Goal: Task Accomplishment & Management: Manage account settings

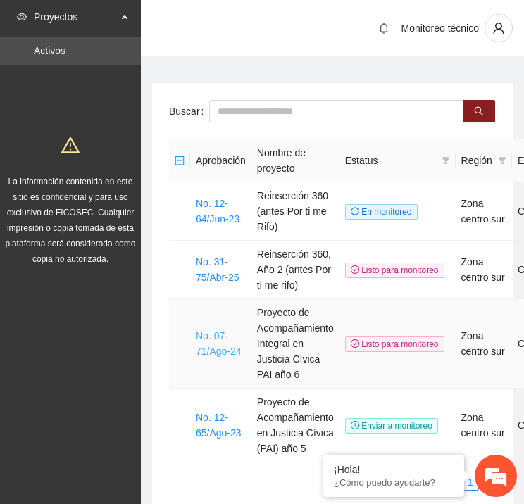
click at [215, 340] on link "No. 07-71/Ago-24" at bounding box center [219, 343] width 46 height 27
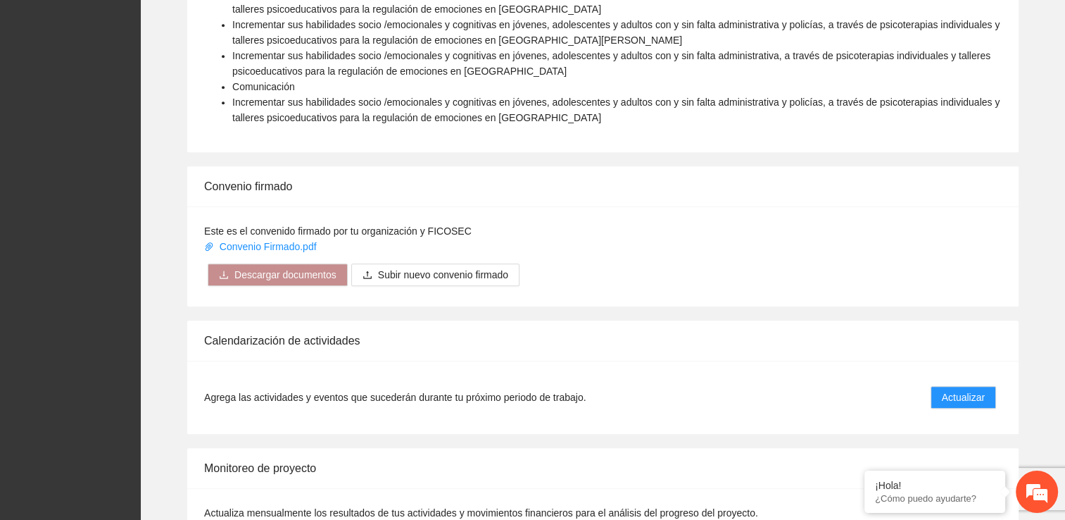
scroll to position [1056, 0]
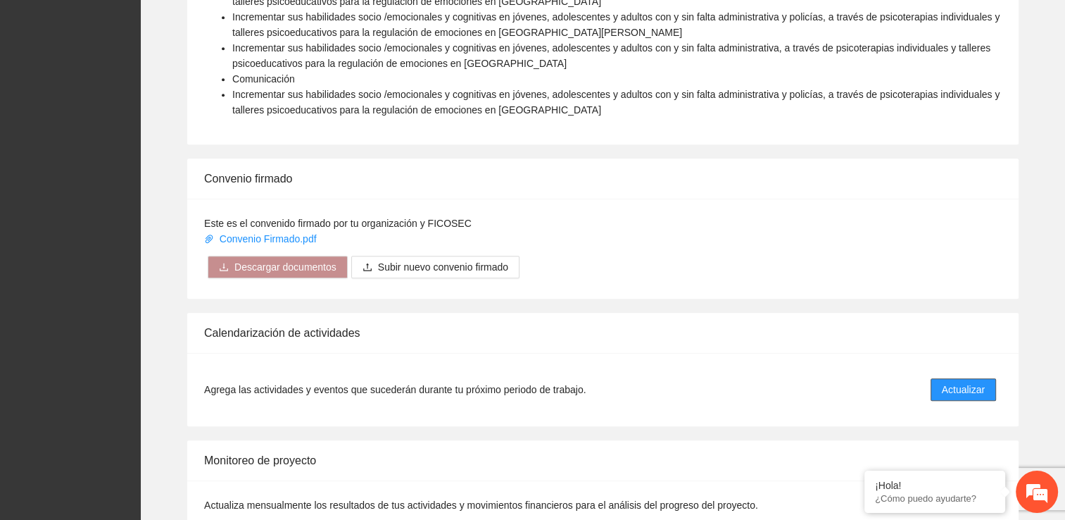
click at [523, 382] on span "Actualizar" at bounding box center [963, 389] width 43 height 15
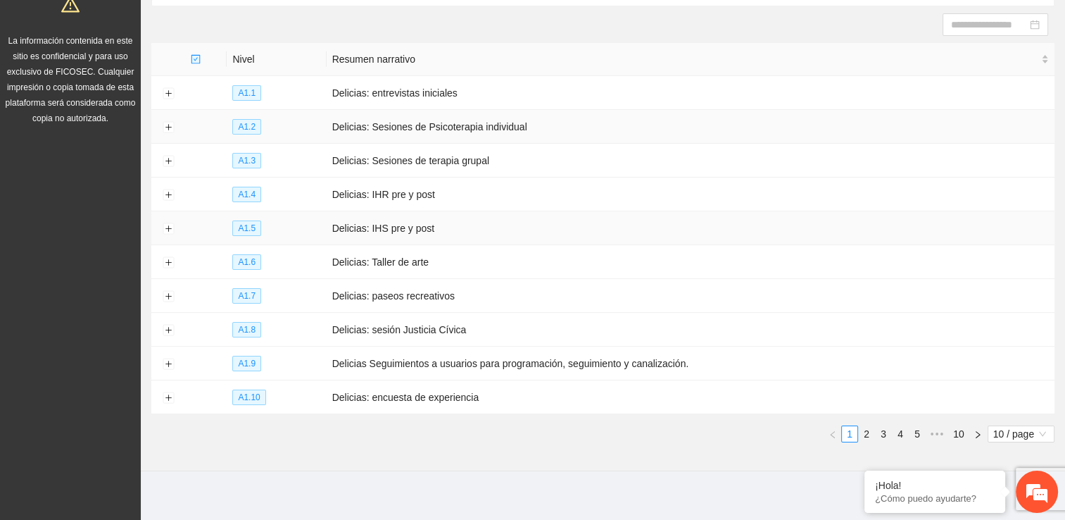
scroll to position [146, 0]
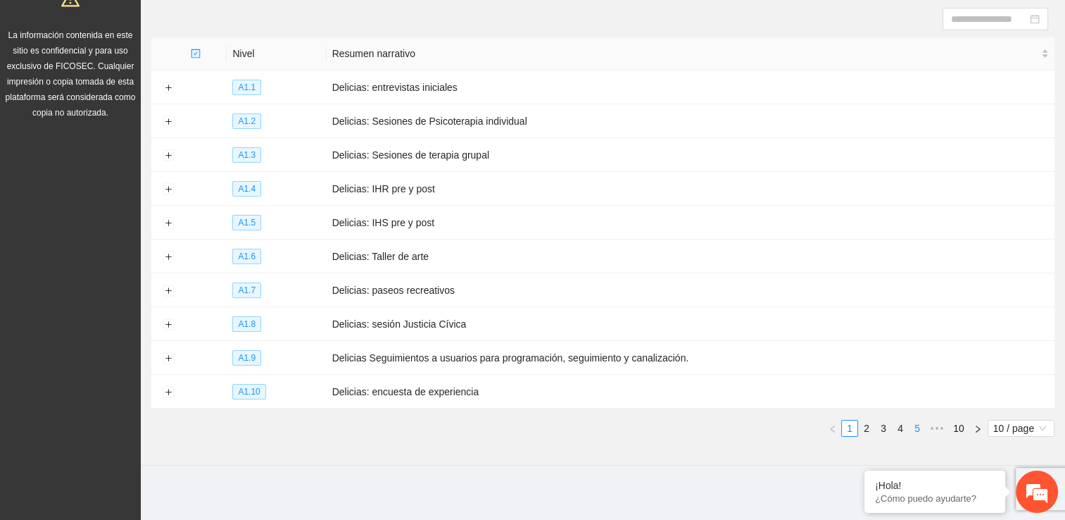
click at [523, 428] on li "5" at bounding box center [917, 428] width 17 height 17
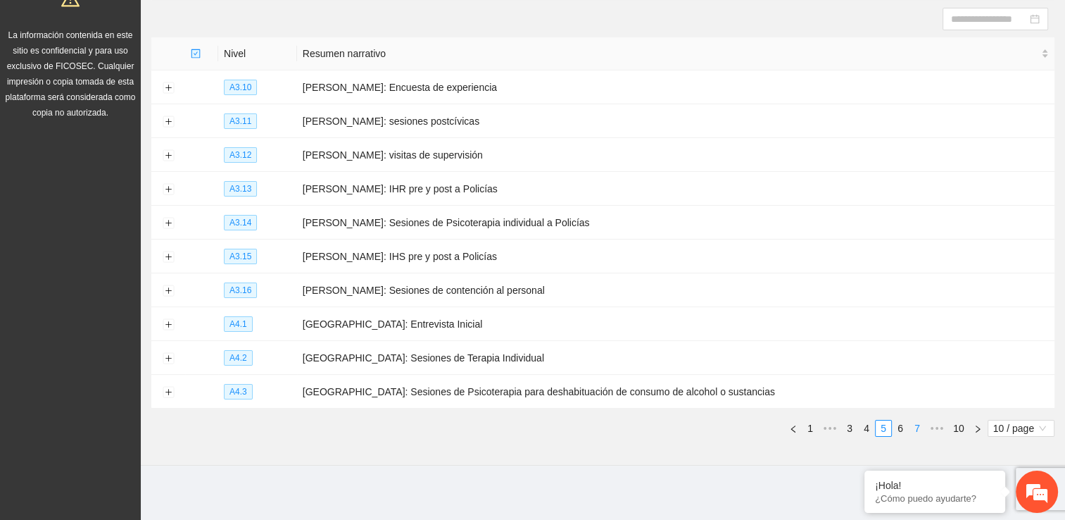
click at [523, 427] on link "7" at bounding box center [917, 427] width 15 height 15
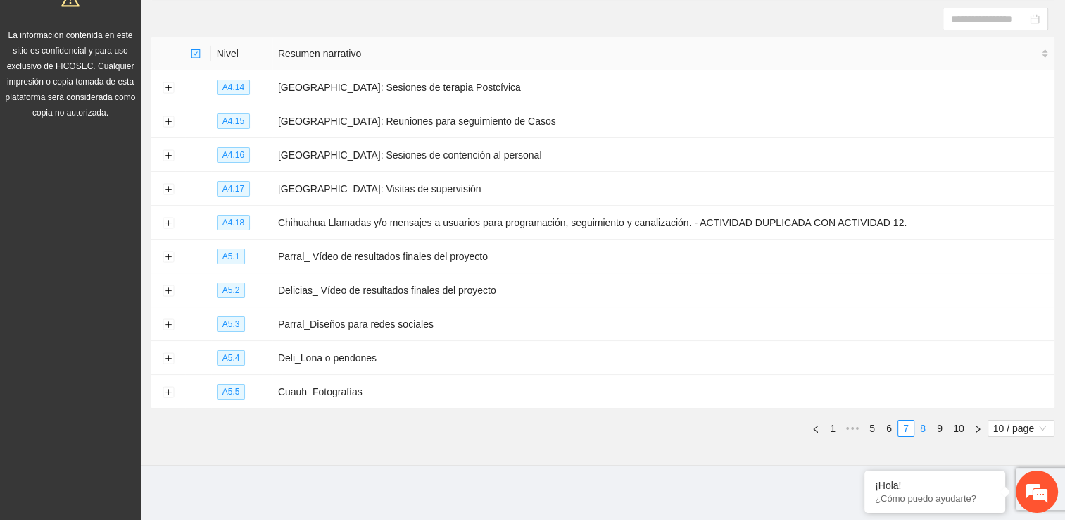
click at [523, 426] on link "8" at bounding box center [922, 427] width 15 height 15
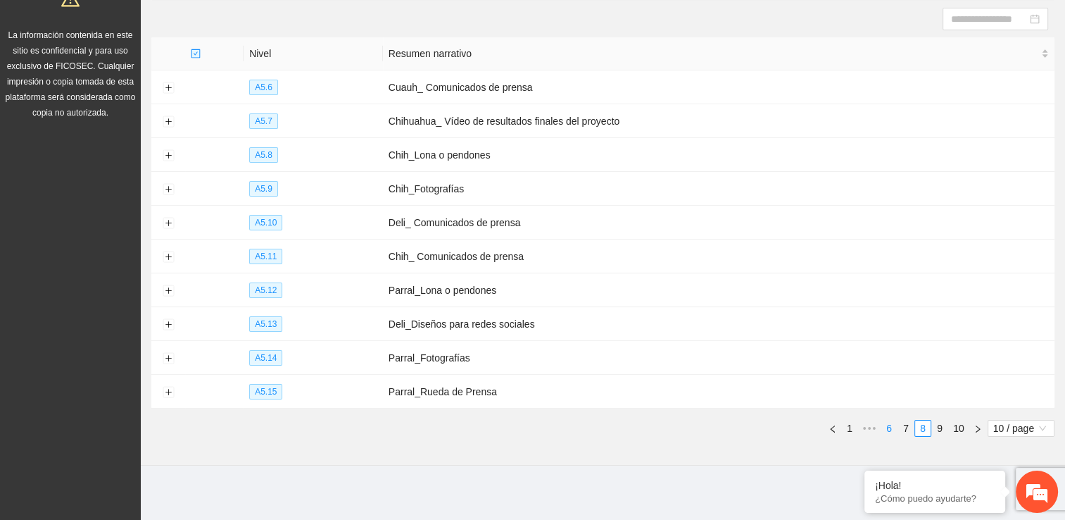
click at [523, 425] on link "6" at bounding box center [889, 427] width 15 height 15
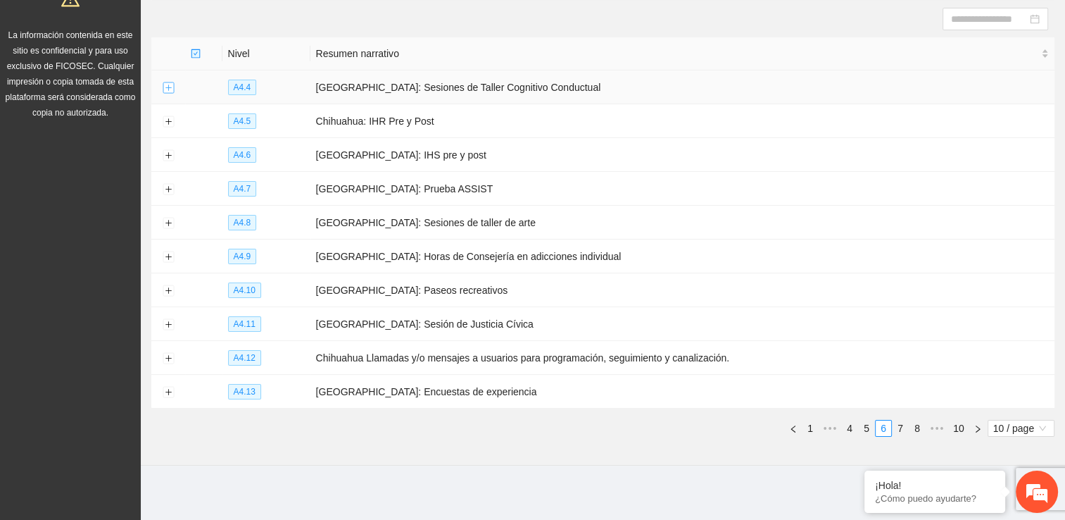
click at [164, 86] on button "Expand row" at bounding box center [168, 87] width 11 height 11
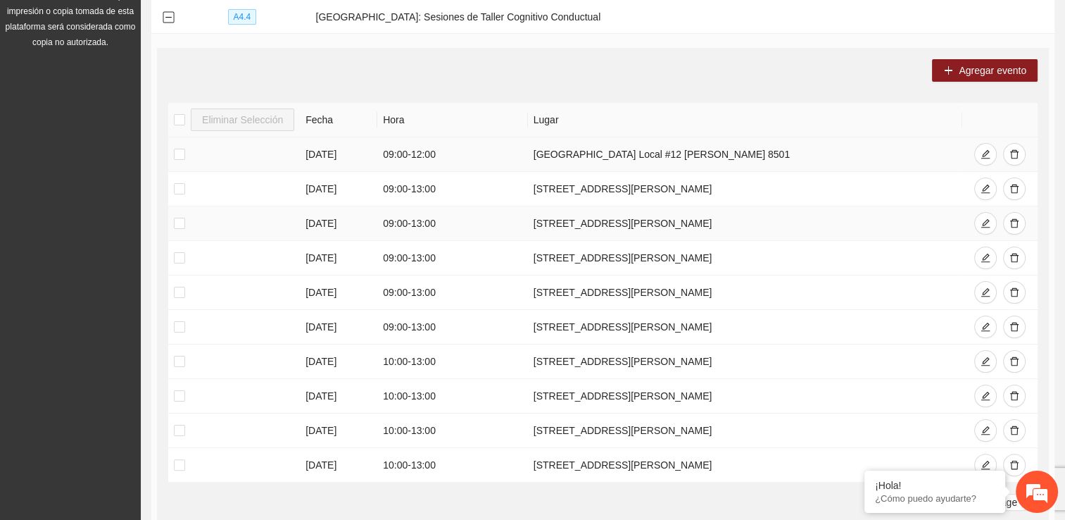
scroll to position [287, 0]
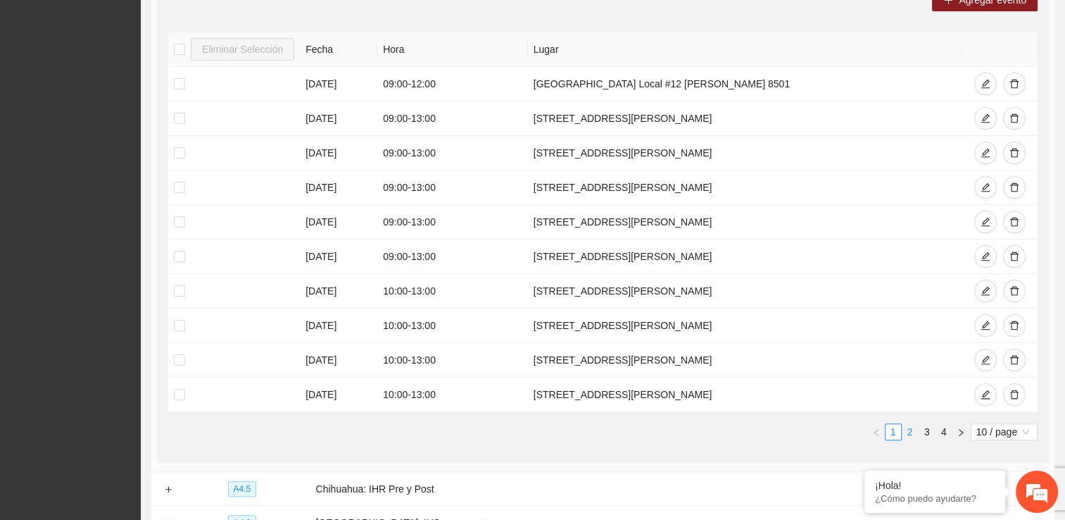
click at [523, 429] on link "2" at bounding box center [910, 431] width 15 height 15
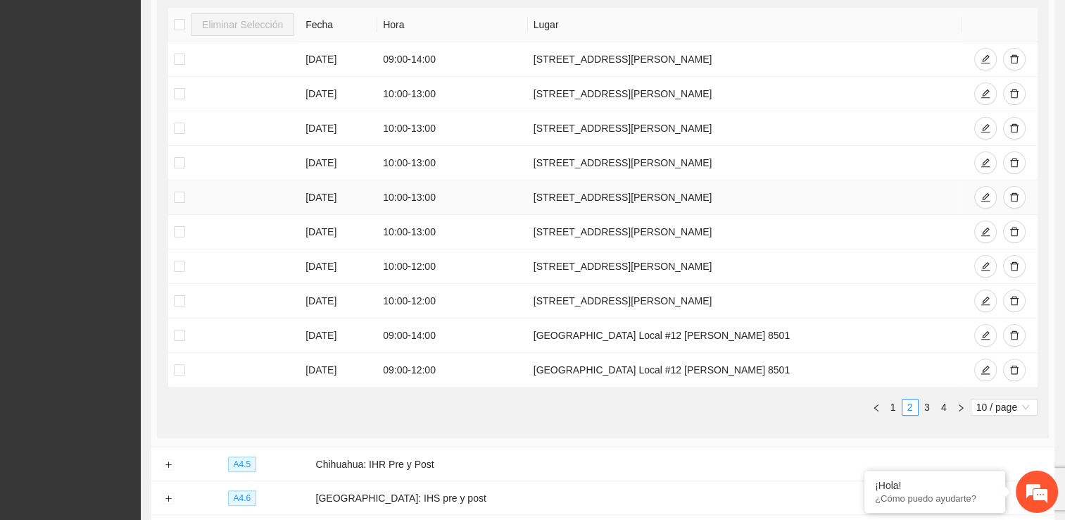
scroll to position [428, 0]
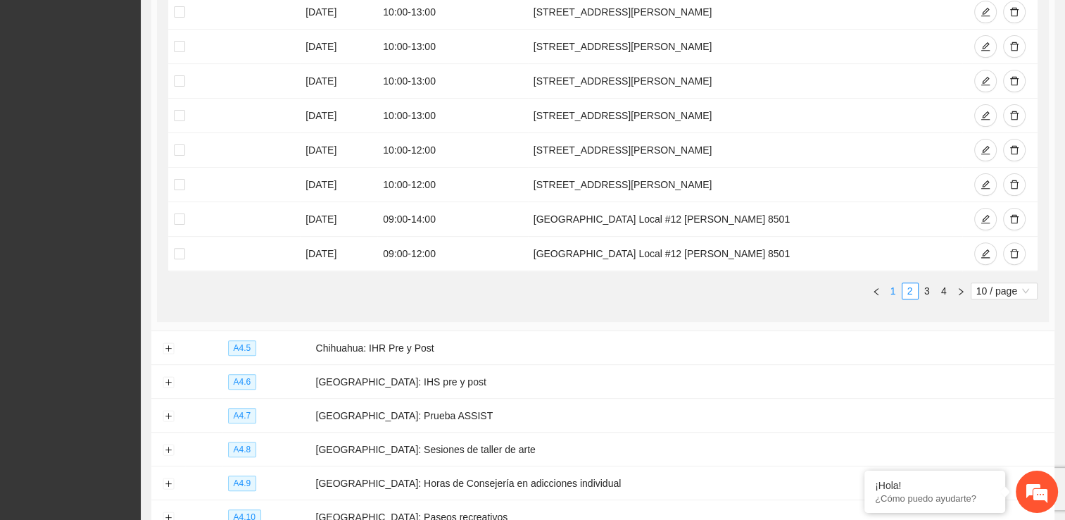
click at [523, 286] on link "1" at bounding box center [893, 290] width 15 height 15
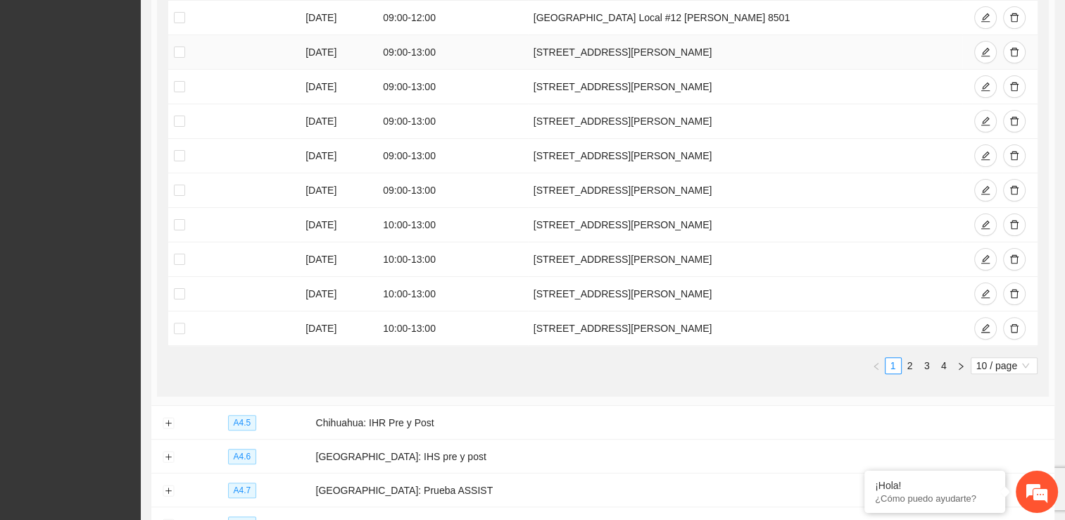
scroll to position [358, 0]
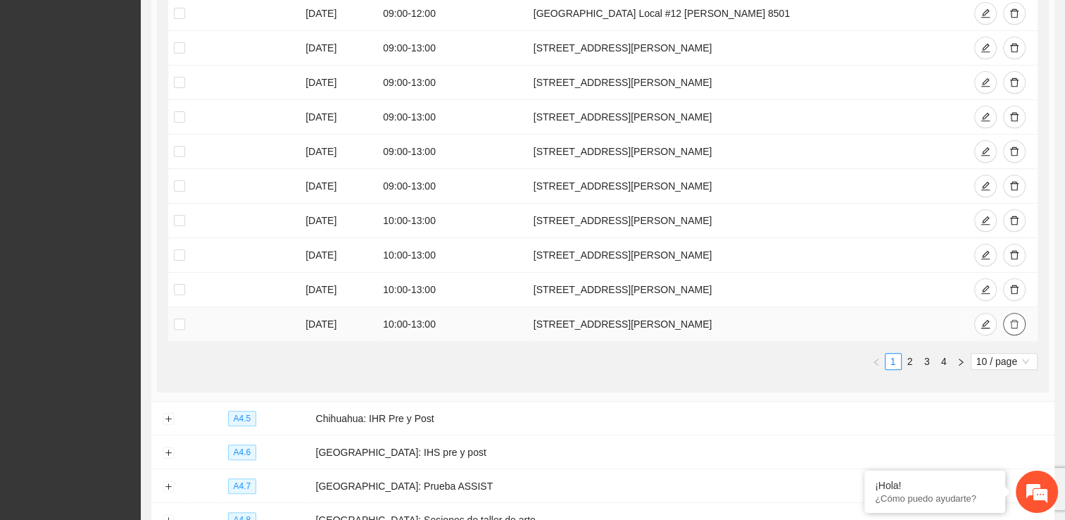
click at [523, 325] on icon "delete" at bounding box center [1015, 324] width 10 height 10
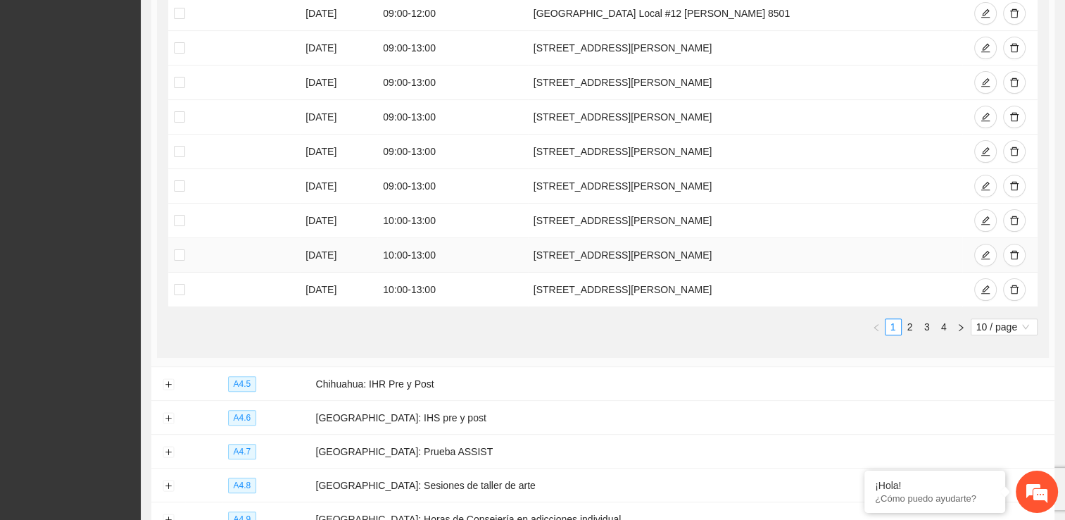
scroll to position [287, 0]
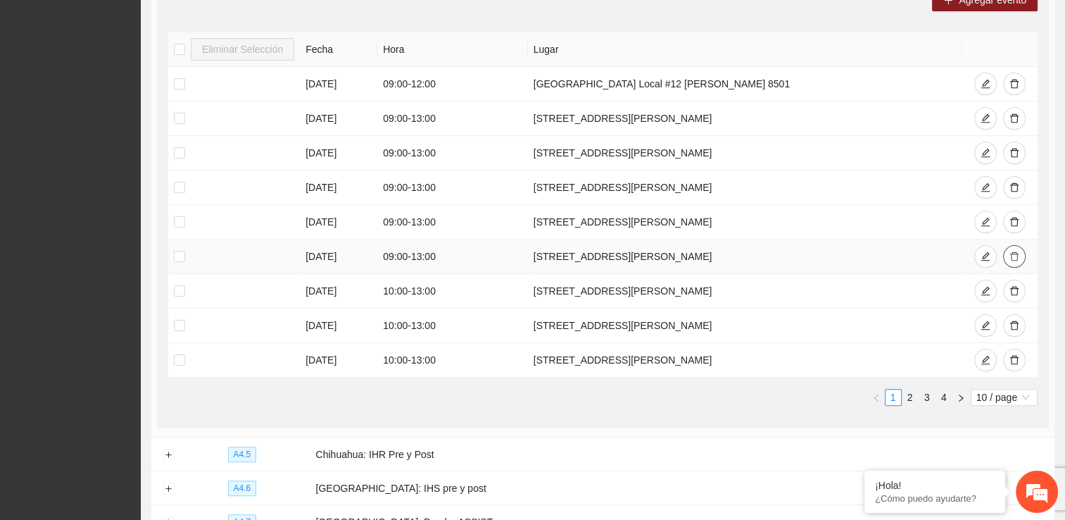
click at [523, 256] on icon "delete" at bounding box center [1015, 256] width 10 height 10
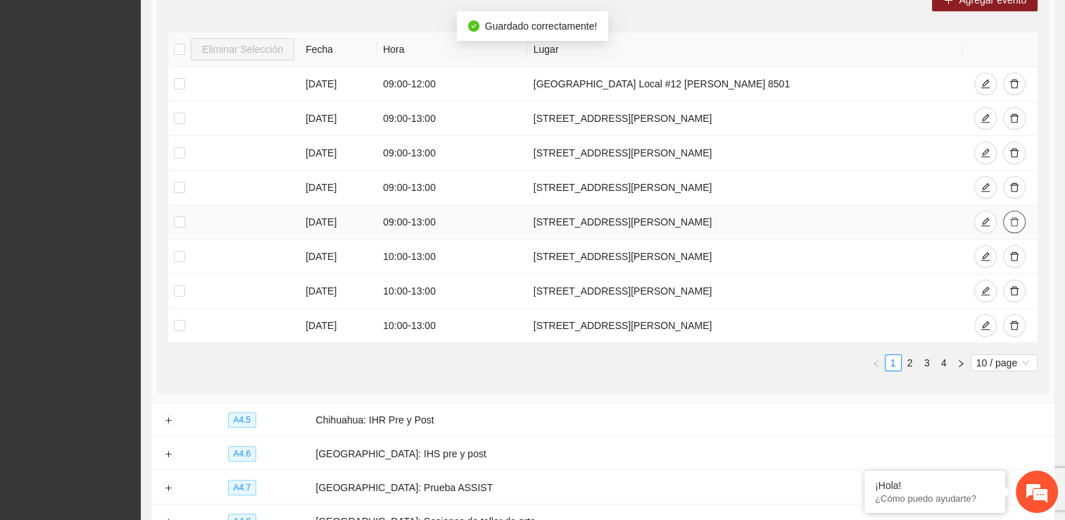
click at [523, 218] on icon "delete" at bounding box center [1015, 222] width 10 height 10
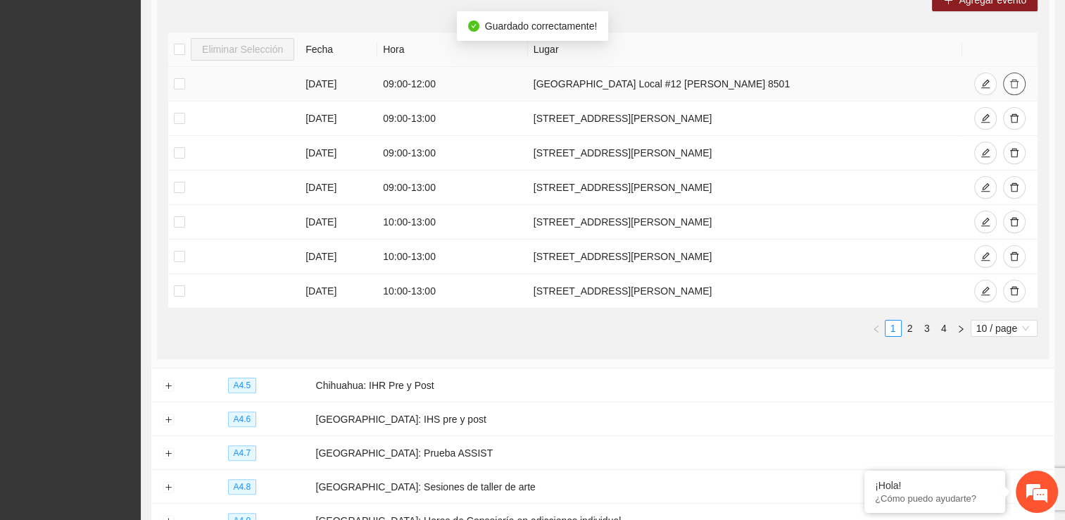
click at [523, 84] on icon "delete" at bounding box center [1015, 84] width 10 height 10
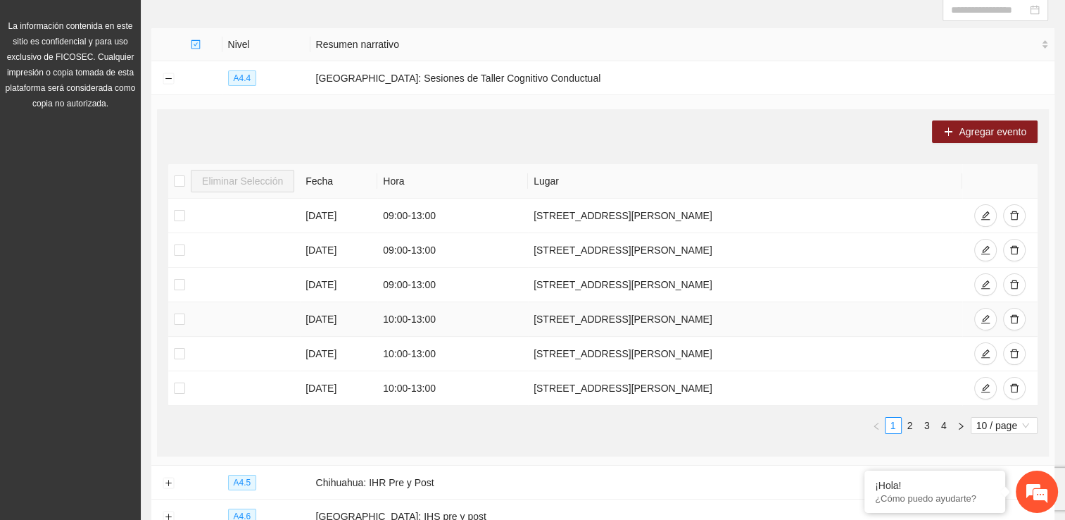
scroll to position [146, 0]
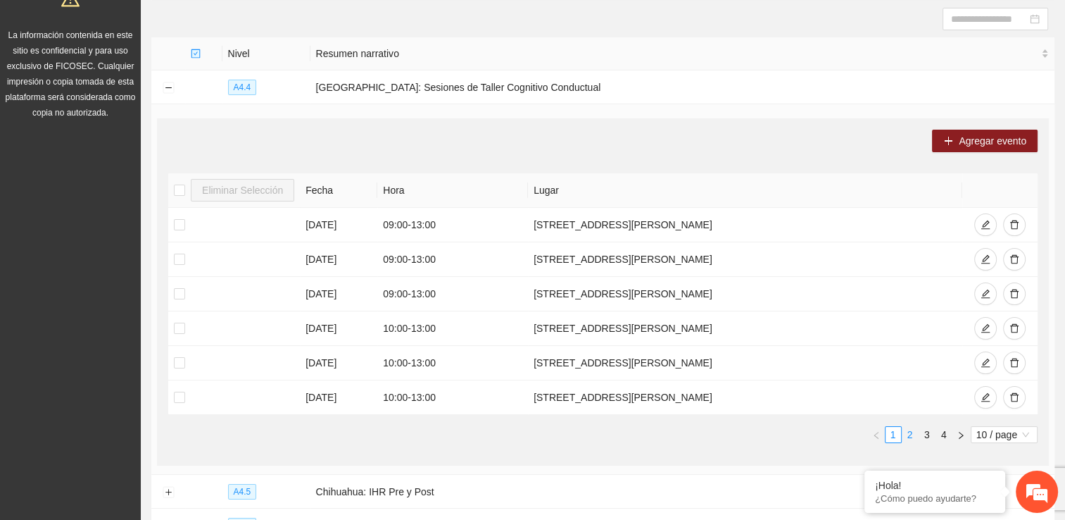
click at [523, 434] on link "2" at bounding box center [910, 434] width 15 height 15
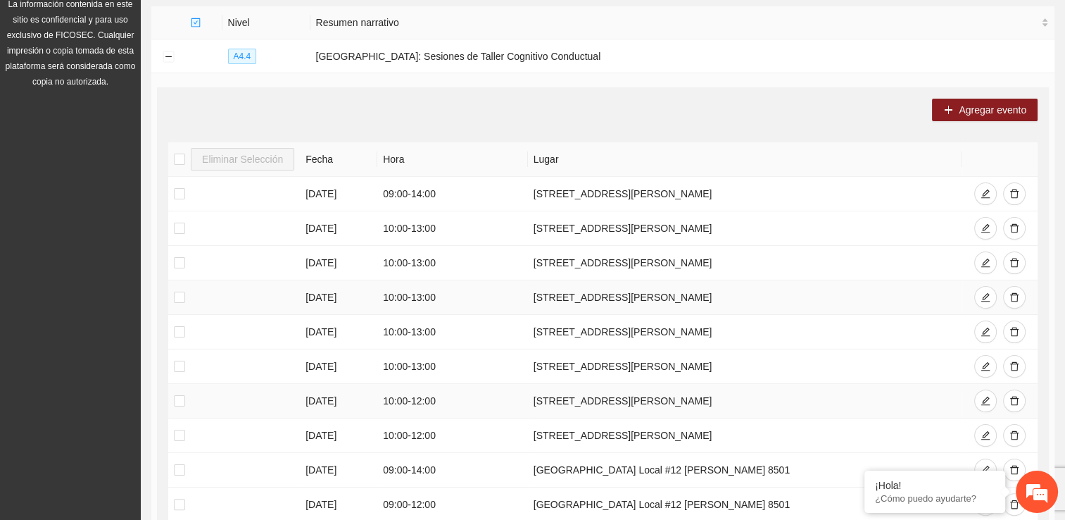
scroll to position [287, 0]
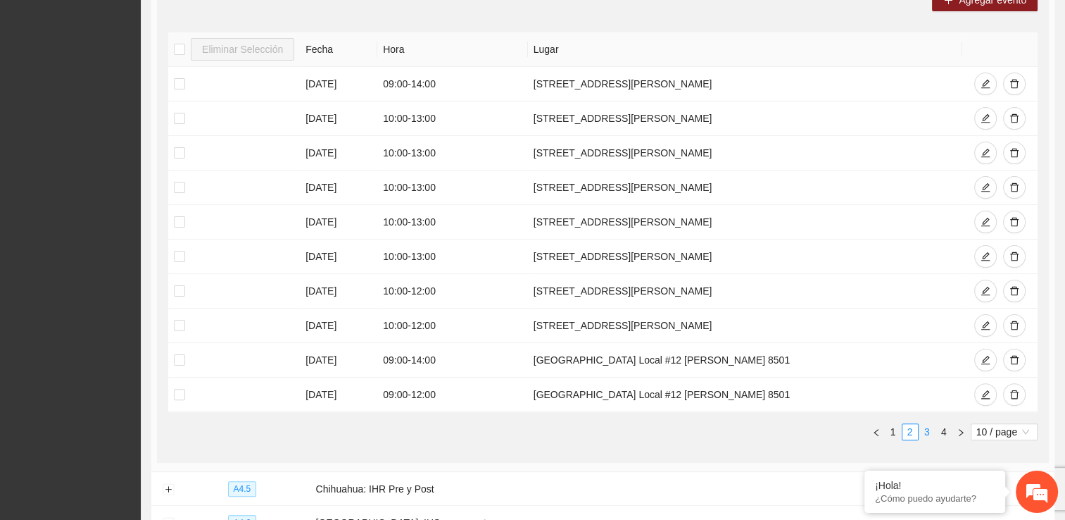
click at [523, 427] on link "3" at bounding box center [927, 431] width 15 height 15
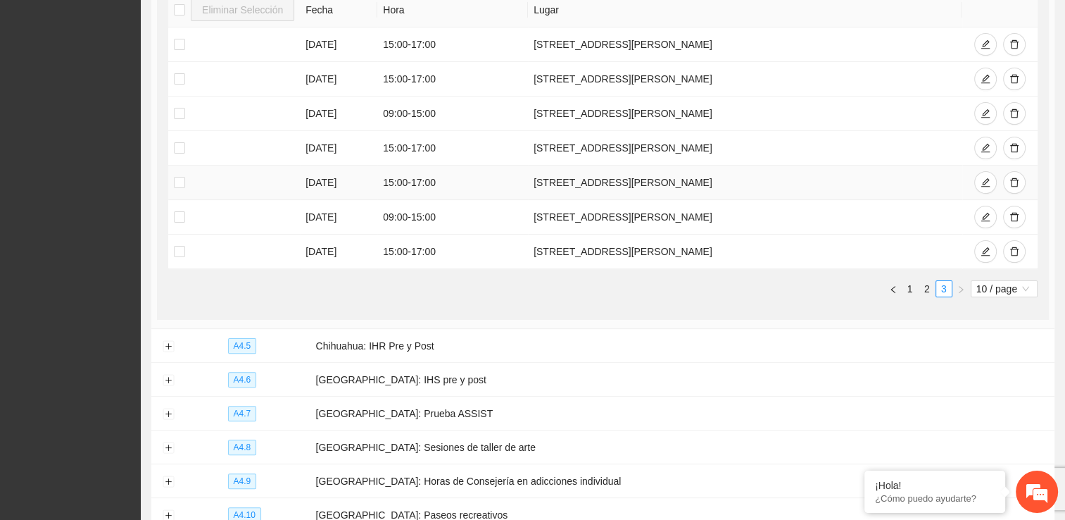
scroll to position [358, 0]
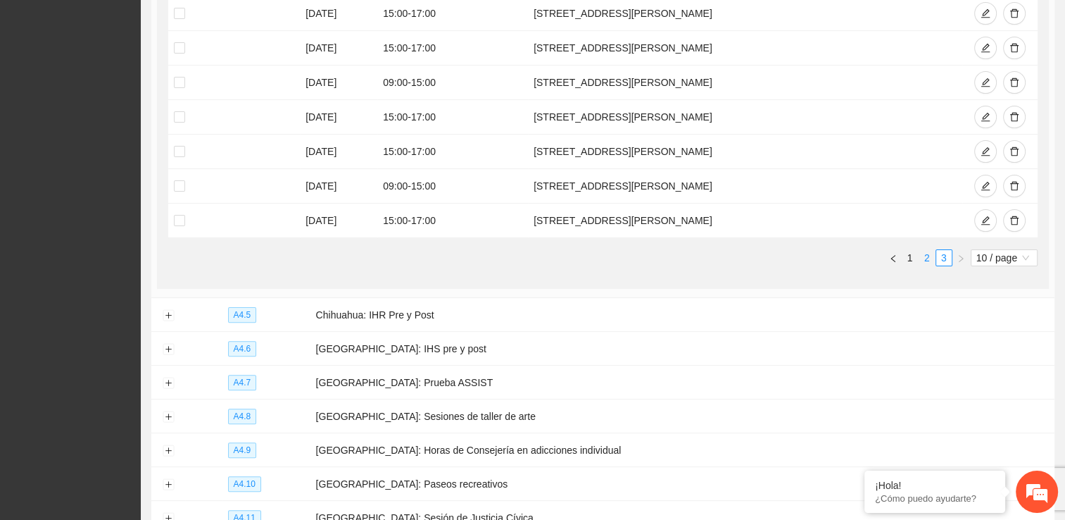
click at [523, 254] on link "2" at bounding box center [927, 257] width 15 height 15
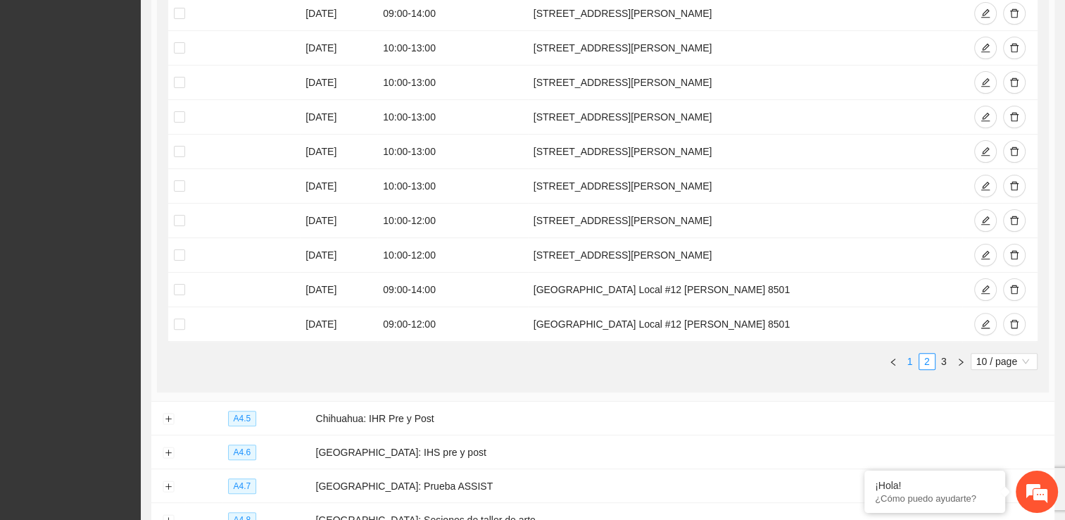
click at [523, 357] on link "1" at bounding box center [910, 360] width 15 height 15
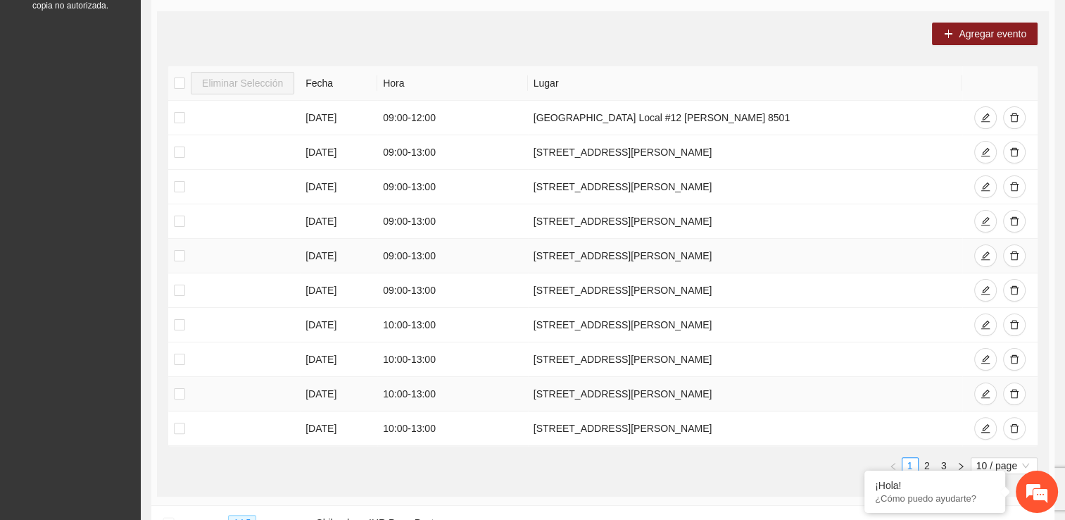
scroll to position [287, 0]
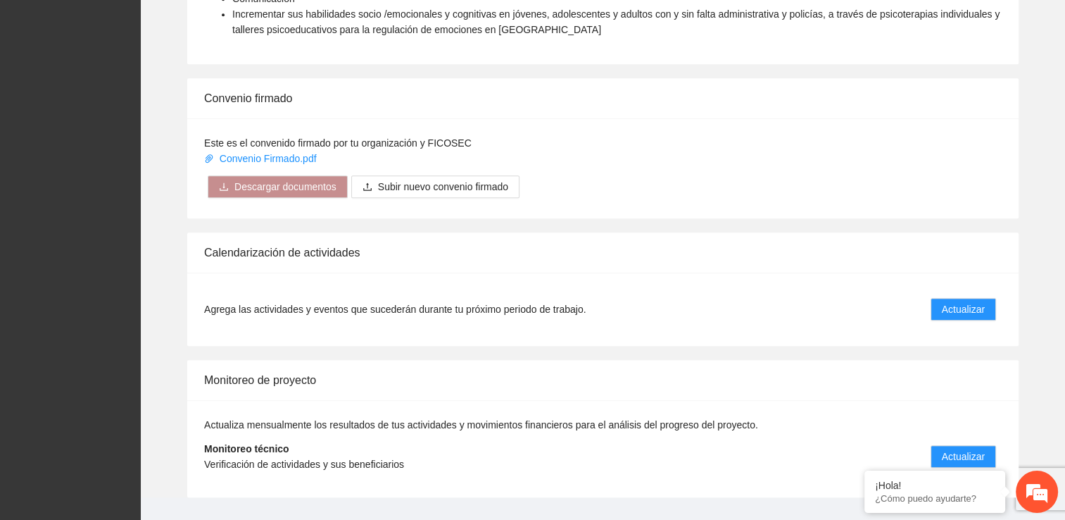
scroll to position [1149, 0]
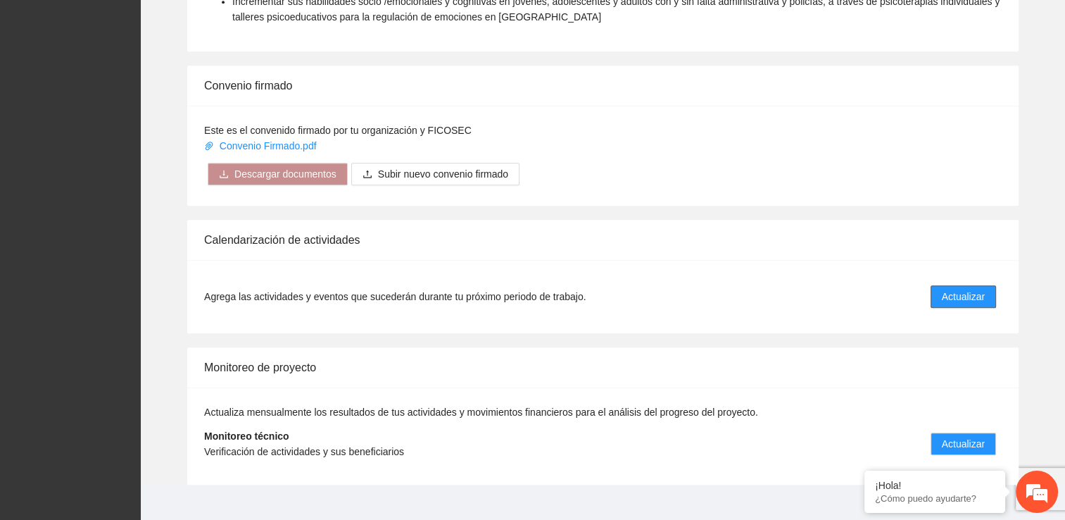
click at [523, 289] on span "Actualizar" at bounding box center [963, 296] width 43 height 15
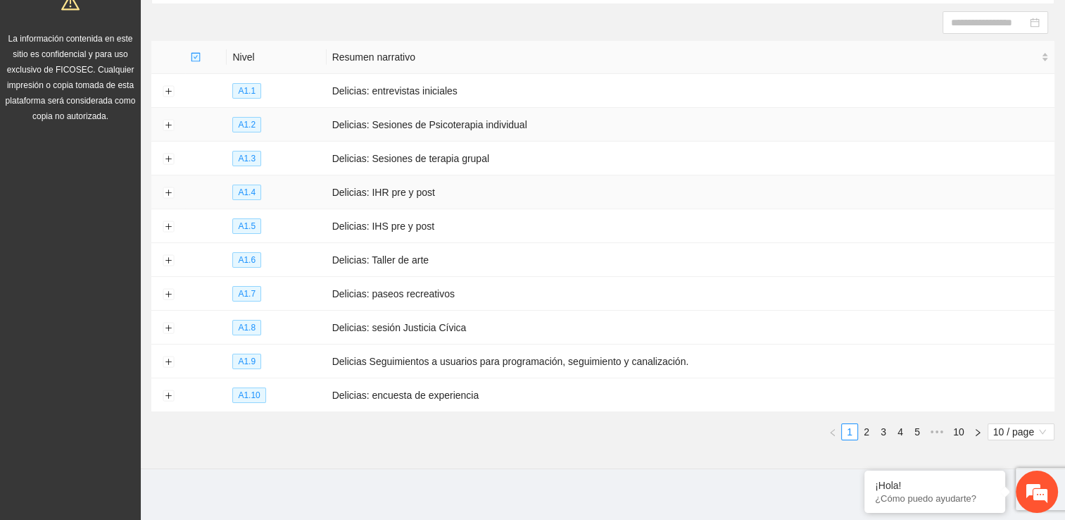
scroll to position [146, 0]
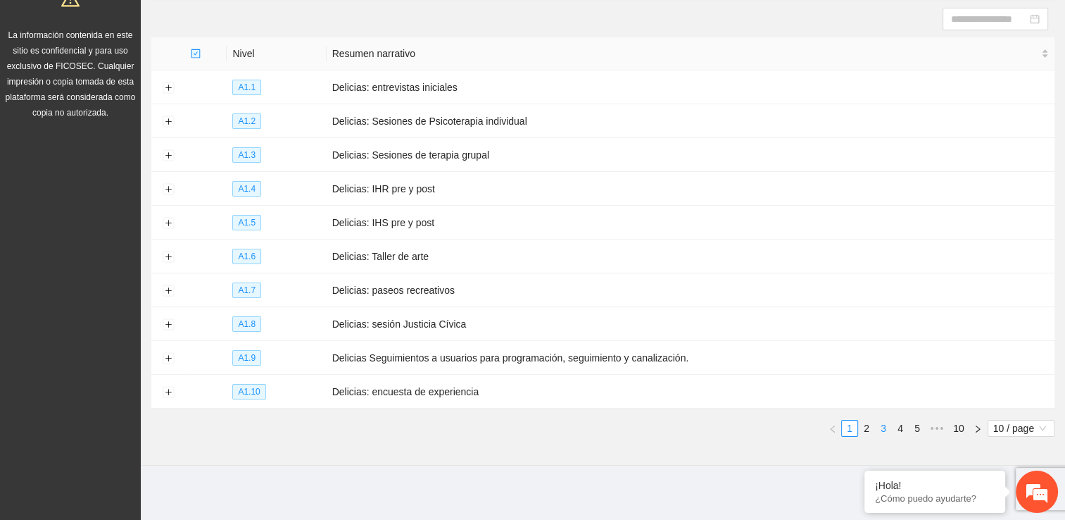
click at [523, 425] on link "3" at bounding box center [883, 427] width 15 height 15
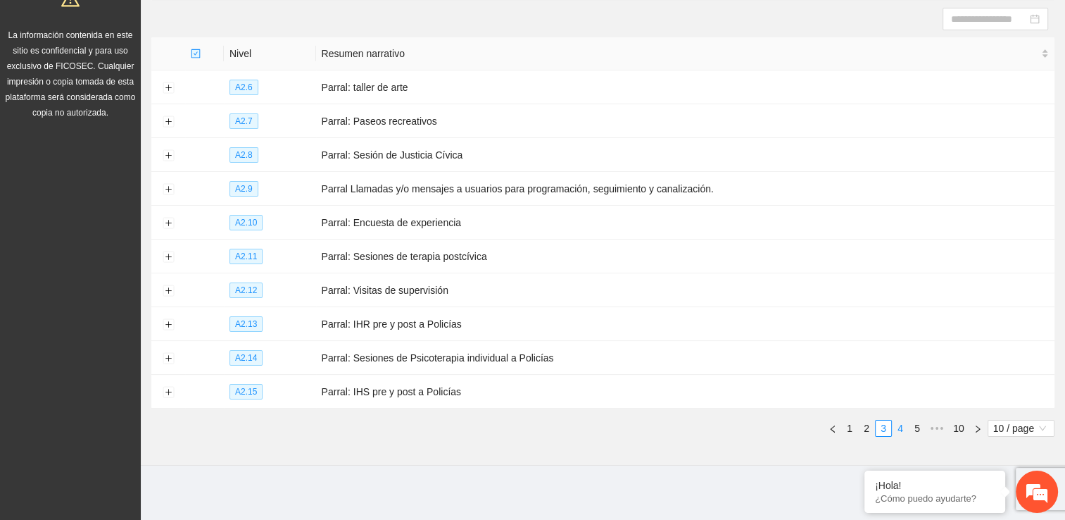
click at [523, 424] on link "4" at bounding box center [900, 427] width 15 height 15
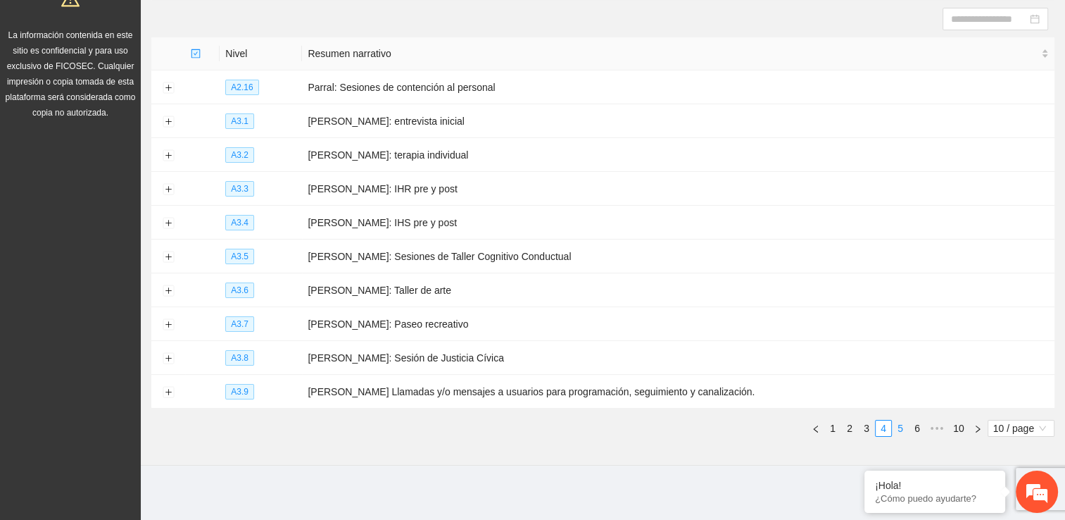
click at [523, 425] on link "5" at bounding box center [900, 427] width 15 height 15
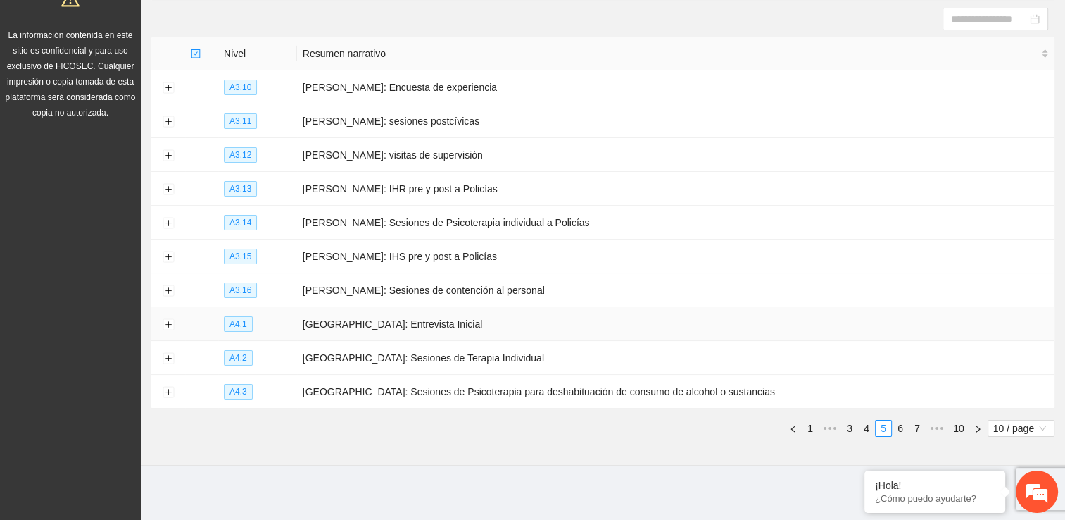
click at [429, 325] on td "[GEOGRAPHIC_DATA]: Entrevista Inicial" at bounding box center [676, 324] width 758 height 34
click at [165, 320] on button "Expand row" at bounding box center [168, 324] width 11 height 11
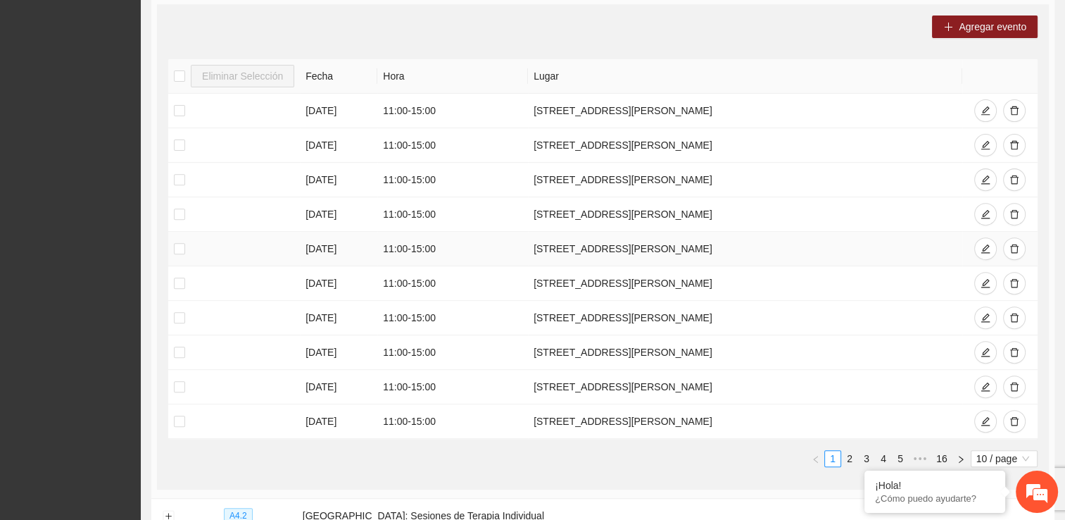
scroll to position [498, 0]
click at [523, 208] on icon "delete" at bounding box center [1014, 212] width 8 height 9
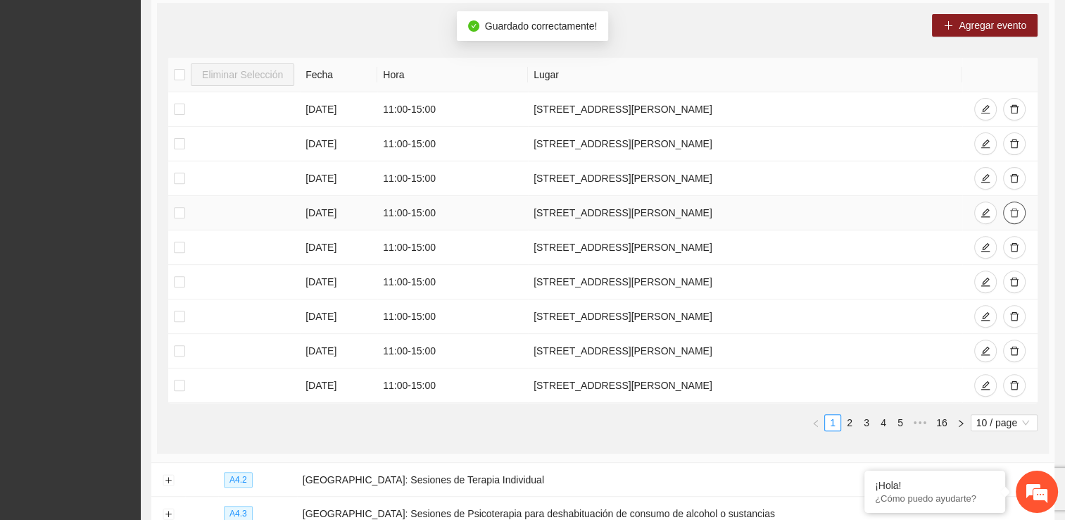
click at [523, 212] on icon "delete" at bounding box center [1014, 212] width 8 height 9
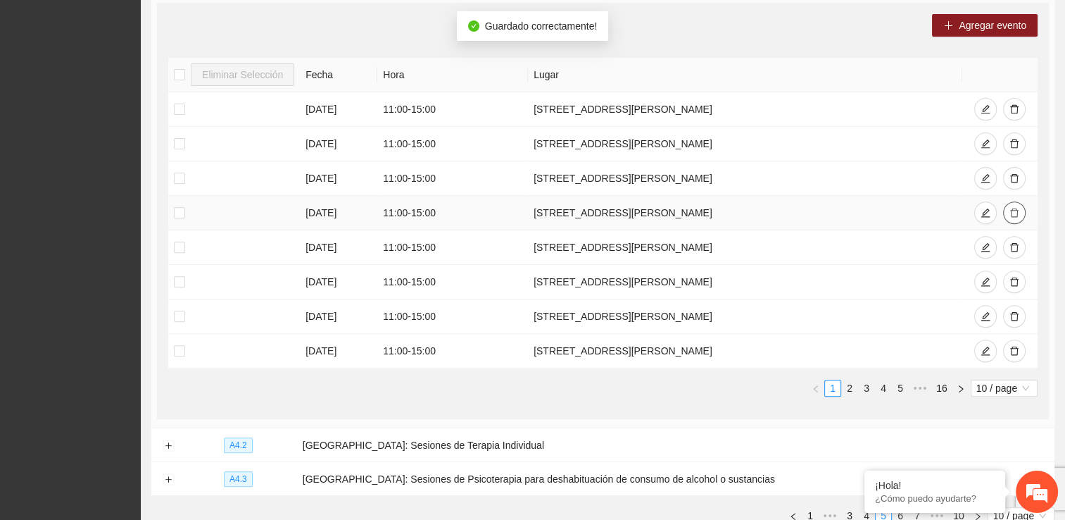
click at [523, 212] on icon "delete" at bounding box center [1015, 213] width 10 height 10
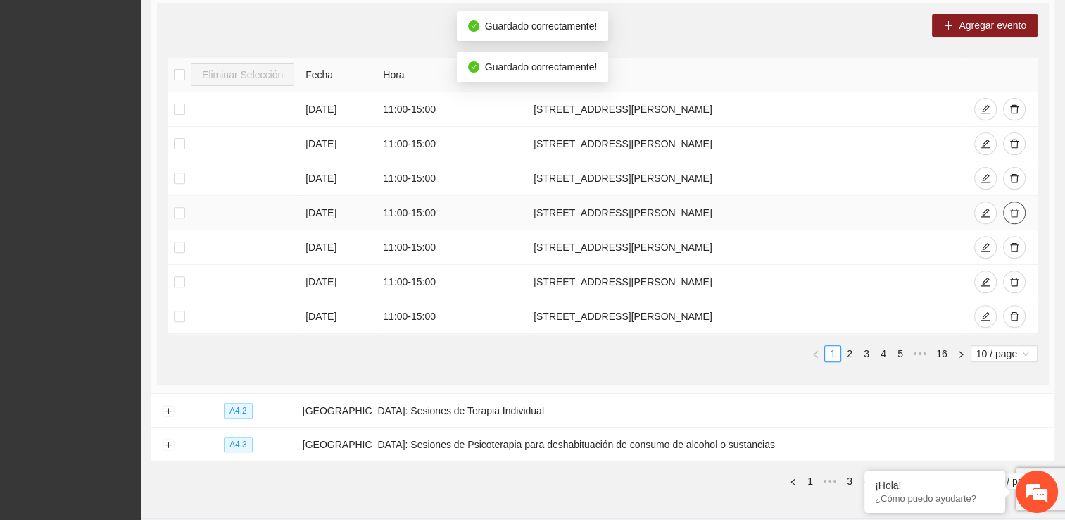
click at [523, 212] on icon "delete" at bounding box center [1015, 213] width 10 height 10
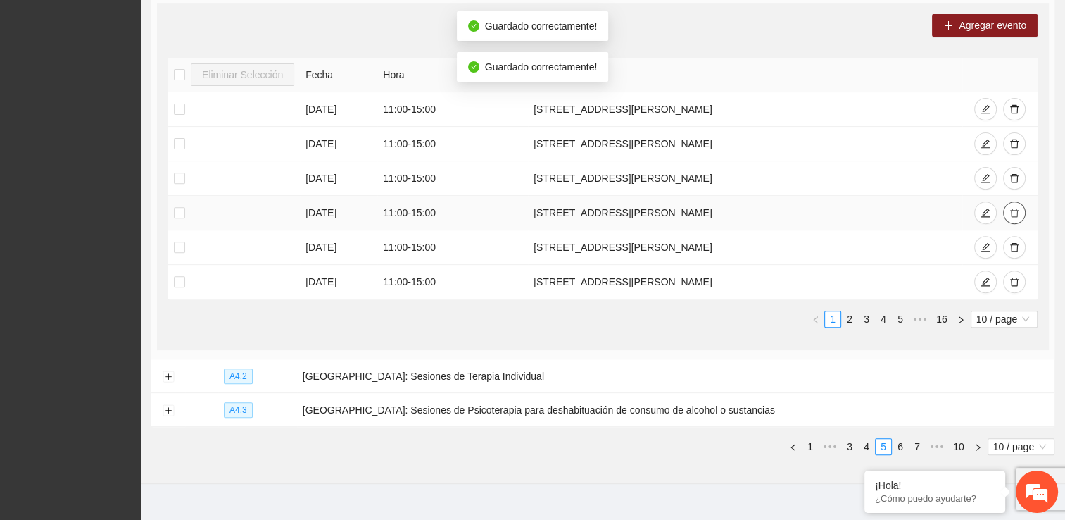
click at [523, 212] on icon "delete" at bounding box center [1015, 213] width 10 height 10
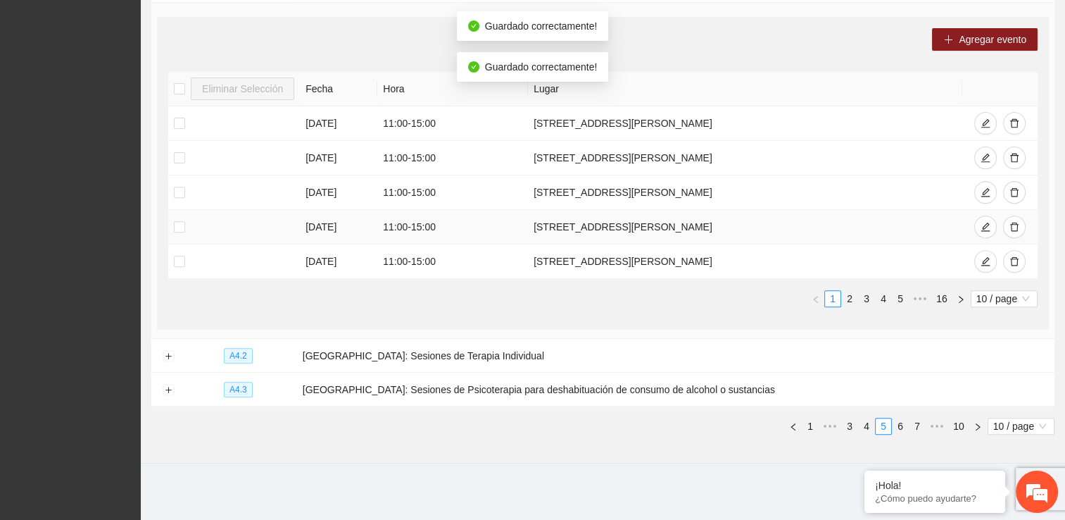
scroll to position [482, 0]
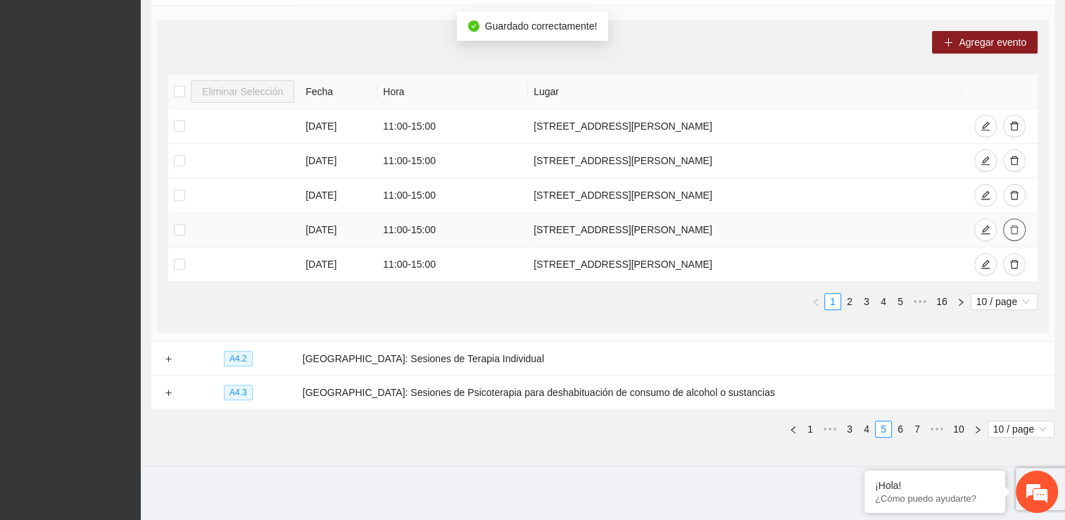
click at [523, 230] on icon "delete" at bounding box center [1015, 230] width 10 height 10
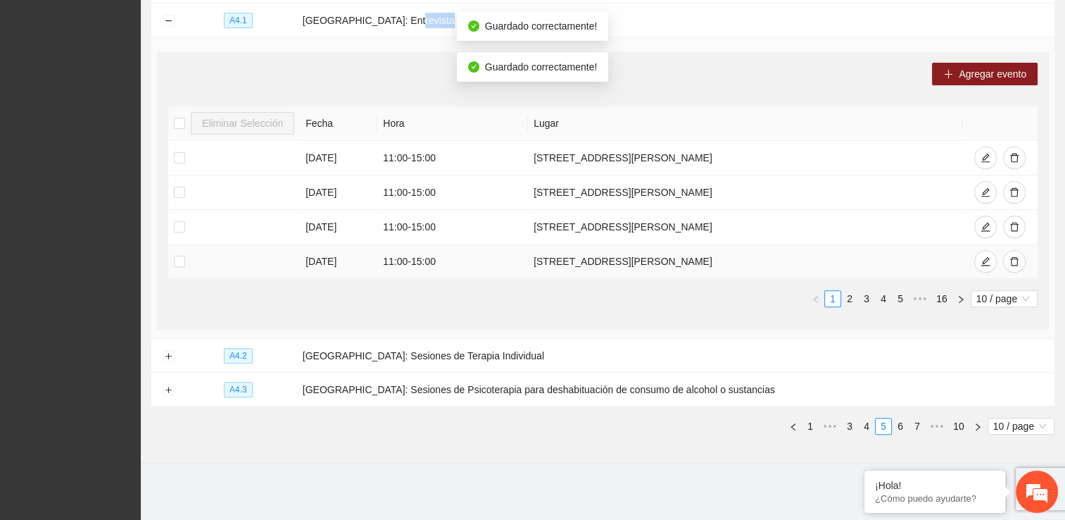
scroll to position [448, 0]
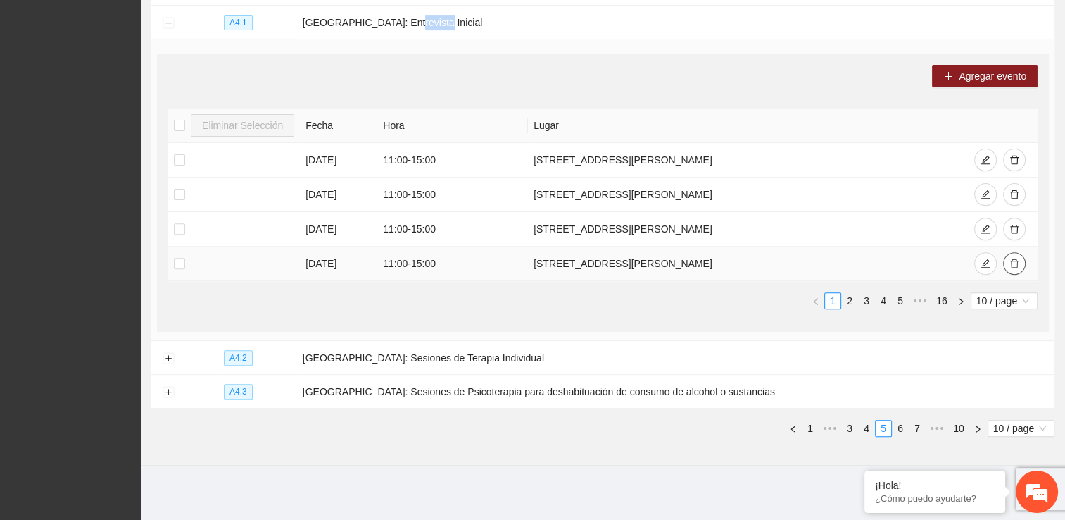
click at [523, 261] on button "button" at bounding box center [1014, 263] width 23 height 23
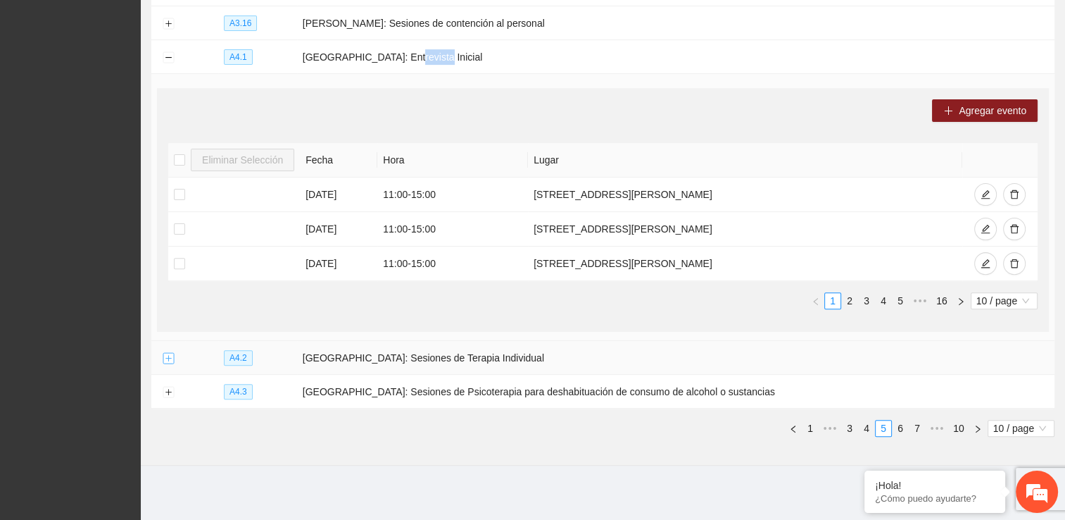
click at [163, 356] on button "Expand row" at bounding box center [168, 358] width 11 height 11
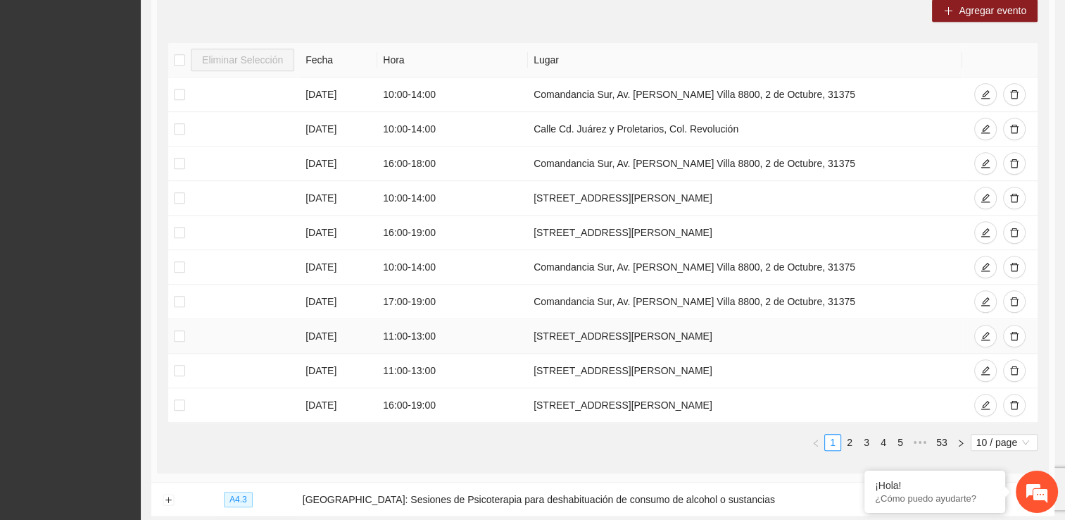
scroll to position [849, 0]
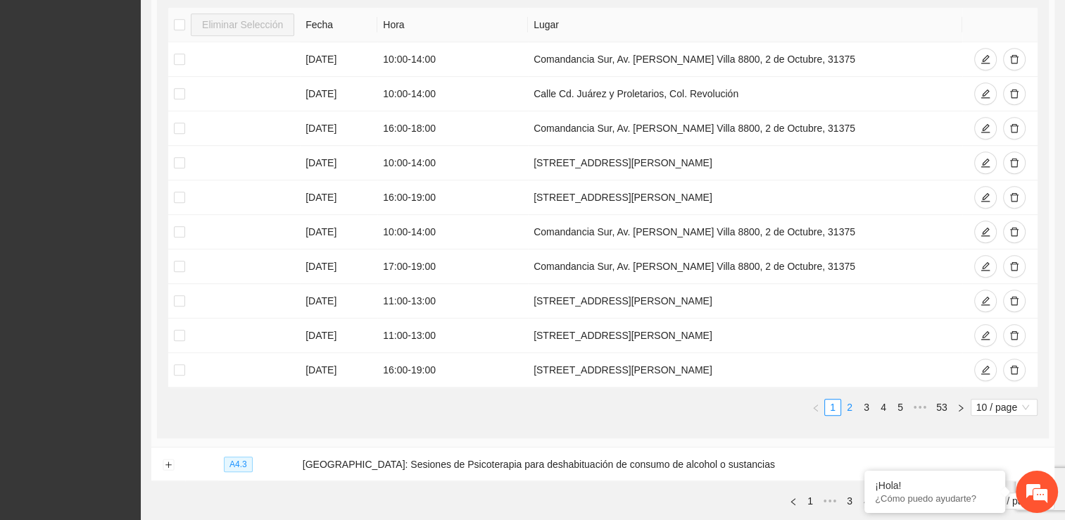
click at [523, 404] on link "2" at bounding box center [849, 406] width 15 height 15
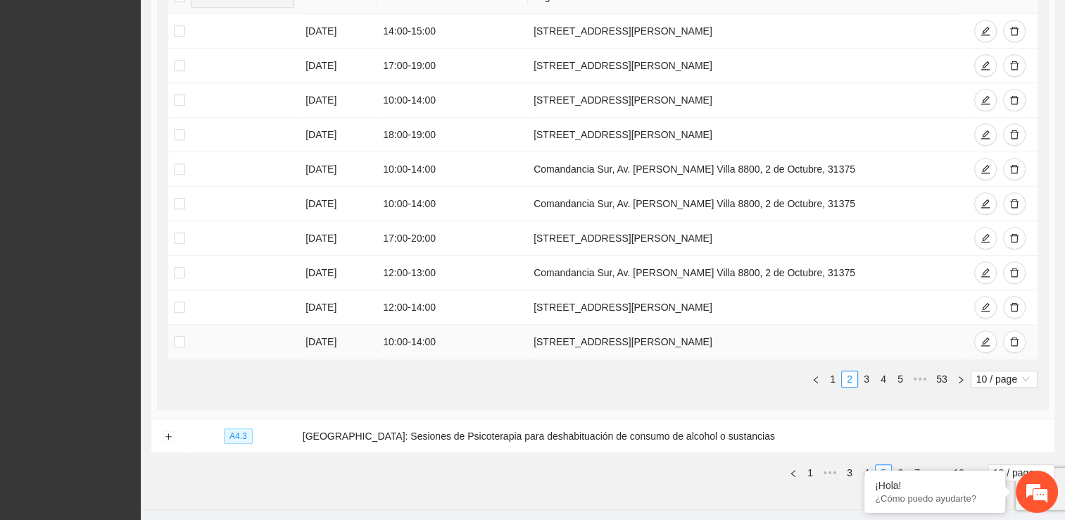
scroll to position [920, 0]
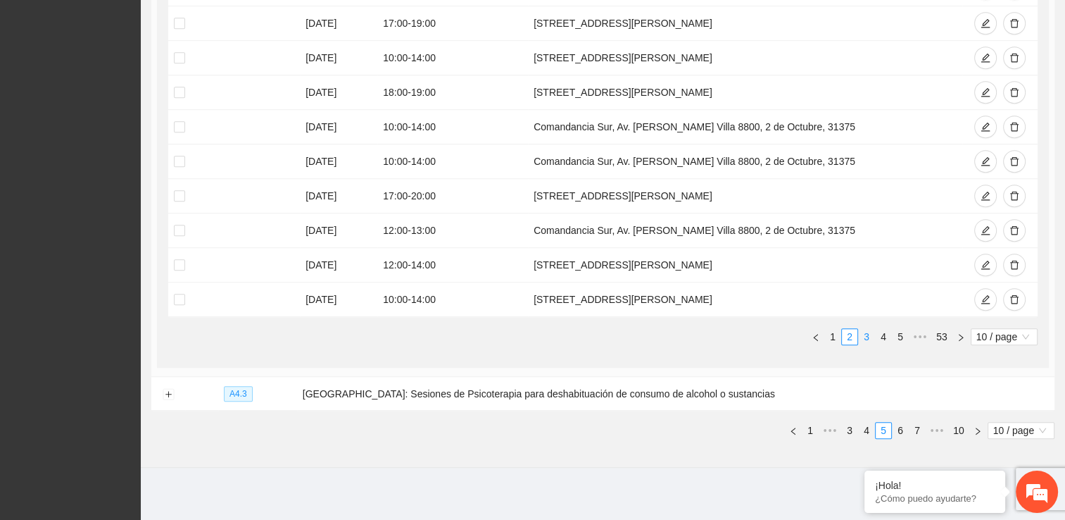
click at [523, 334] on link "3" at bounding box center [866, 336] width 15 height 15
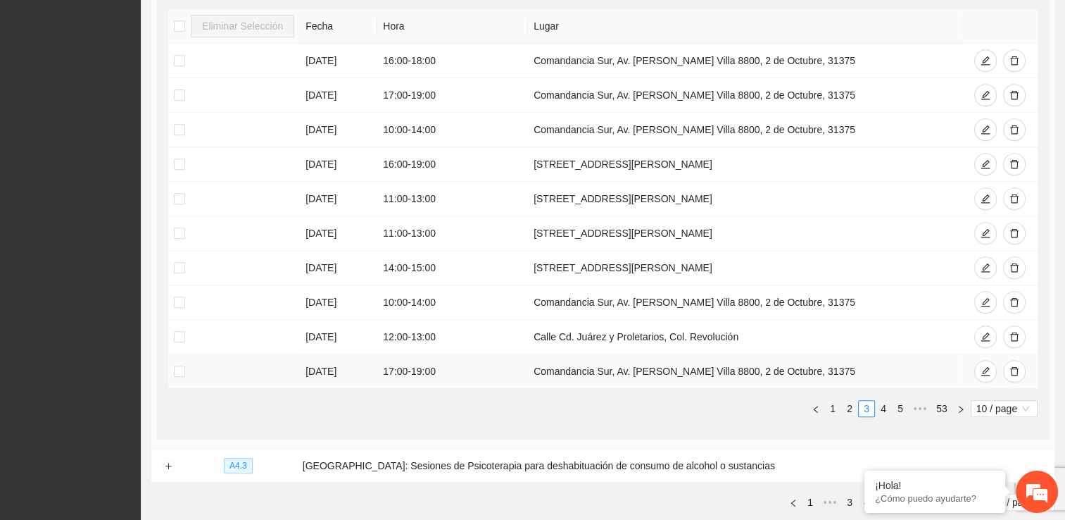
scroll to position [849, 0]
click at [523, 403] on link "4" at bounding box center [883, 406] width 15 height 15
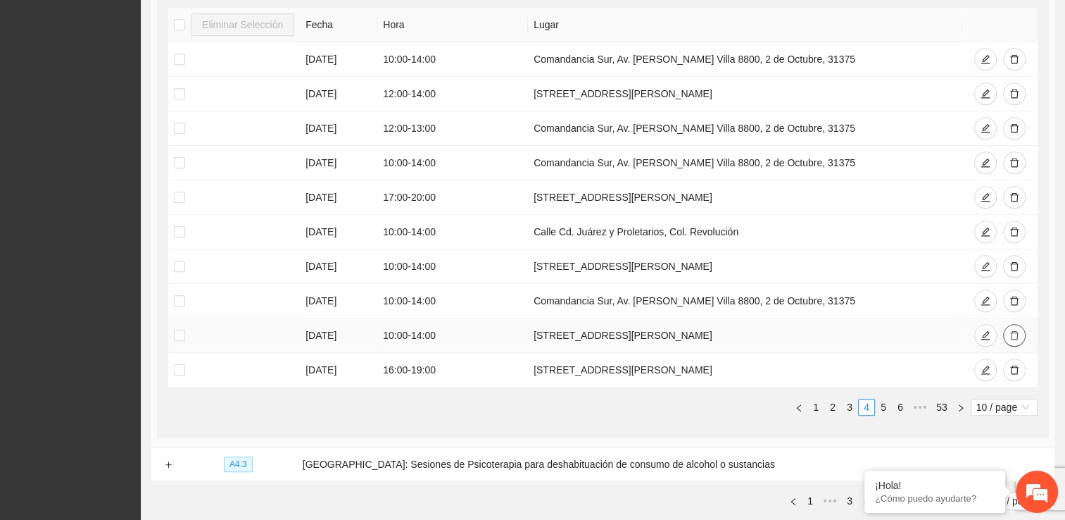
click at [523, 332] on icon "delete" at bounding box center [1015, 335] width 10 height 10
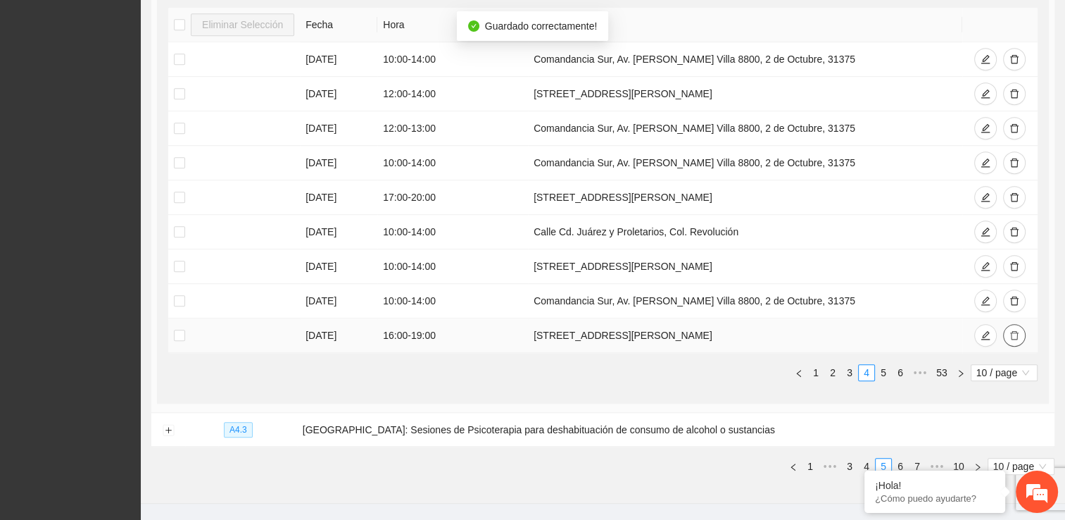
click at [523, 331] on icon "delete" at bounding box center [1014, 335] width 8 height 9
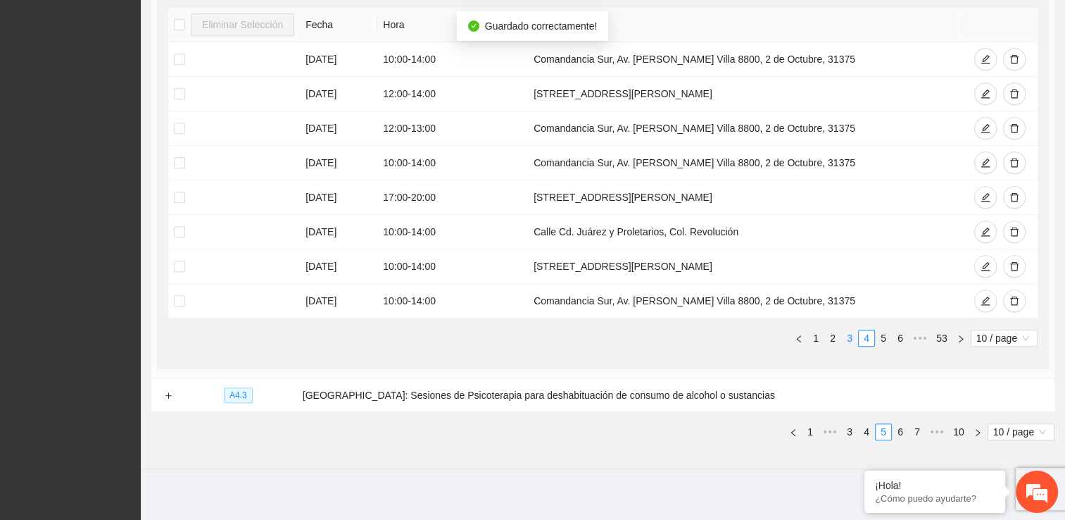
click at [523, 334] on link "3" at bounding box center [849, 337] width 15 height 15
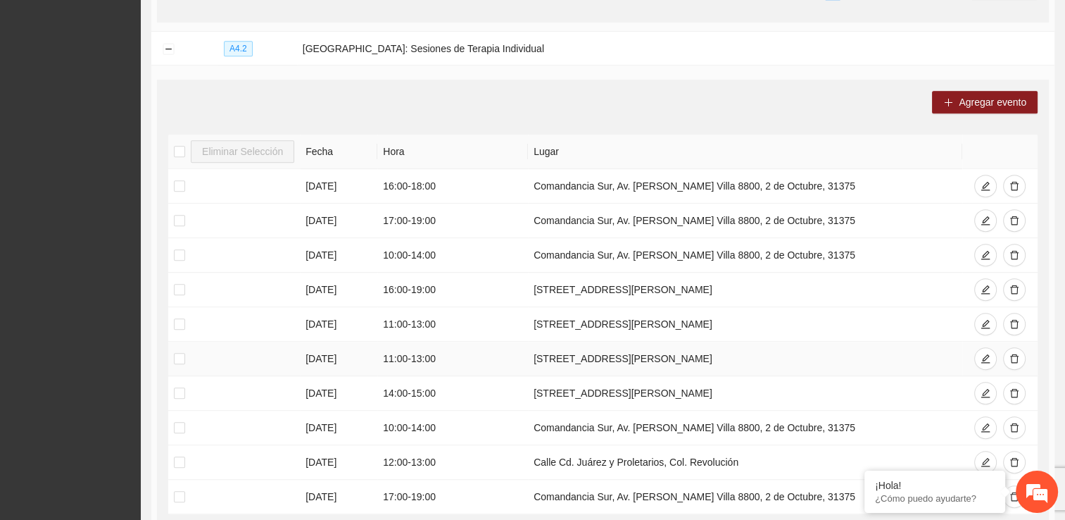
scroll to position [638, 0]
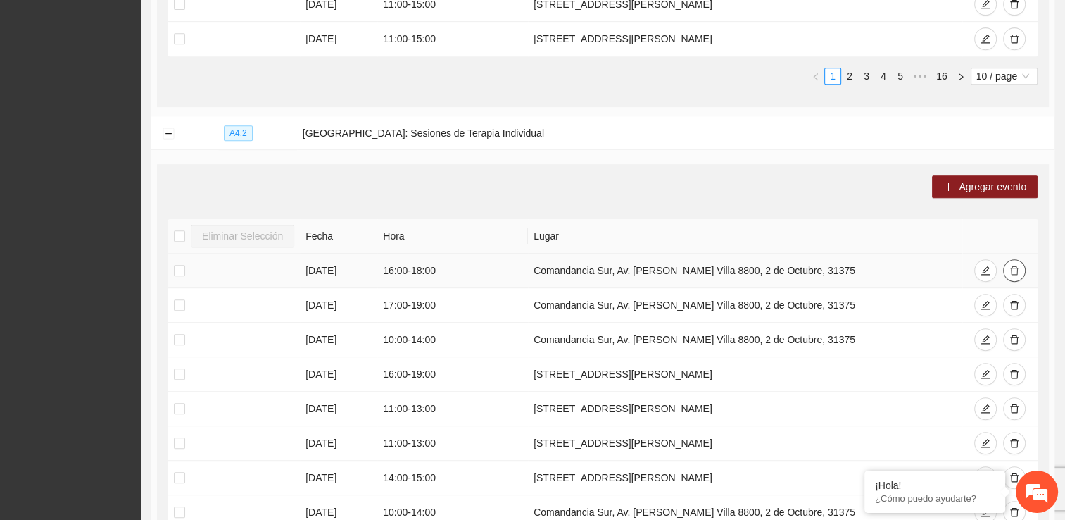
click at [523, 269] on icon "delete" at bounding box center [1014, 270] width 8 height 9
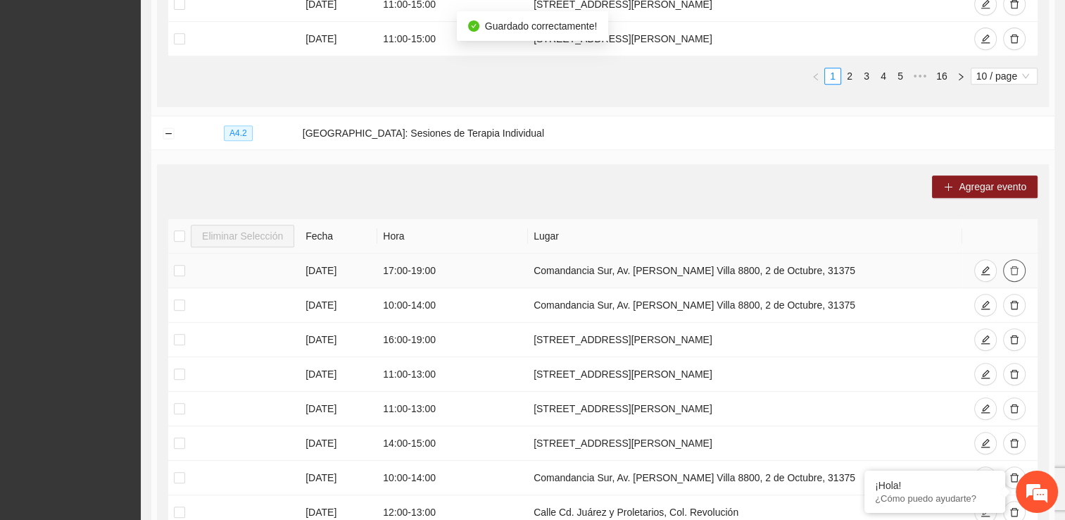
click at [523, 265] on icon "delete" at bounding box center [1015, 270] width 10 height 10
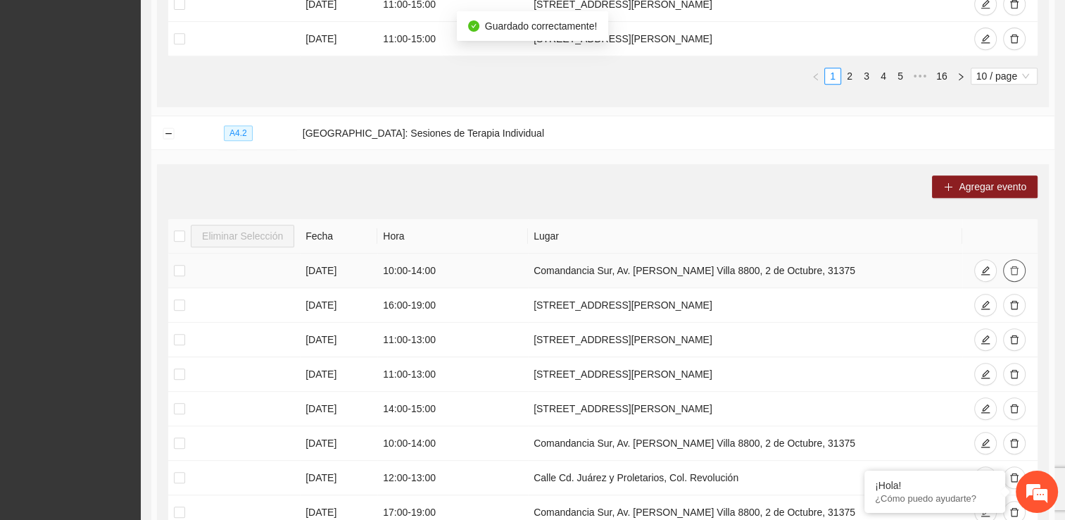
click at [523, 266] on icon "delete" at bounding box center [1014, 270] width 8 height 9
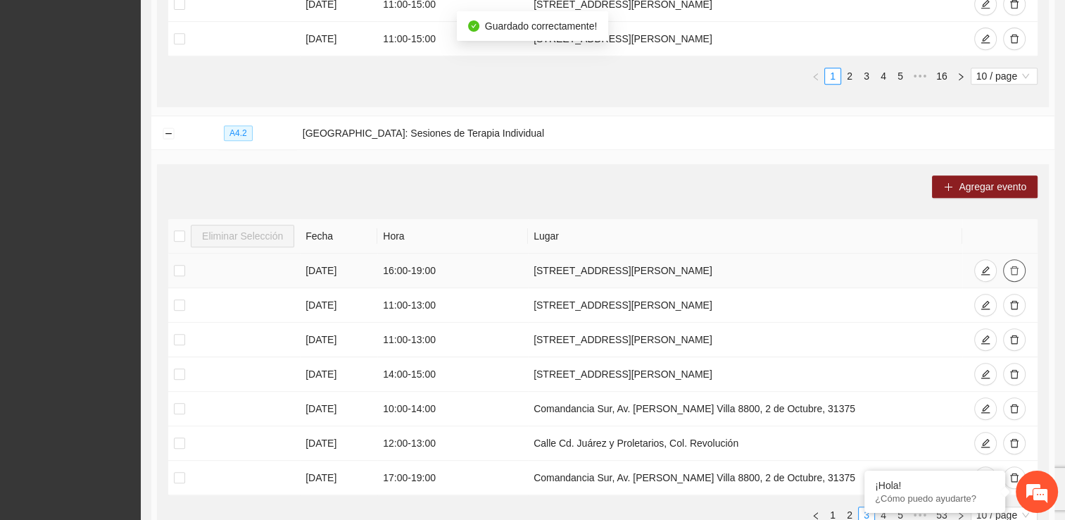
click at [523, 266] on icon "delete" at bounding box center [1014, 270] width 8 height 9
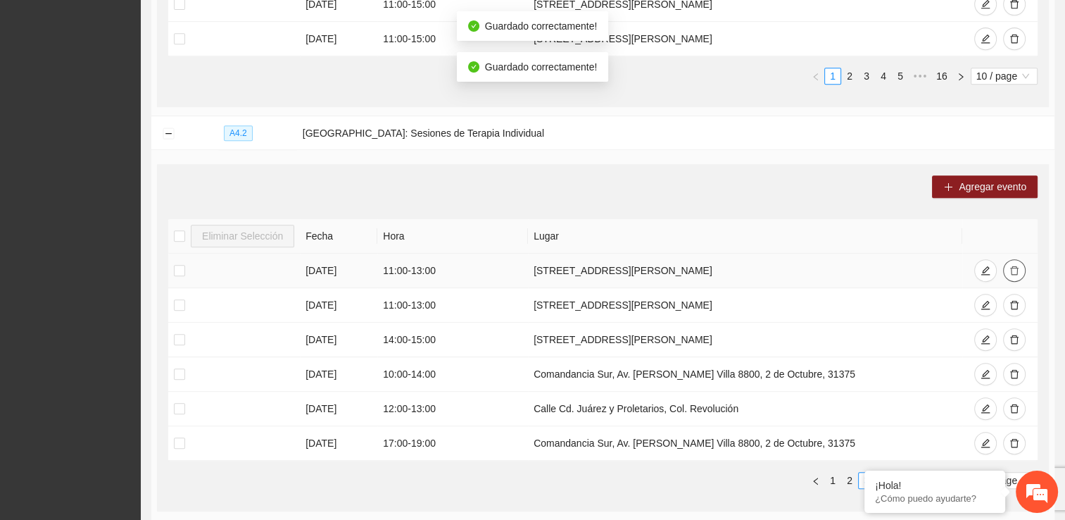
click at [523, 266] on icon "delete" at bounding box center [1014, 270] width 8 height 9
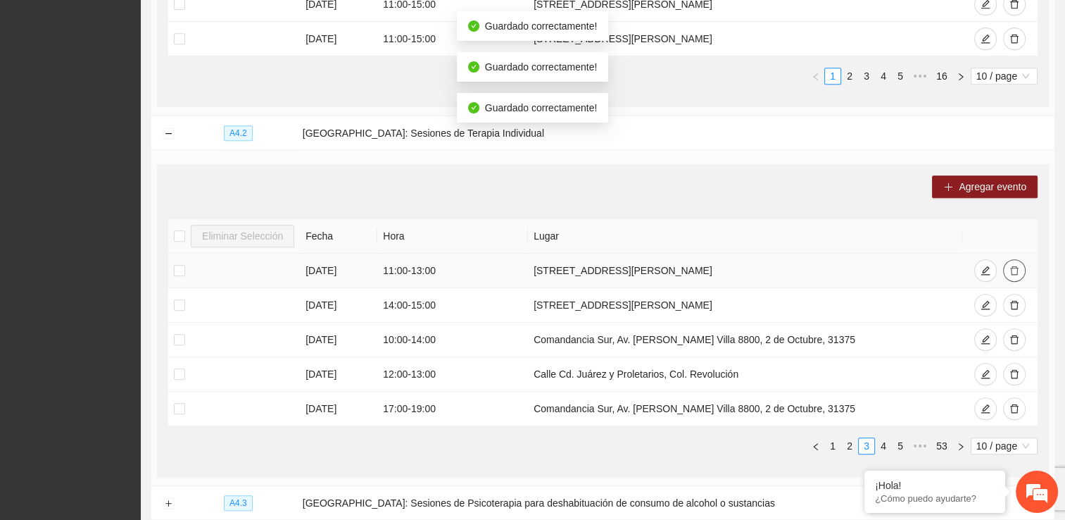
click at [523, 266] on icon "delete" at bounding box center [1014, 270] width 8 height 9
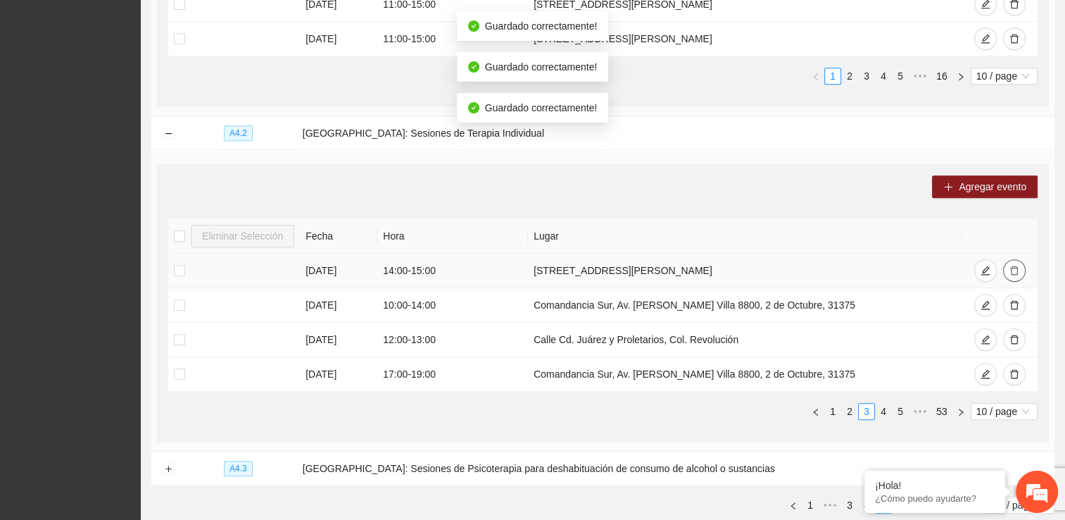
click at [523, 266] on icon "delete" at bounding box center [1014, 270] width 8 height 9
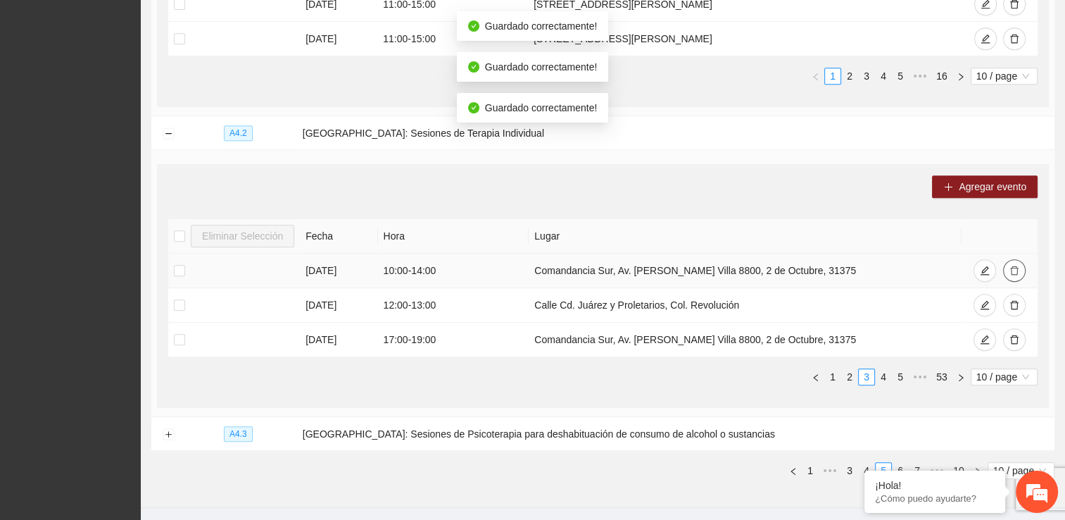
click at [523, 266] on icon "delete" at bounding box center [1014, 270] width 8 height 9
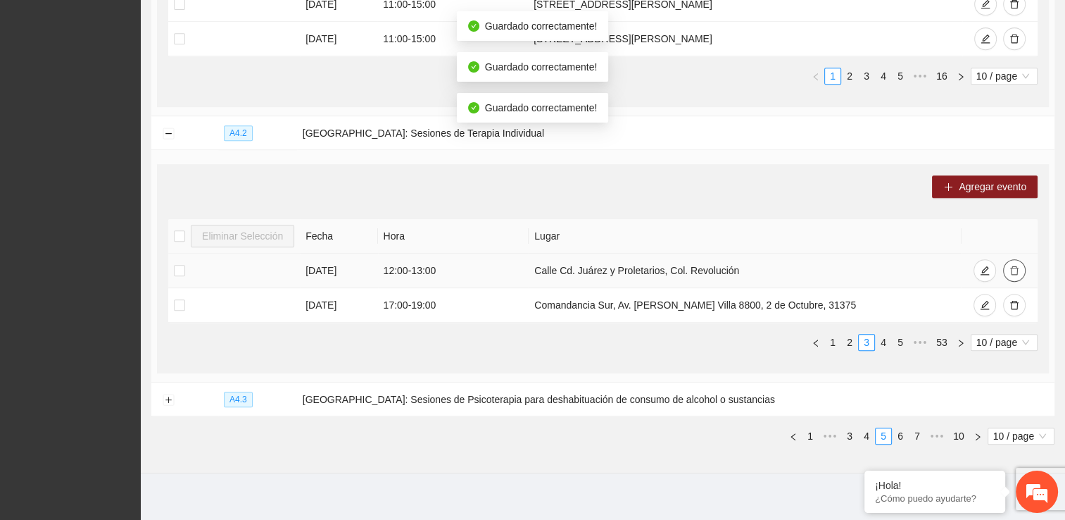
click at [523, 266] on icon "delete" at bounding box center [1014, 270] width 8 height 9
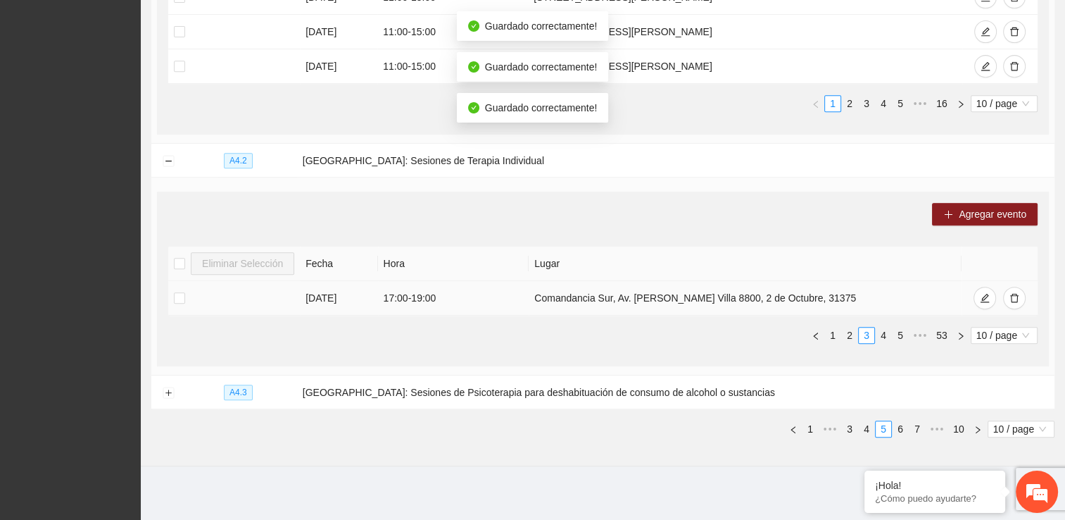
click at [523, 266] on th at bounding box center [1000, 263] width 76 height 35
click at [523, 294] on icon "delete" at bounding box center [1015, 298] width 10 height 10
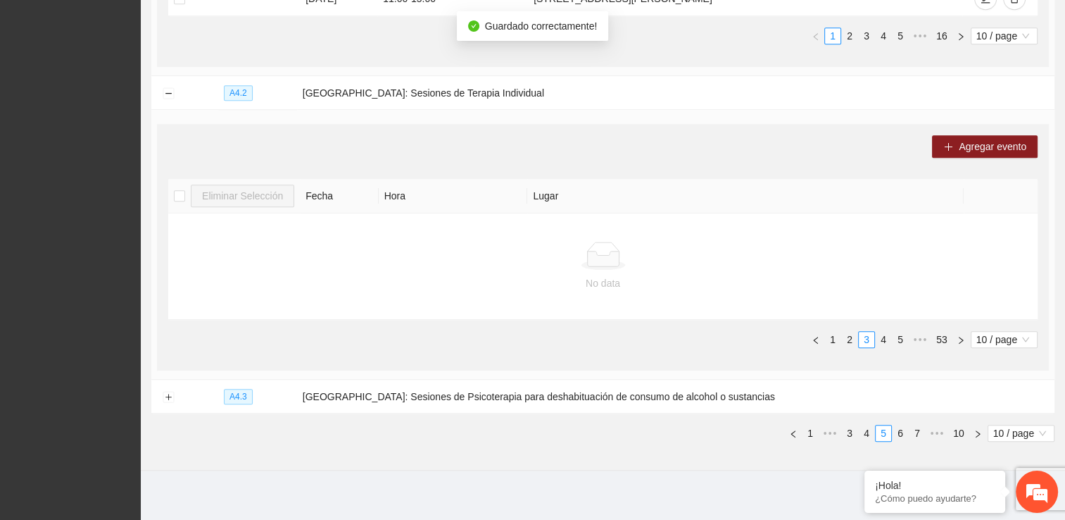
scroll to position [682, 0]
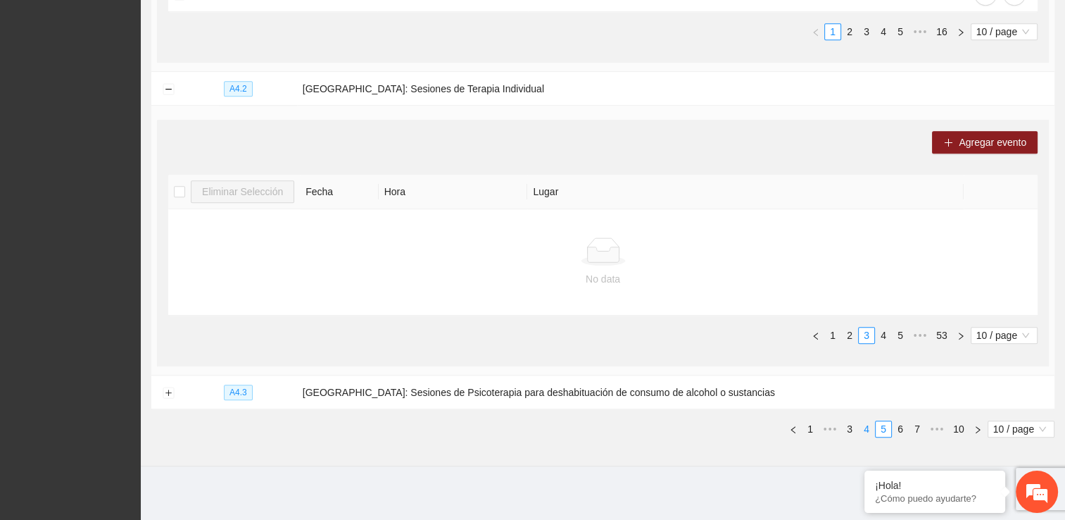
click at [523, 427] on link "4" at bounding box center [866, 428] width 15 height 15
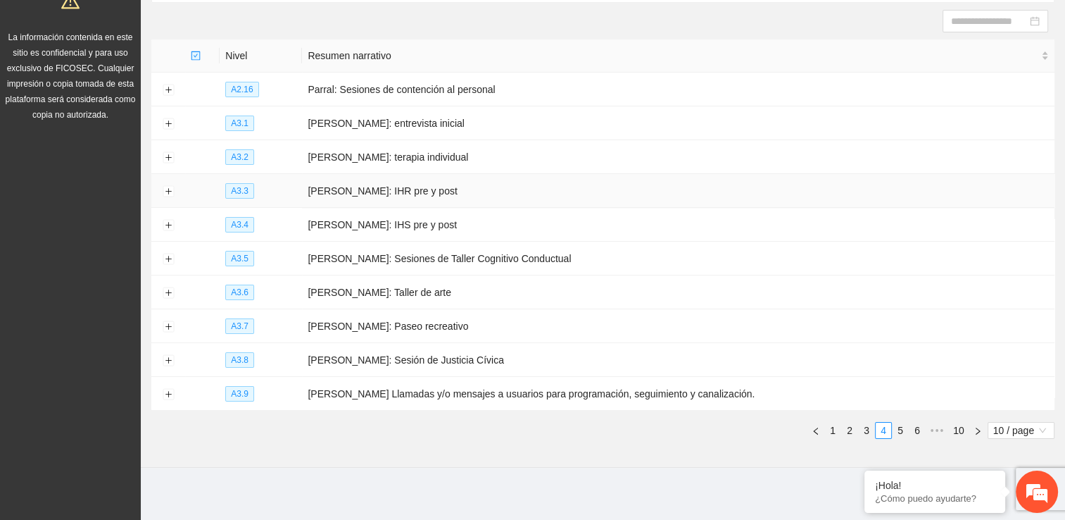
scroll to position [146, 0]
click at [523, 425] on link "5" at bounding box center [900, 427] width 15 height 15
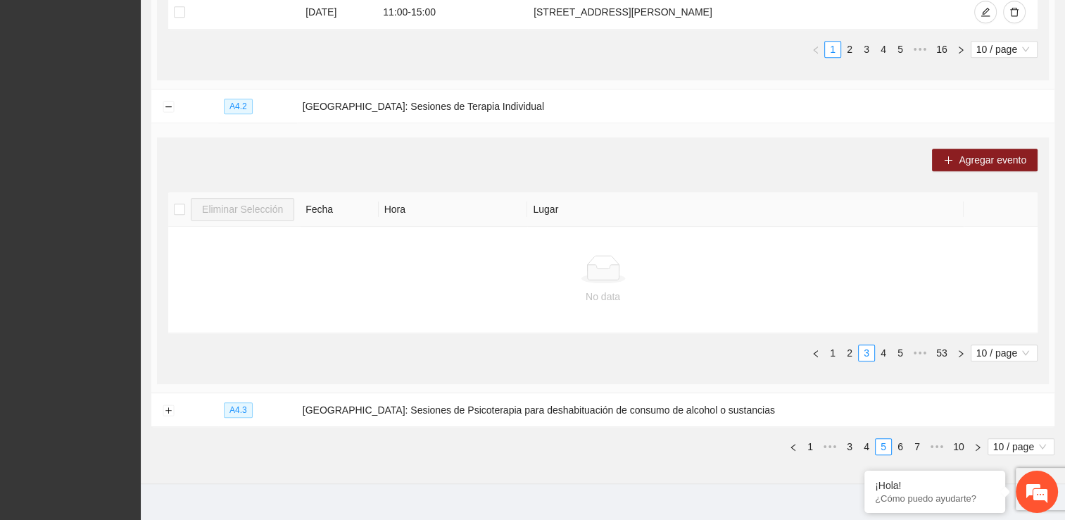
scroll to position [682, 0]
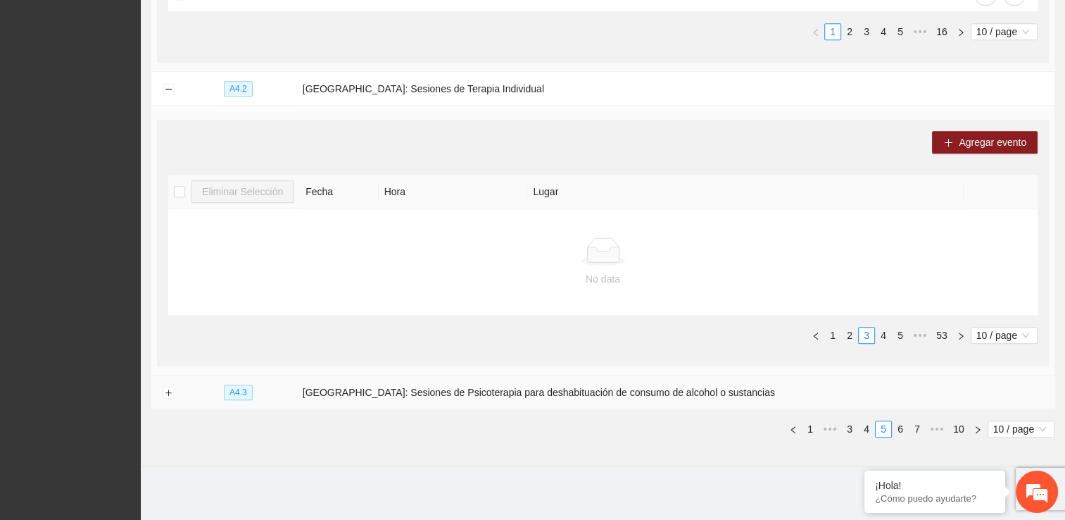
click at [523, 387] on td "[GEOGRAPHIC_DATA]: Sesiones de Psicoterapia para deshabituación de consumo de a…" at bounding box center [676, 392] width 758 height 34
click at [164, 390] on button "Expand row" at bounding box center [168, 392] width 11 height 11
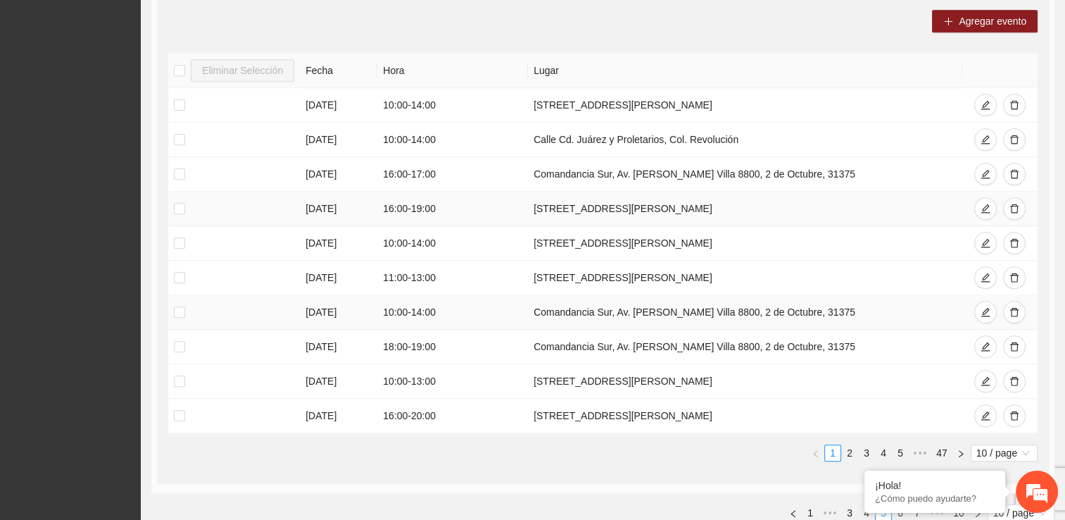
scroll to position [1124, 0]
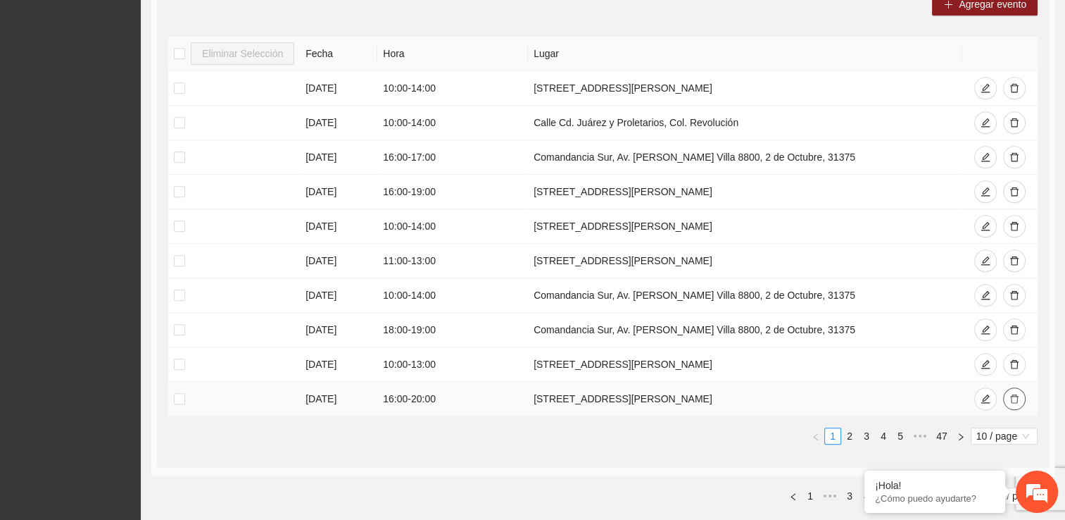
click at [523, 395] on icon "delete" at bounding box center [1015, 399] width 10 height 10
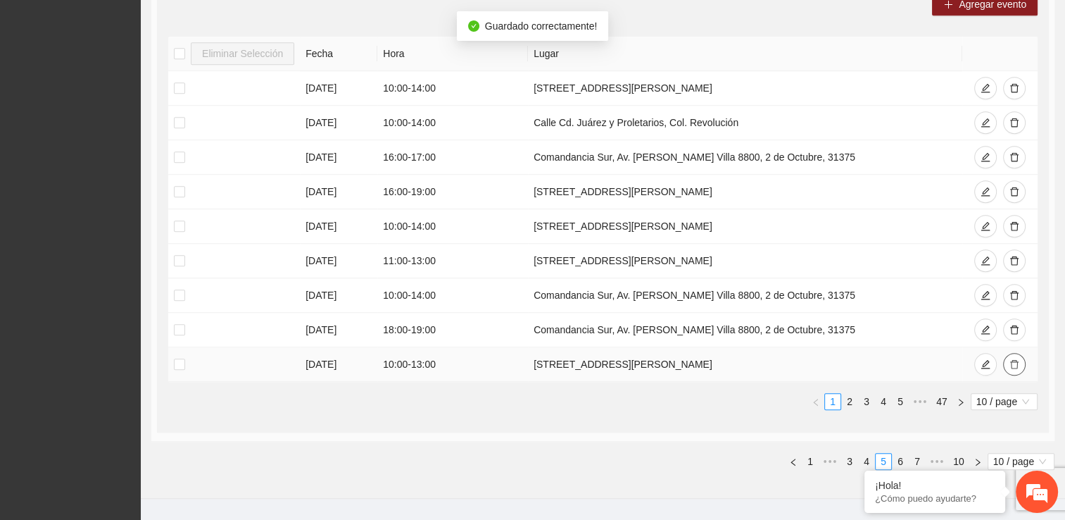
click at [523, 359] on button "button" at bounding box center [1014, 364] width 23 height 23
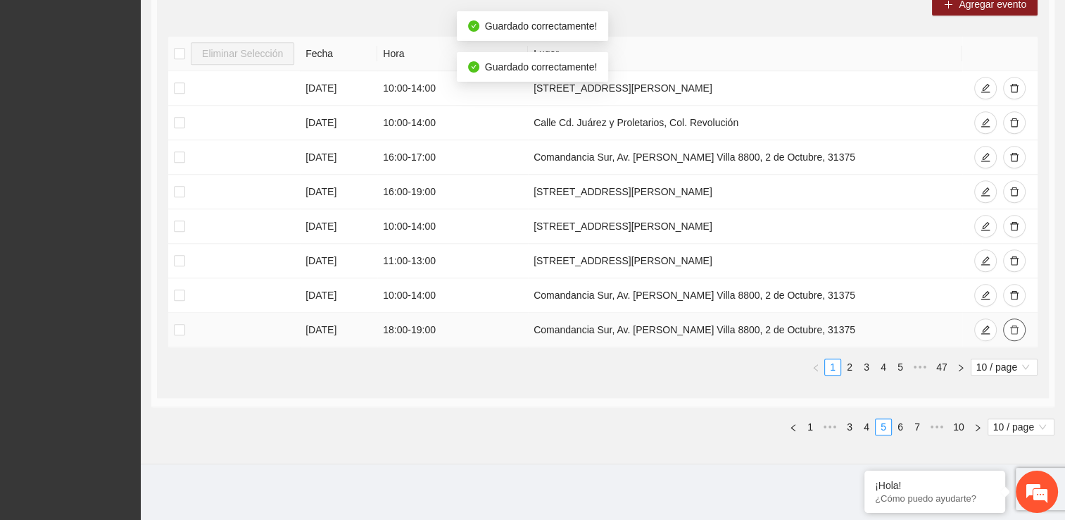
scroll to position [1120, 0]
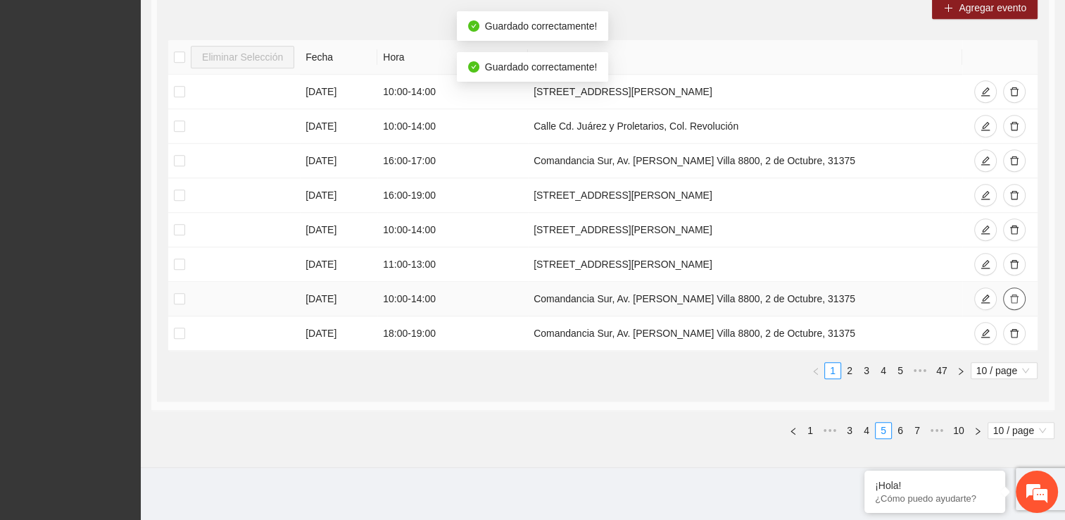
click at [523, 294] on icon "delete" at bounding box center [1015, 299] width 10 height 10
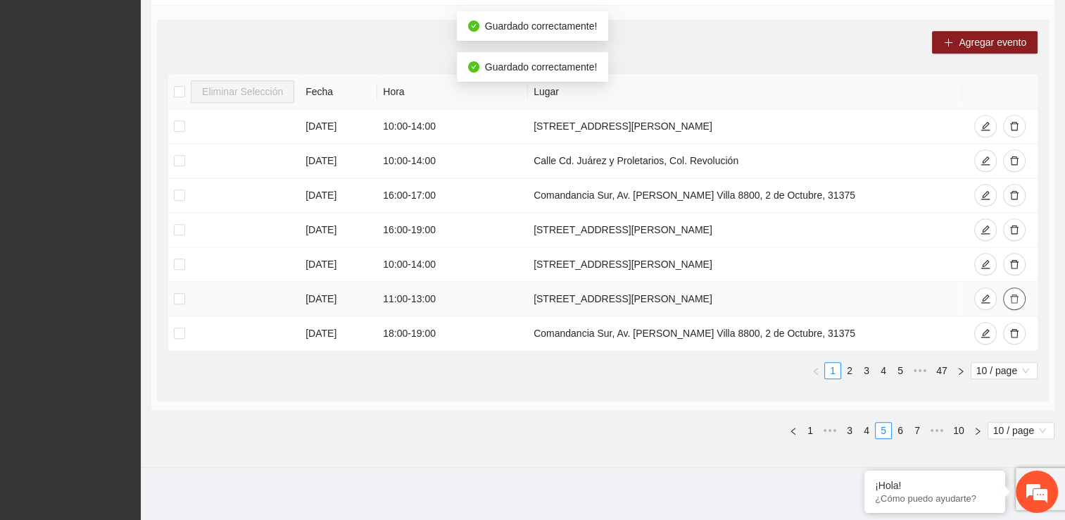
click at [523, 300] on icon "delete" at bounding box center [1014, 298] width 8 height 9
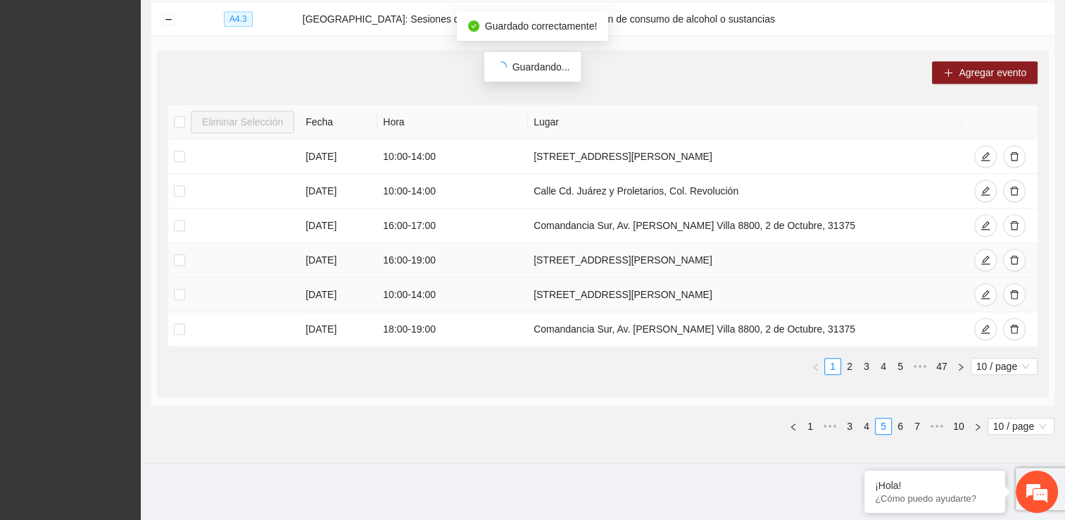
scroll to position [1051, 0]
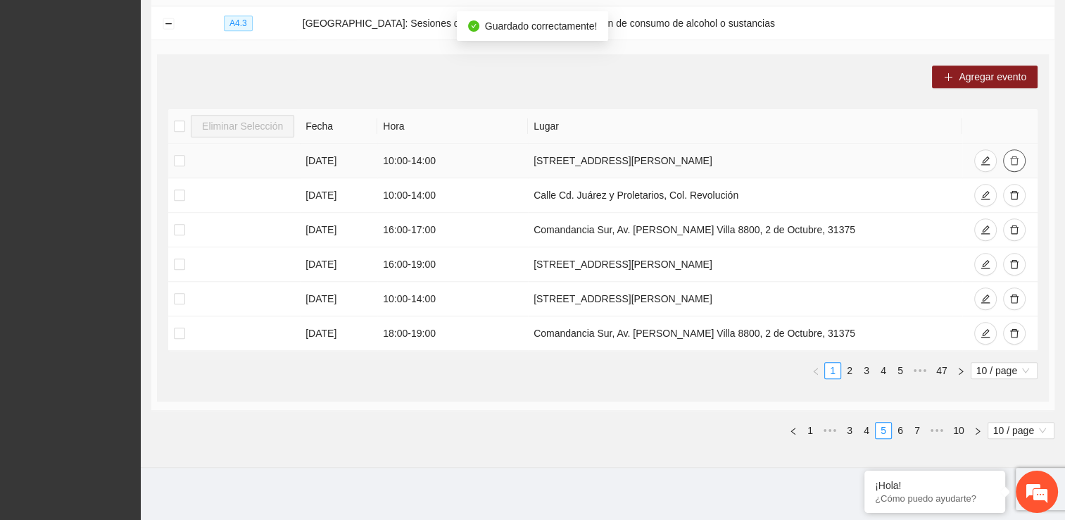
click at [523, 158] on button "button" at bounding box center [1014, 160] width 23 height 23
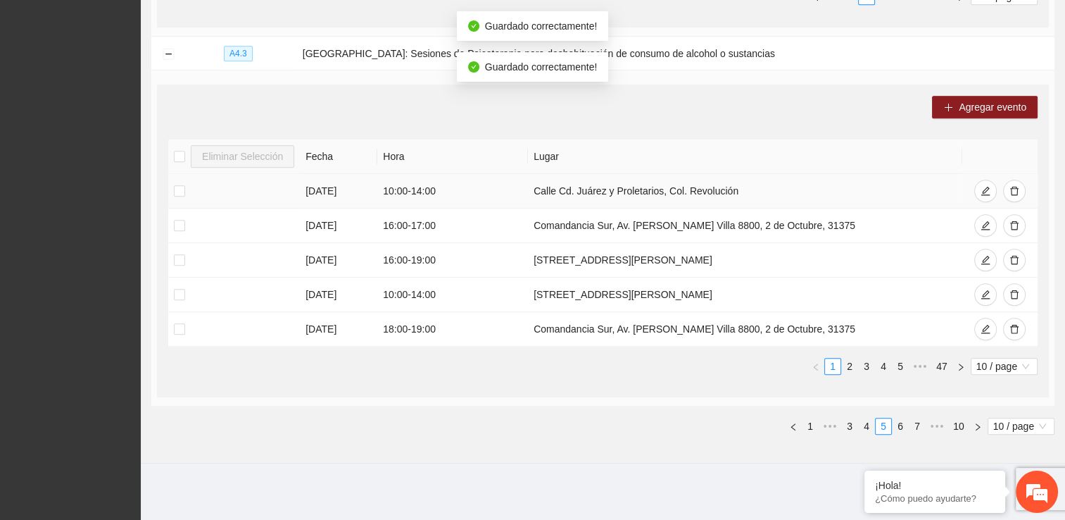
scroll to position [1017, 0]
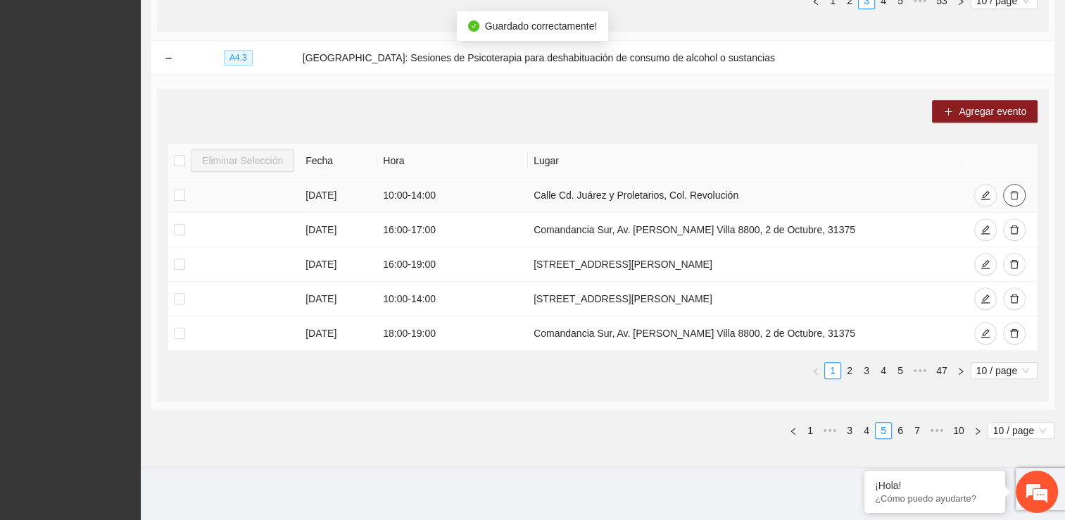
click at [523, 191] on icon "delete" at bounding box center [1014, 195] width 8 height 9
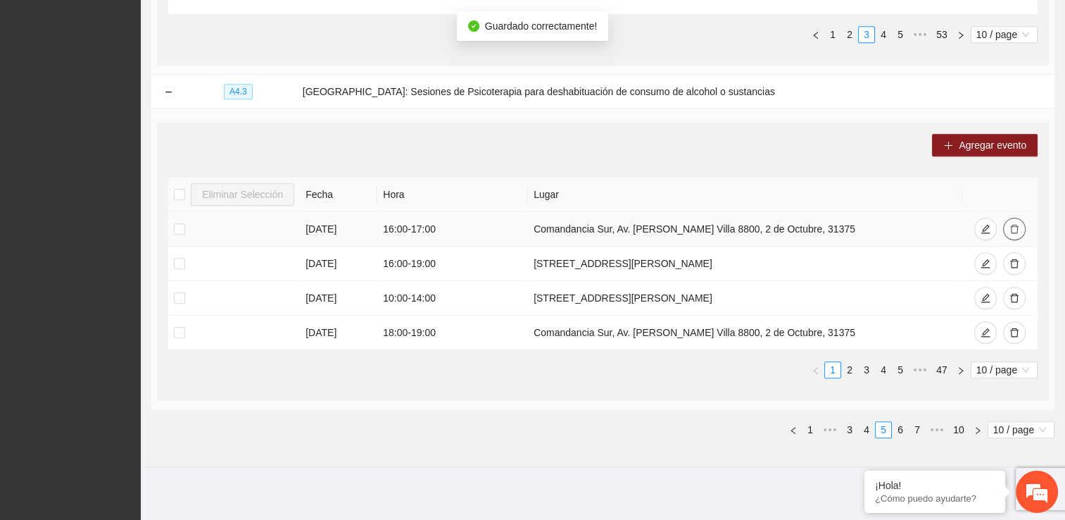
click at [523, 225] on icon "delete" at bounding box center [1015, 229] width 10 height 10
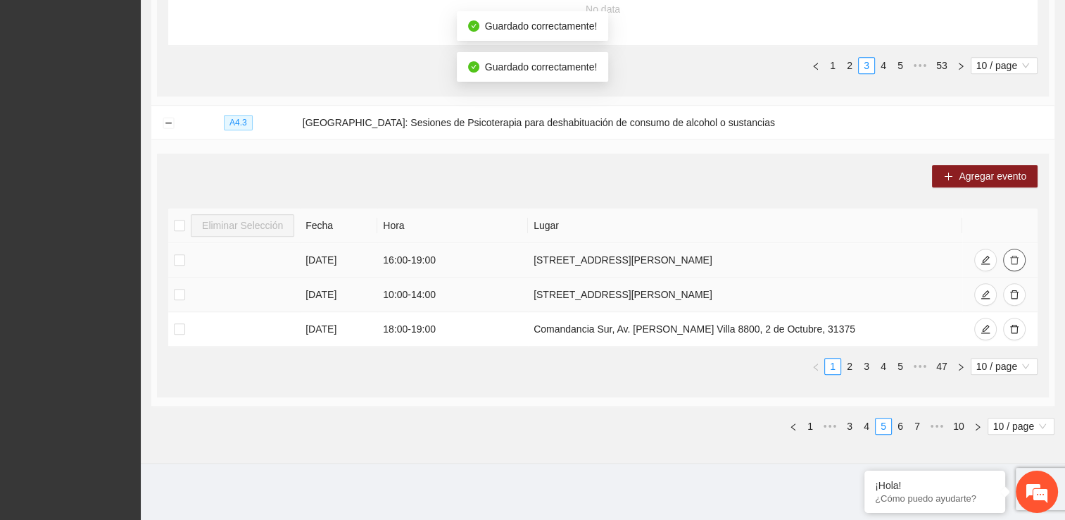
scroll to position [948, 0]
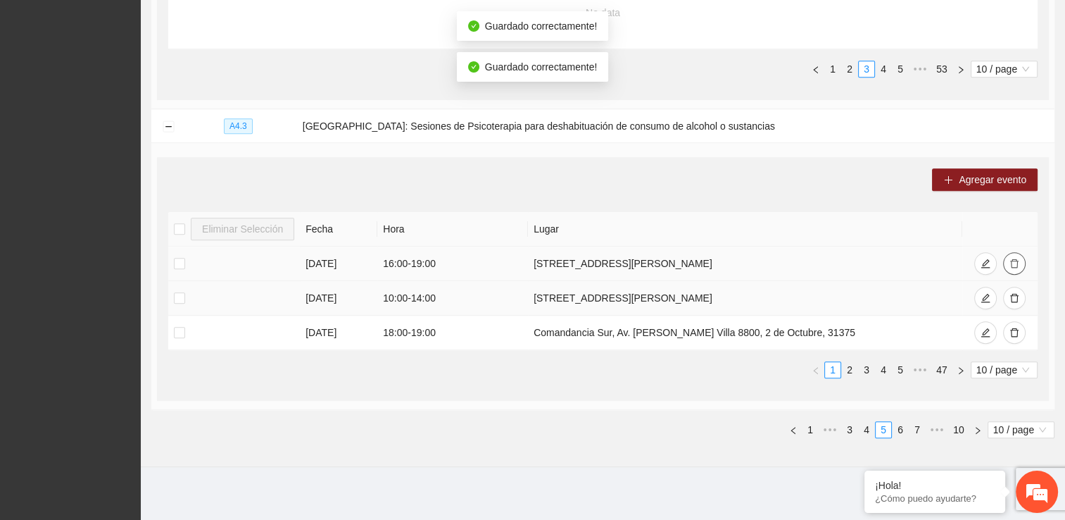
click at [523, 258] on icon "delete" at bounding box center [1015, 263] width 10 height 10
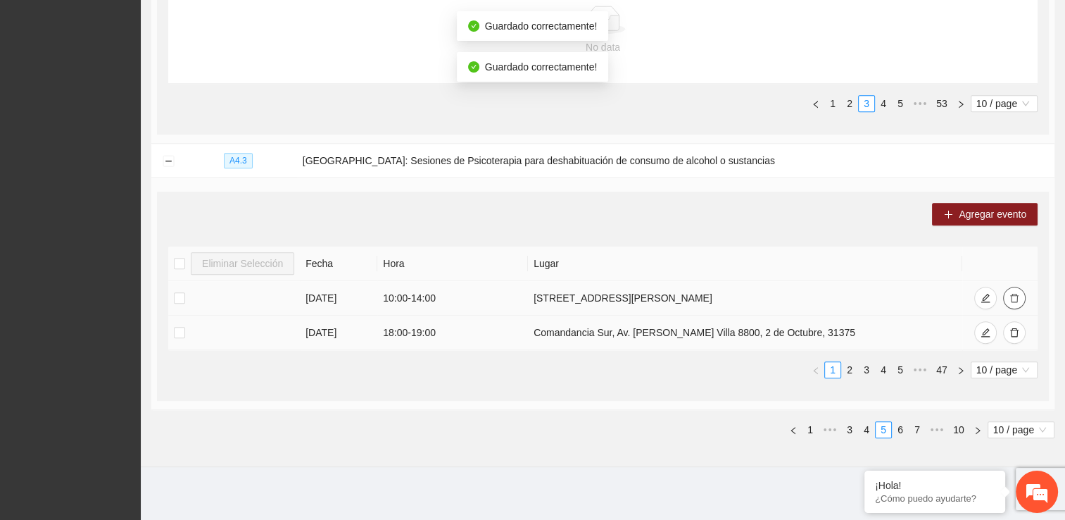
click at [523, 294] on icon "delete" at bounding box center [1015, 298] width 10 height 10
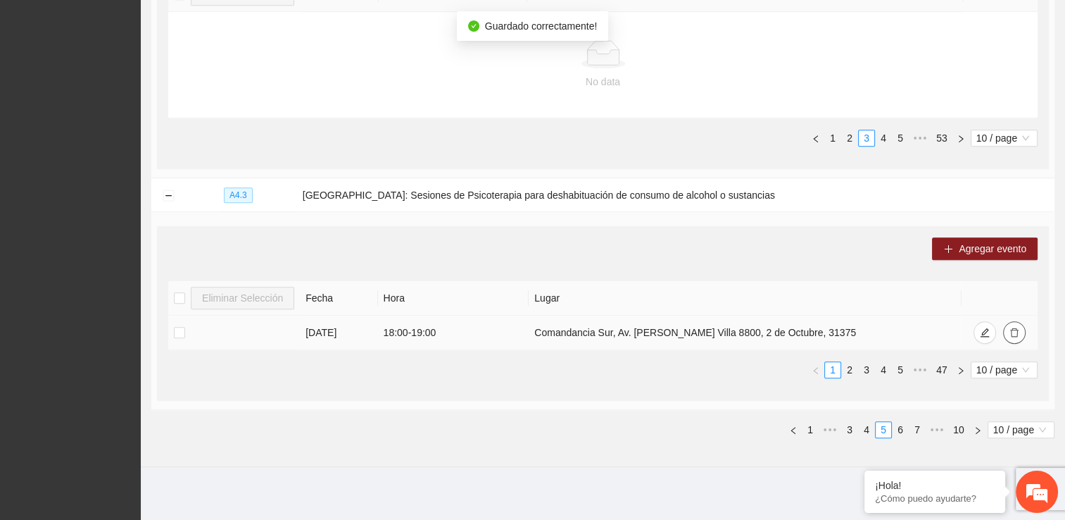
click at [523, 328] on icon "delete" at bounding box center [1014, 332] width 8 height 9
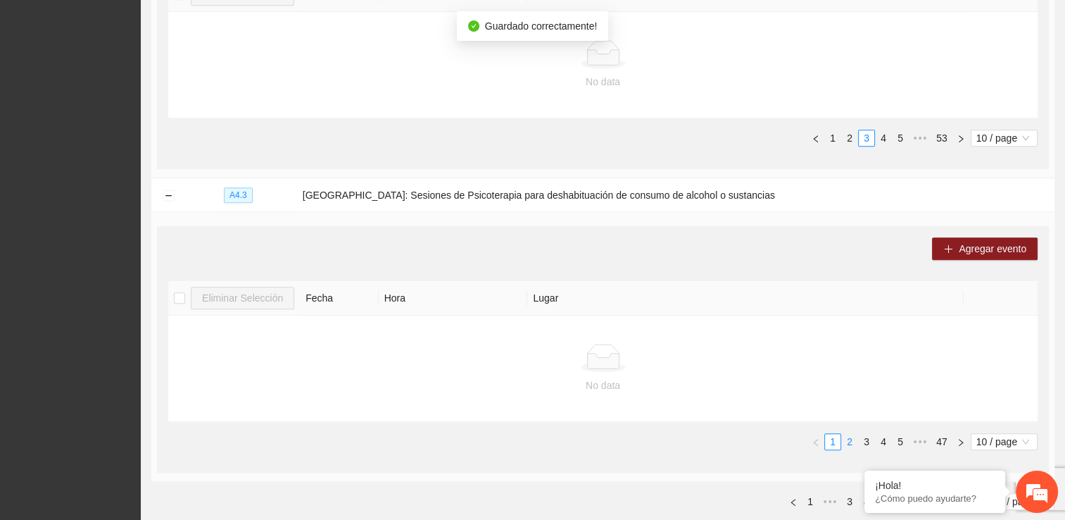
click at [523, 441] on link "2" at bounding box center [849, 441] width 15 height 15
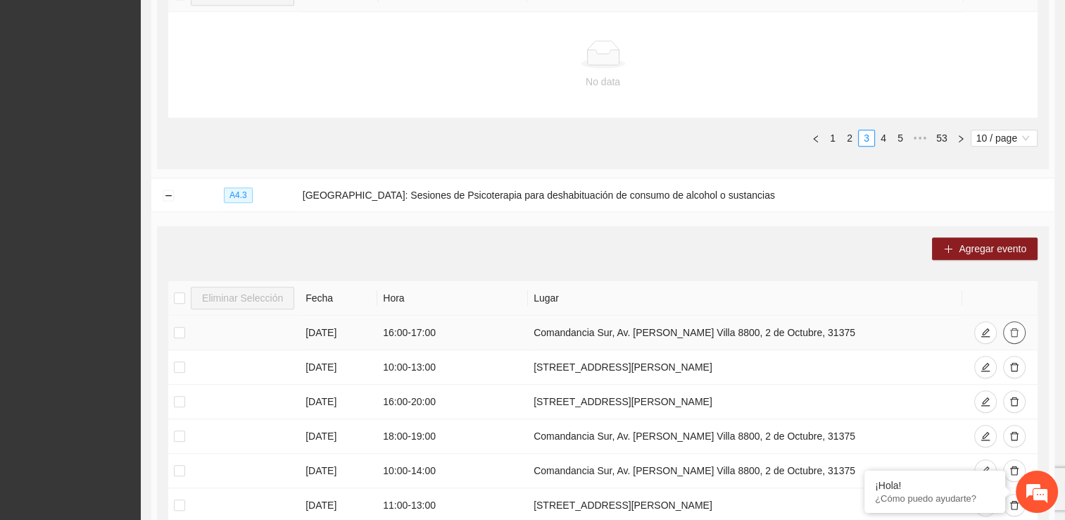
click at [523, 329] on icon "delete" at bounding box center [1015, 332] width 10 height 10
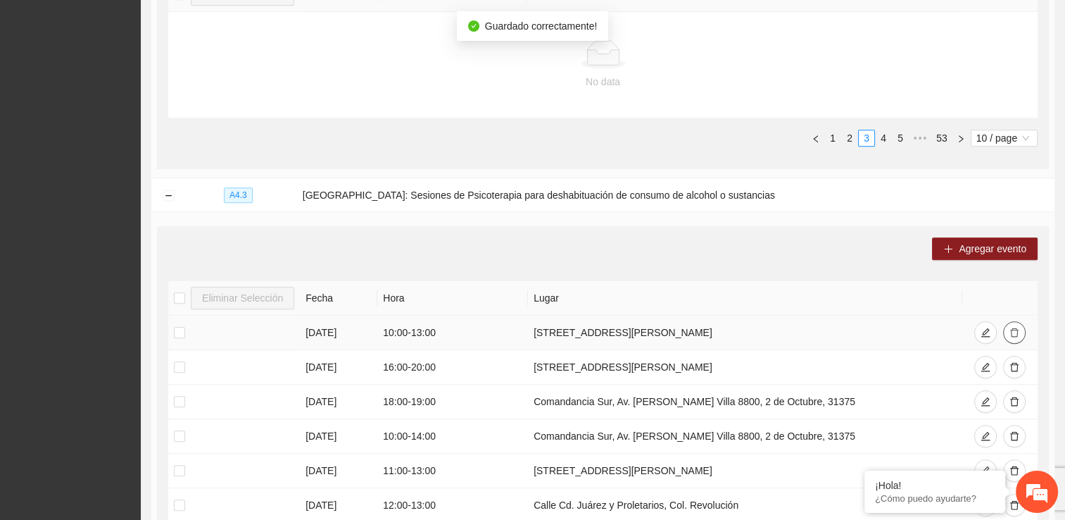
click at [523, 330] on icon "delete" at bounding box center [1015, 332] width 10 height 10
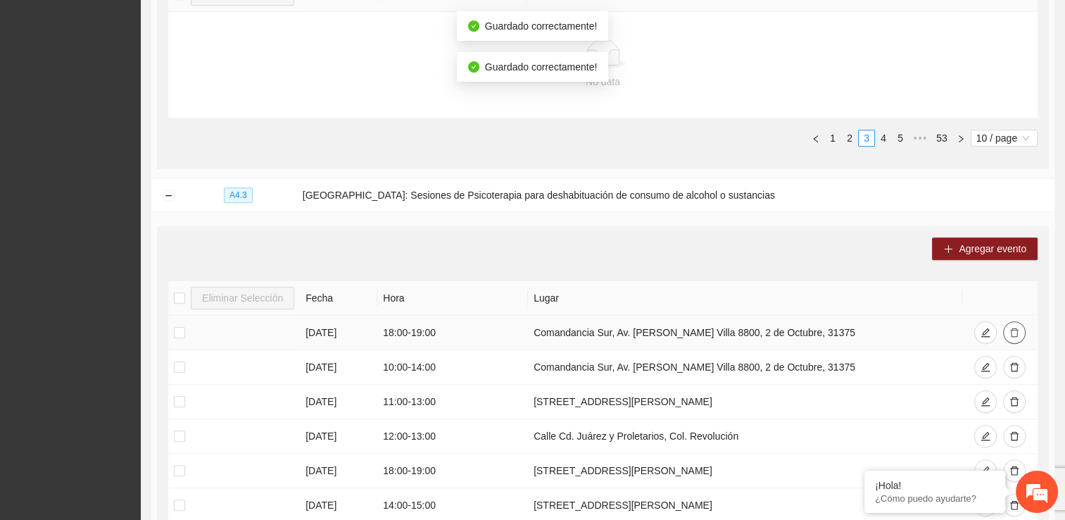
click at [523, 330] on icon "delete" at bounding box center [1015, 332] width 10 height 10
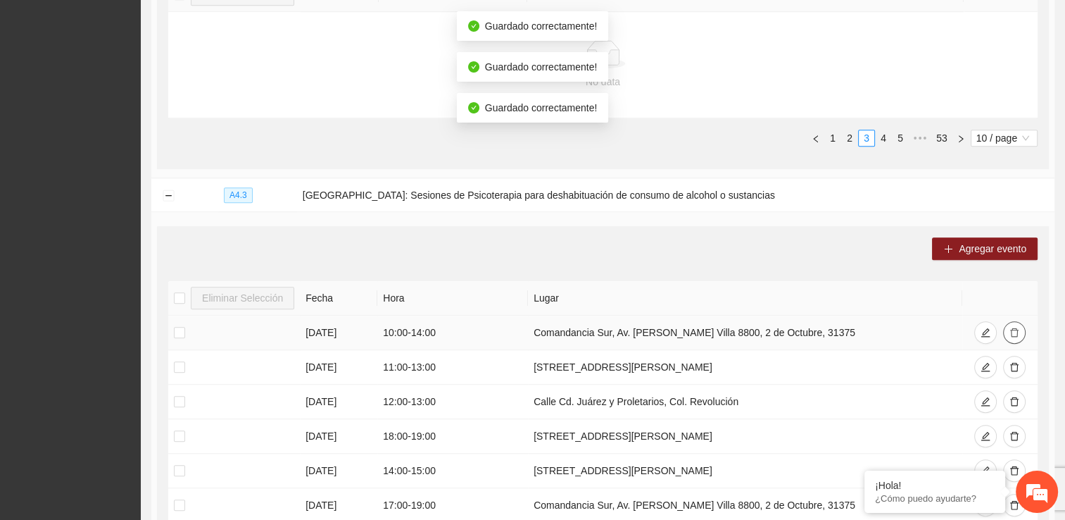
click at [523, 330] on icon "delete" at bounding box center [1015, 332] width 10 height 10
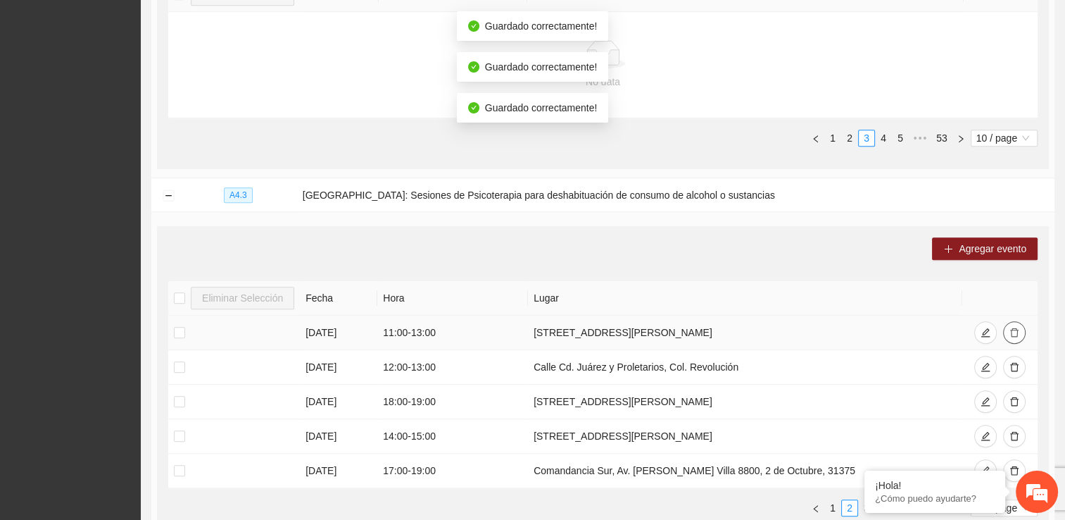
click at [523, 330] on icon "delete" at bounding box center [1015, 332] width 10 height 10
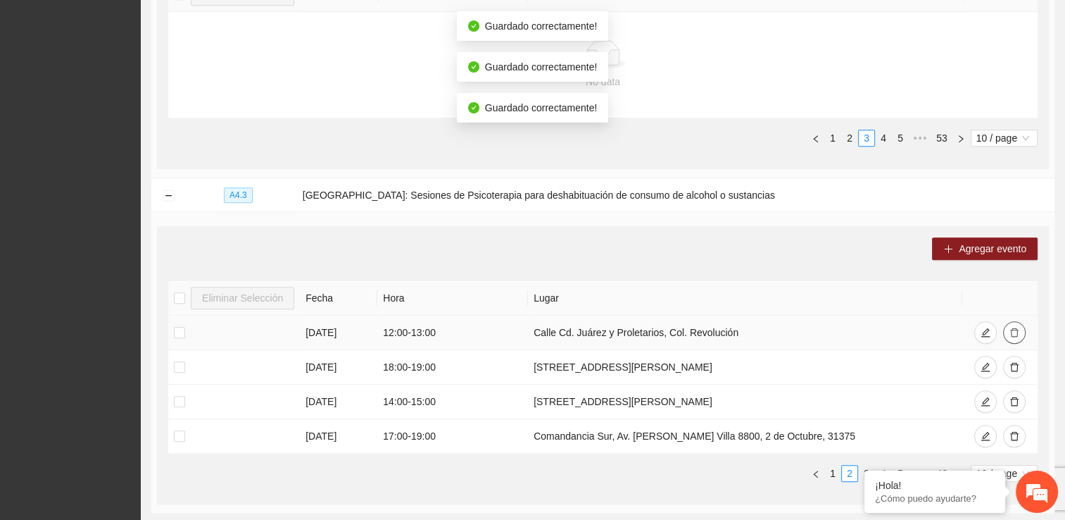
click at [523, 330] on icon "delete" at bounding box center [1015, 332] width 10 height 10
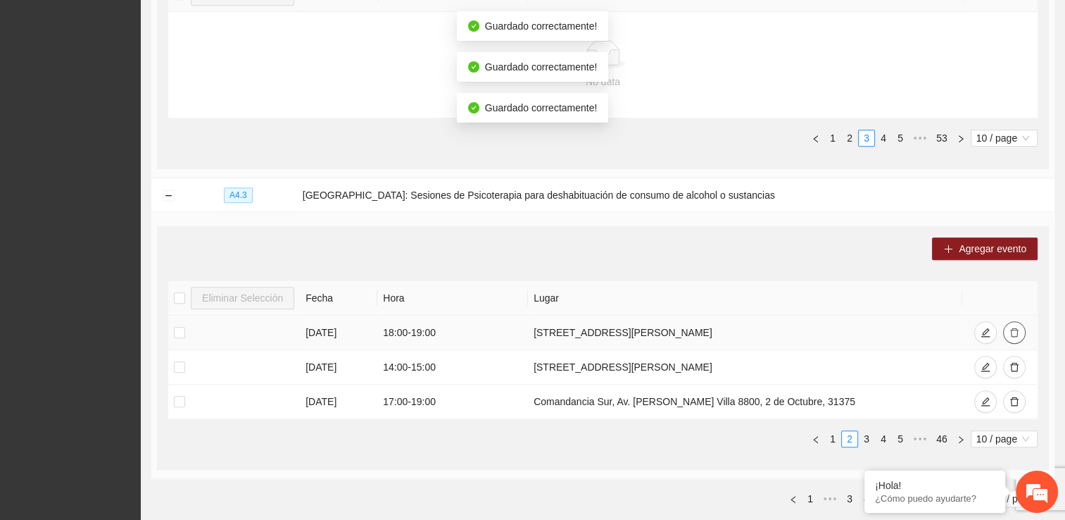
click at [523, 330] on icon "delete" at bounding box center [1015, 332] width 10 height 10
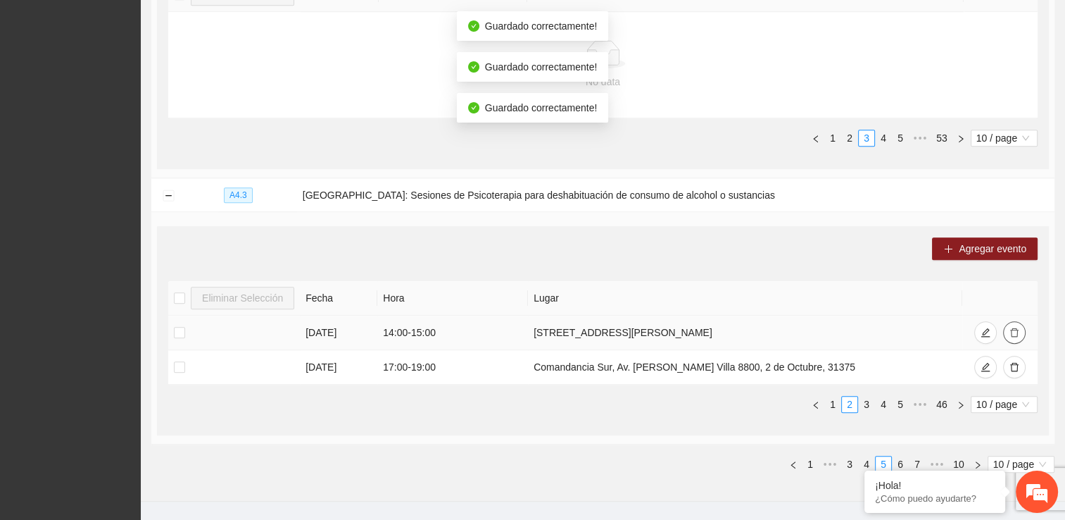
click at [523, 330] on icon "delete" at bounding box center [1015, 332] width 10 height 10
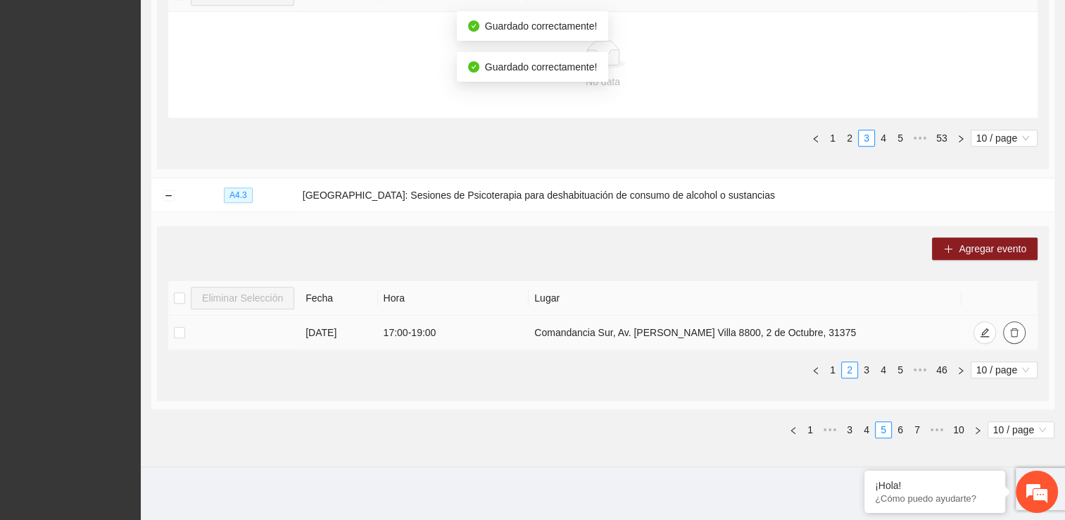
click at [523, 334] on icon "delete" at bounding box center [1014, 332] width 8 height 9
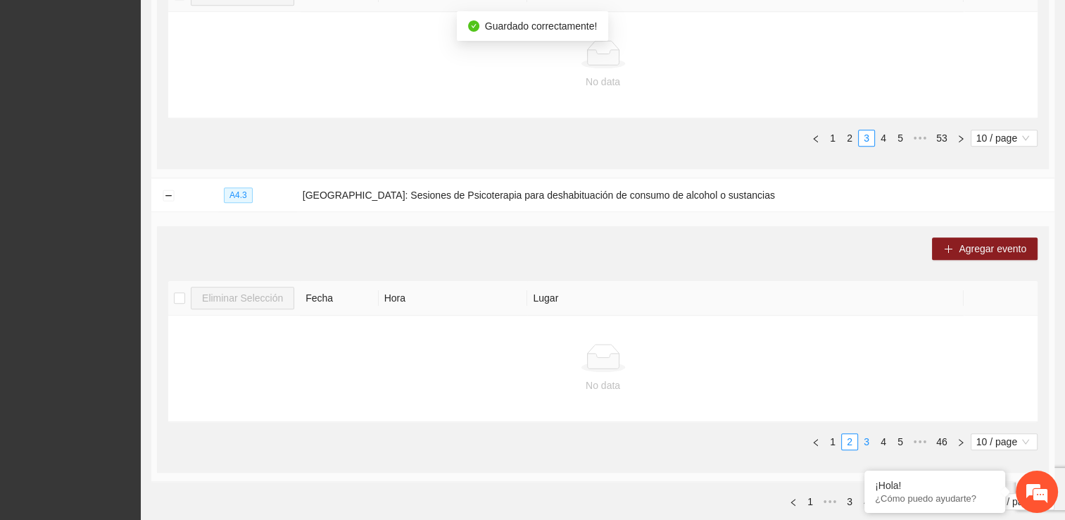
click at [523, 441] on link "3" at bounding box center [866, 441] width 15 height 15
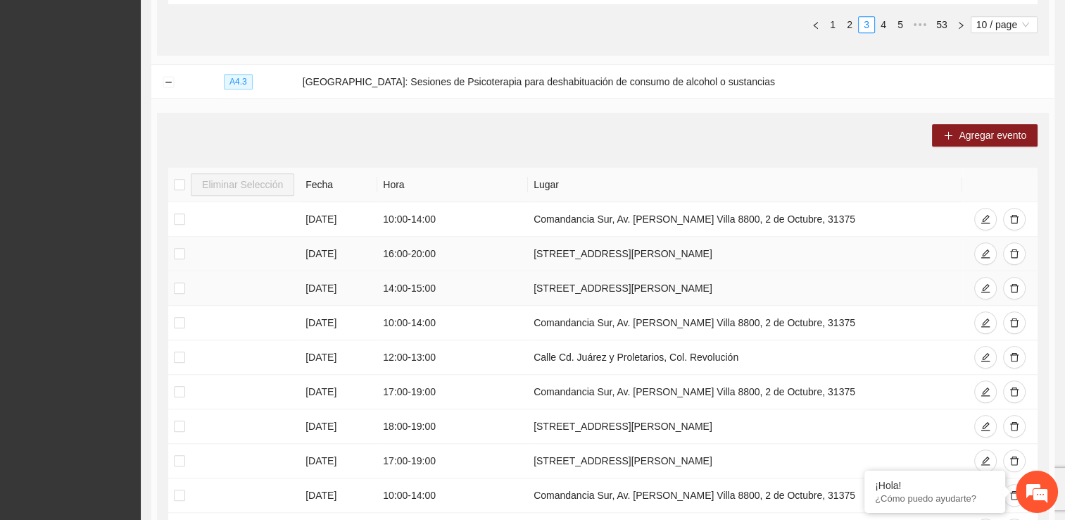
scroll to position [1188, 0]
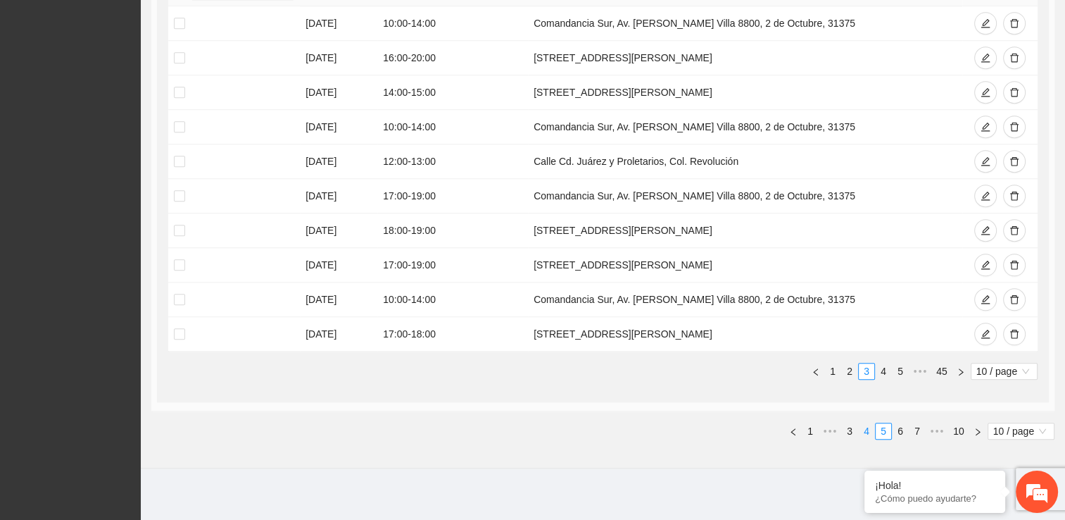
click at [523, 430] on link "4" at bounding box center [866, 430] width 15 height 15
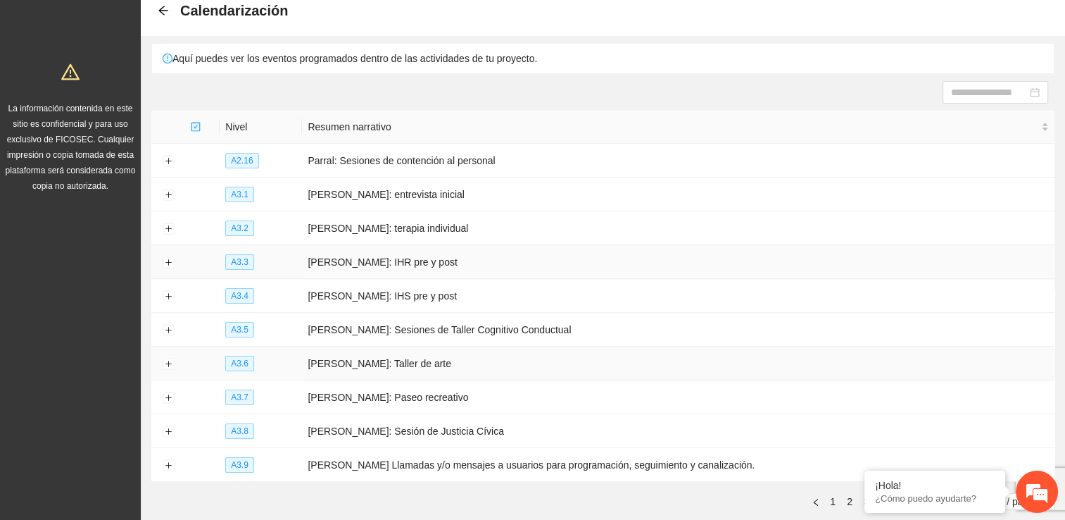
scroll to position [146, 0]
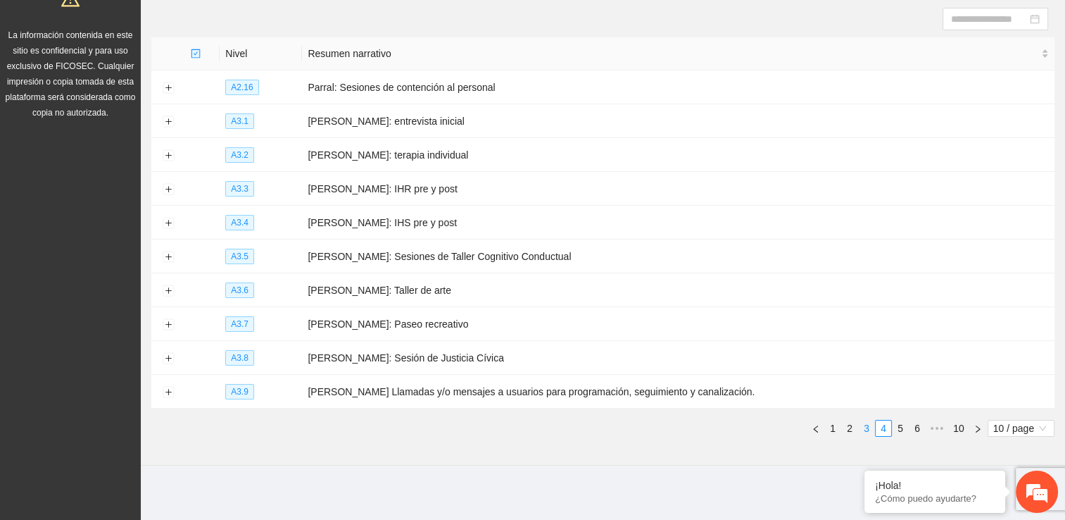
click at [523, 428] on link "3" at bounding box center [866, 427] width 15 height 15
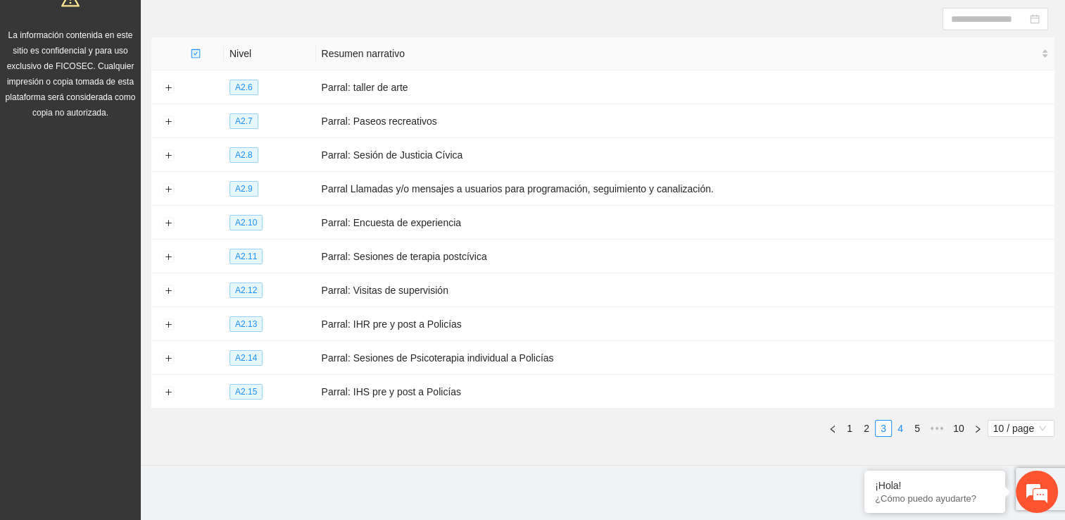
click at [523, 428] on link "4" at bounding box center [900, 427] width 15 height 15
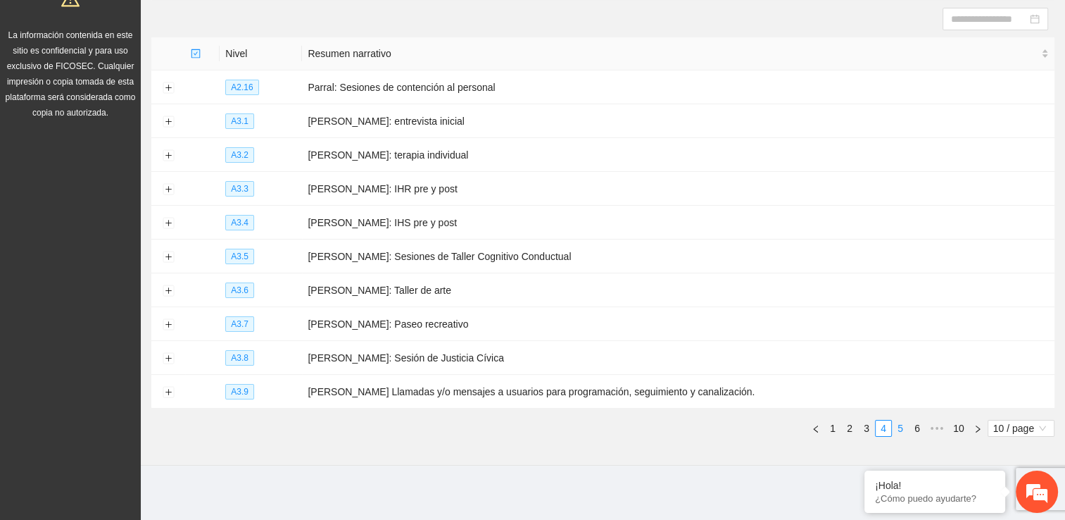
click at [523, 425] on link "5" at bounding box center [900, 427] width 15 height 15
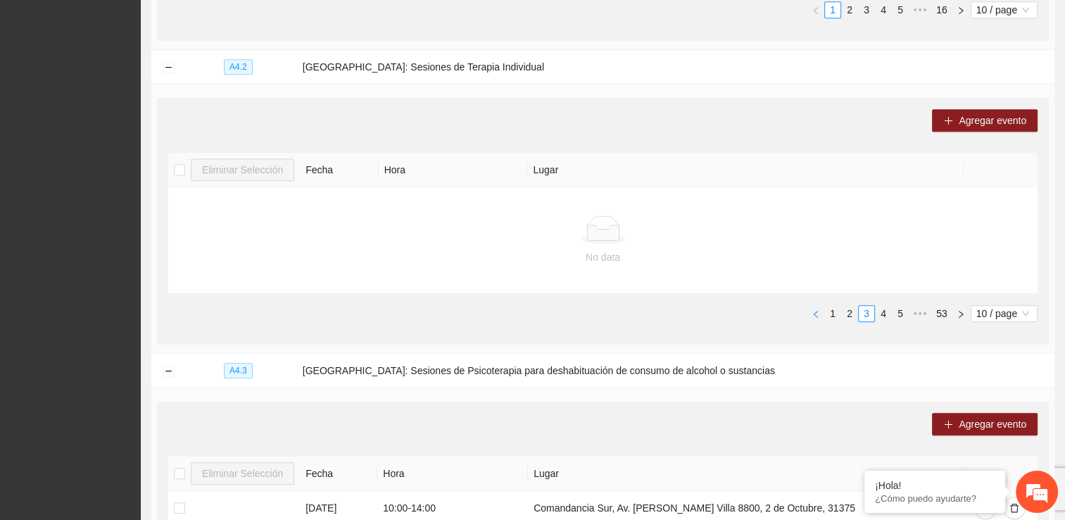
scroll to position [710, 0]
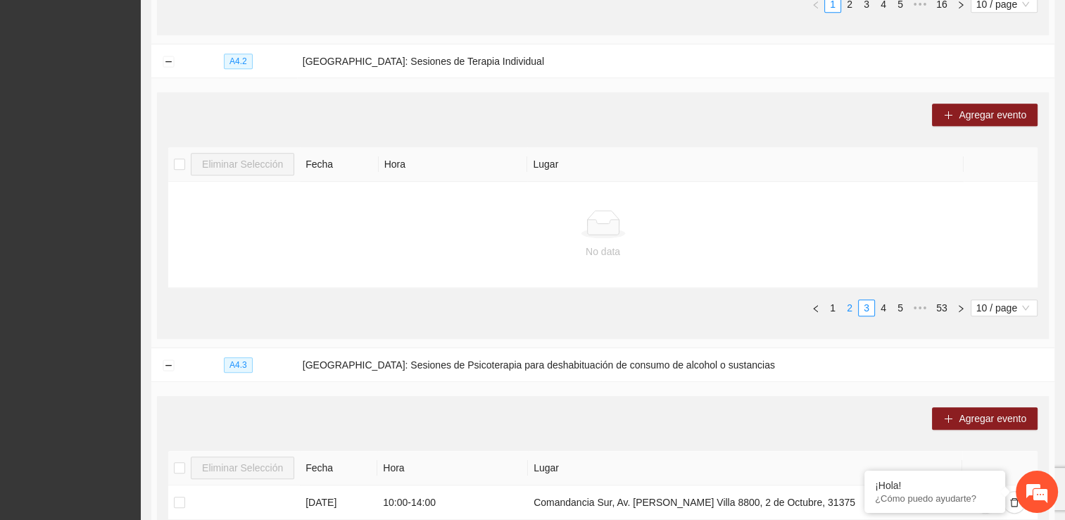
click at [523, 303] on link "2" at bounding box center [849, 307] width 15 height 15
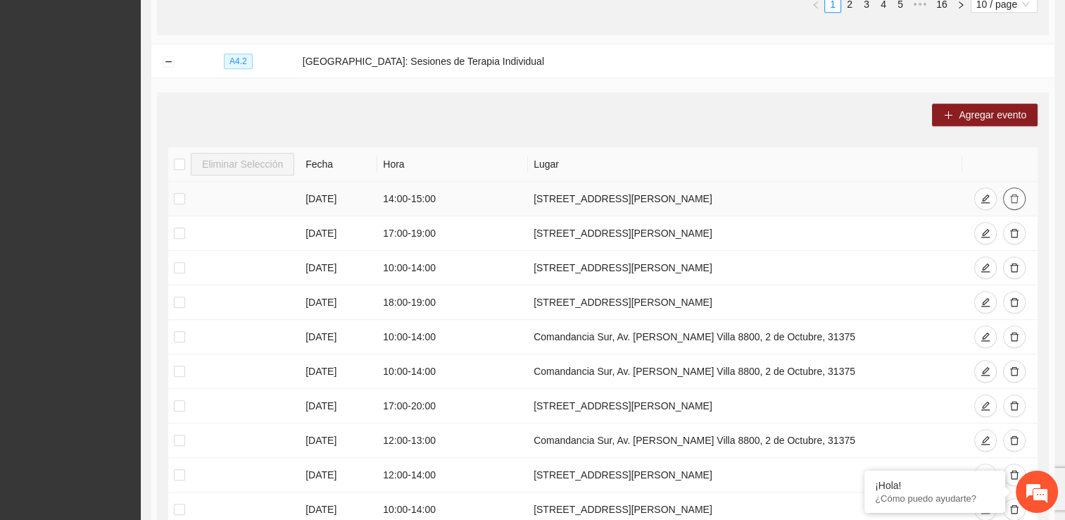
click at [523, 196] on icon "delete" at bounding box center [1014, 198] width 8 height 9
click at [523, 197] on icon "delete" at bounding box center [1015, 199] width 10 height 10
click at [523, 196] on icon "delete" at bounding box center [1015, 199] width 10 height 10
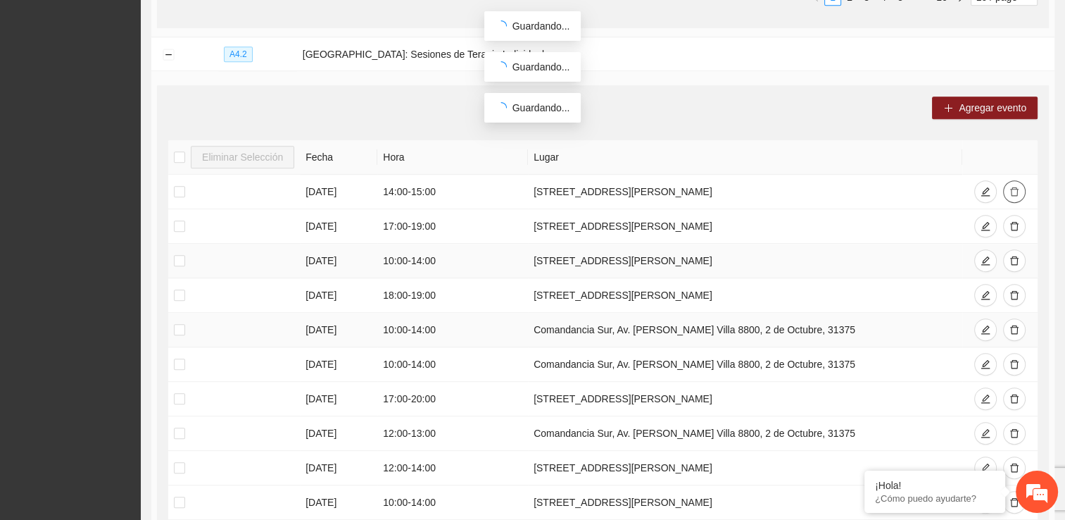
scroll to position [851, 0]
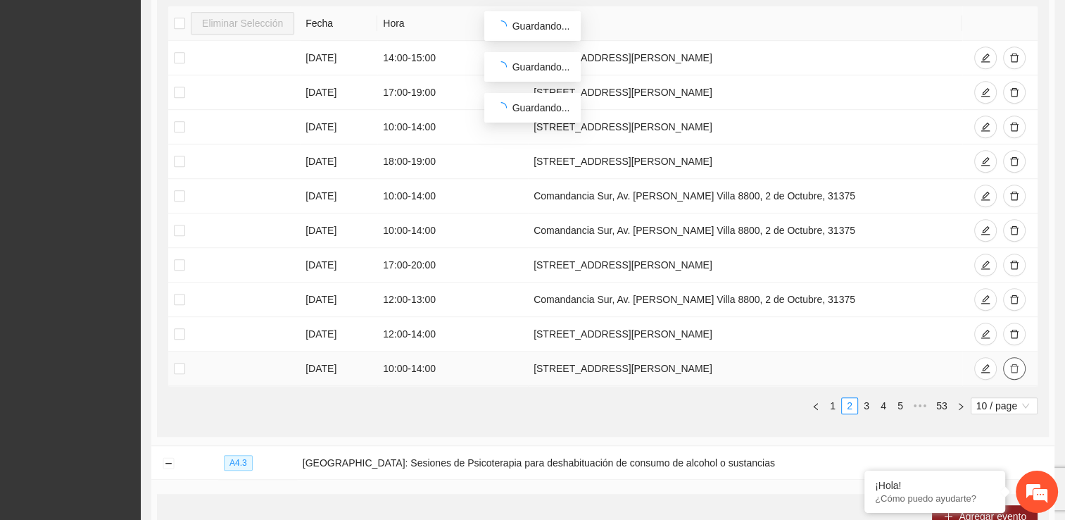
click at [523, 364] on icon "delete" at bounding box center [1014, 368] width 8 height 9
click at [523, 330] on icon "delete" at bounding box center [1015, 334] width 10 height 10
click at [523, 295] on icon "delete" at bounding box center [1014, 299] width 8 height 9
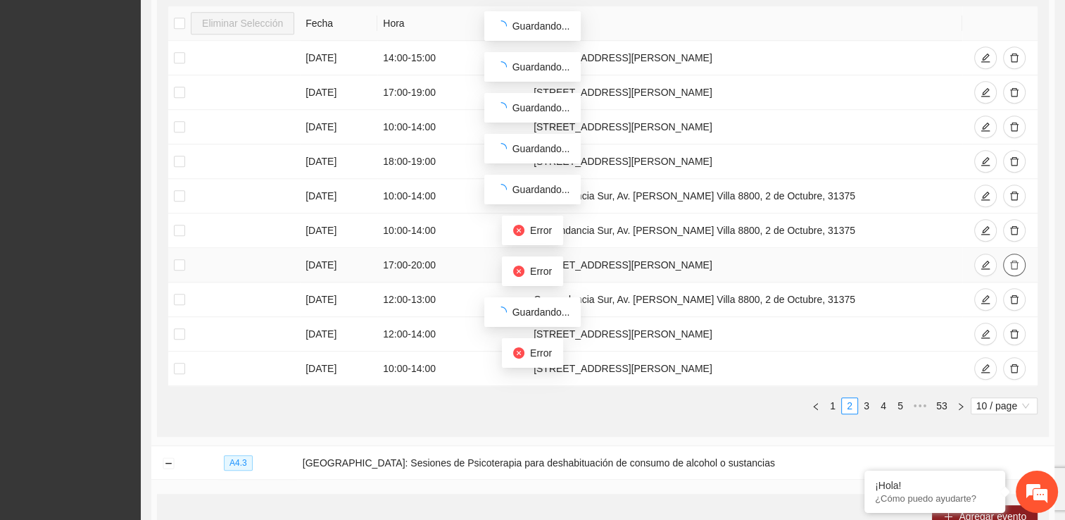
click at [523, 256] on button "button" at bounding box center [1014, 264] width 23 height 23
click at [523, 225] on icon "delete" at bounding box center [1015, 230] width 10 height 10
click at [523, 400] on link "1" at bounding box center [832, 405] width 15 height 15
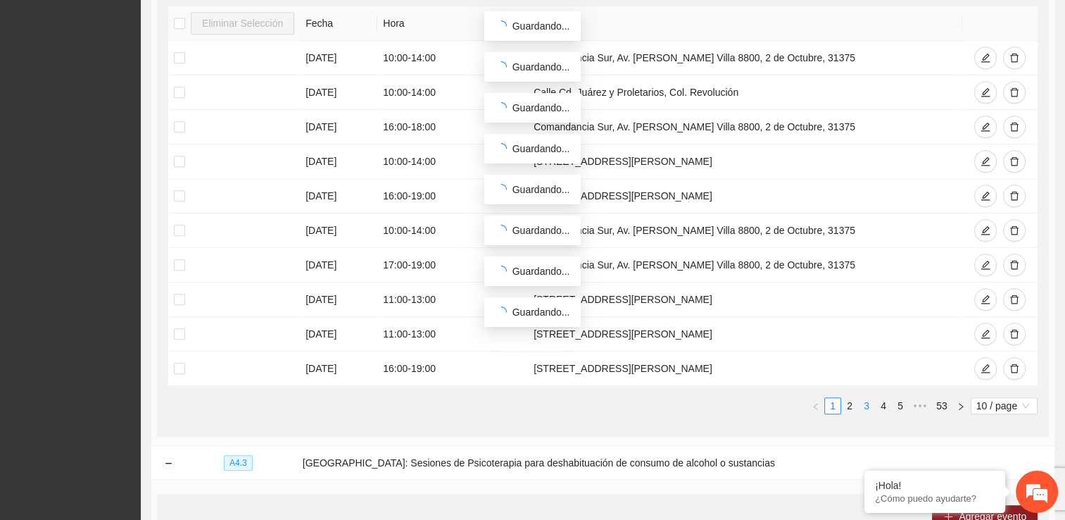
click at [523, 403] on link "3" at bounding box center [866, 405] width 15 height 15
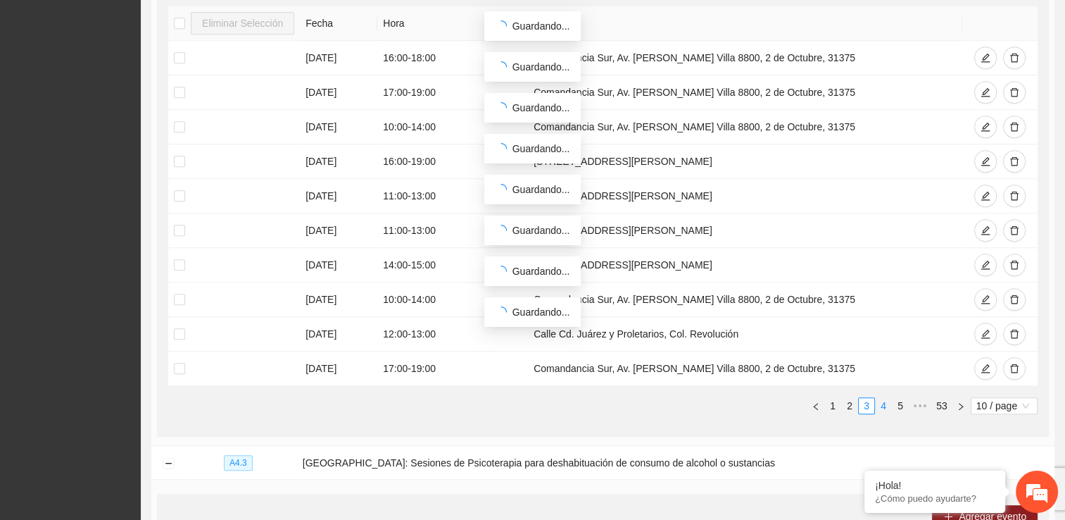
click at [523, 403] on link "4" at bounding box center [883, 405] width 15 height 15
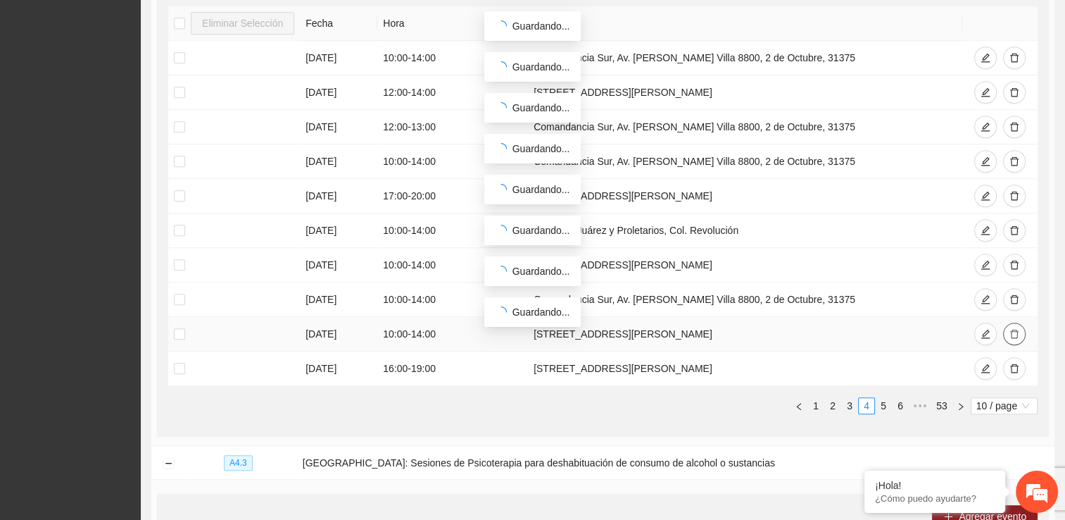
click at [523, 334] on icon "delete" at bounding box center [1015, 334] width 10 height 10
click at [523, 367] on icon "delete" at bounding box center [1014, 368] width 8 height 9
click at [523, 405] on link "3" at bounding box center [849, 405] width 15 height 15
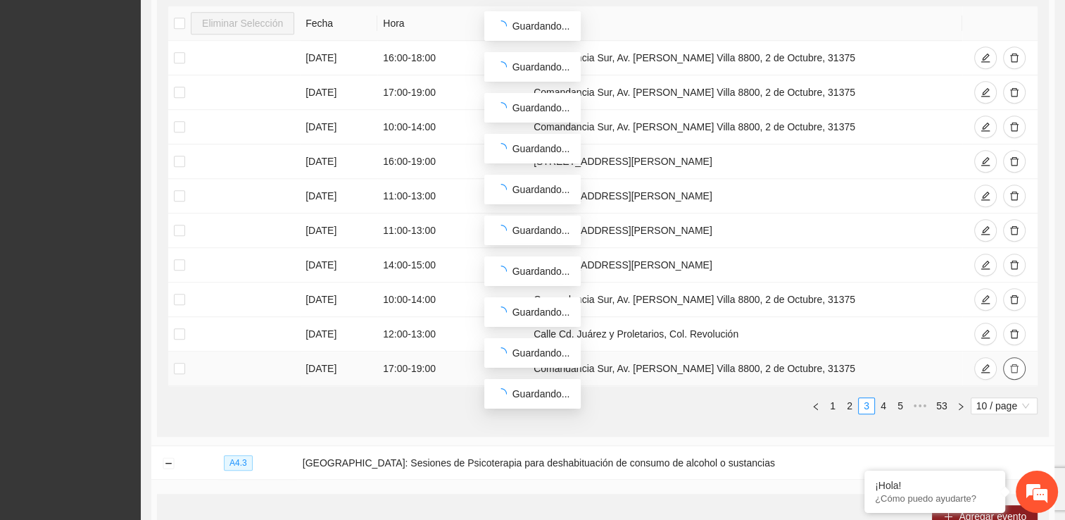
click at [523, 367] on icon "delete" at bounding box center [1015, 368] width 10 height 10
click at [523, 330] on icon "delete" at bounding box center [1015, 334] width 10 height 10
click at [523, 298] on icon "delete" at bounding box center [1014, 299] width 8 height 9
click at [523, 256] on button "button" at bounding box center [1014, 264] width 23 height 23
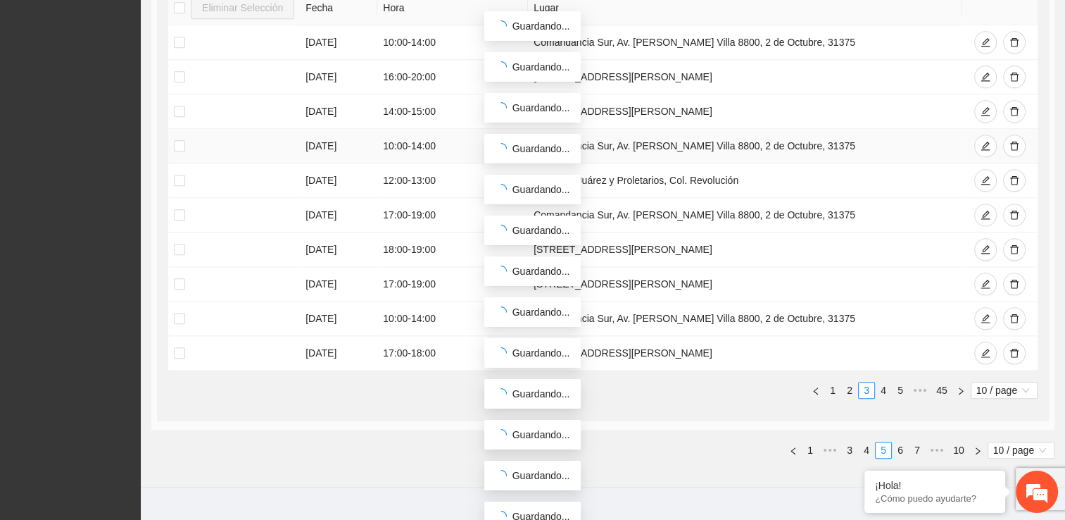
scroll to position [1426, 0]
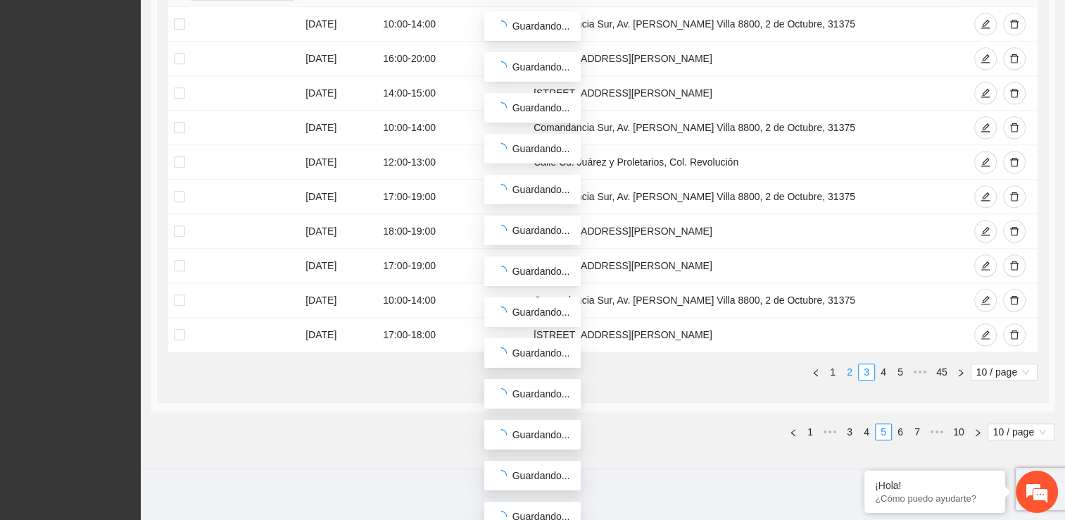
click at [523, 365] on link "2" at bounding box center [849, 371] width 15 height 15
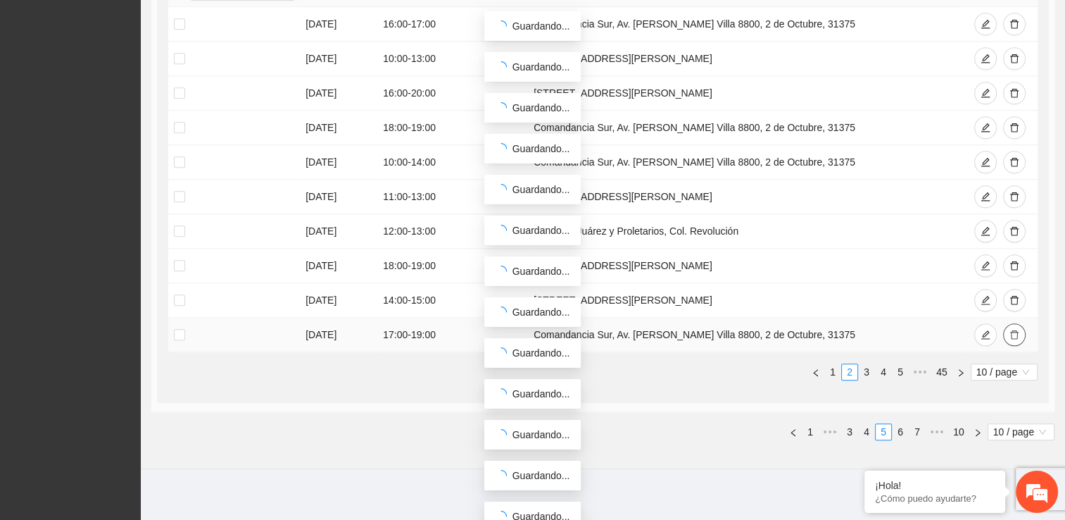
click at [523, 330] on icon "delete" at bounding box center [1014, 334] width 8 height 9
click at [523, 399] on div "Guardando..." at bounding box center [533, 393] width 75 height 15
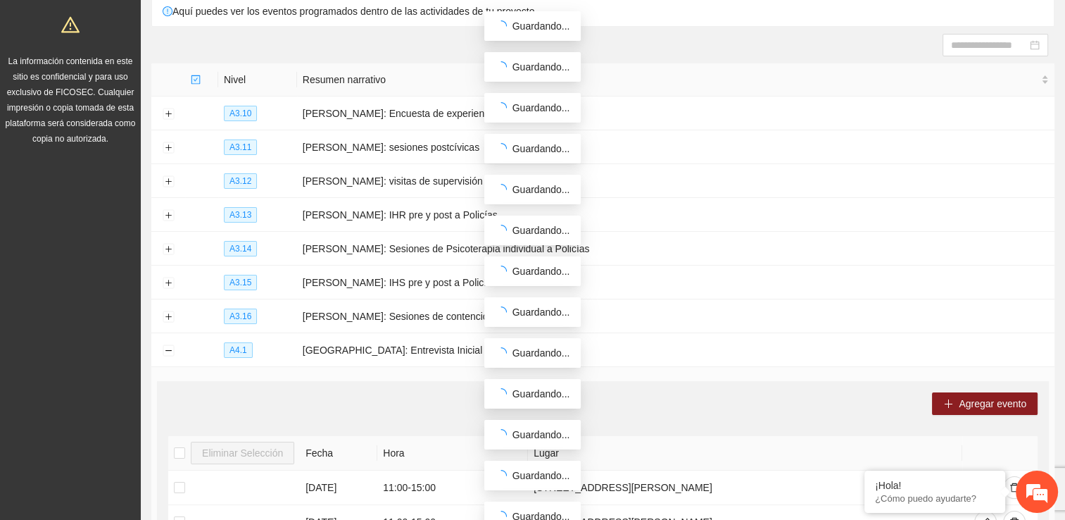
scroll to position [0, 0]
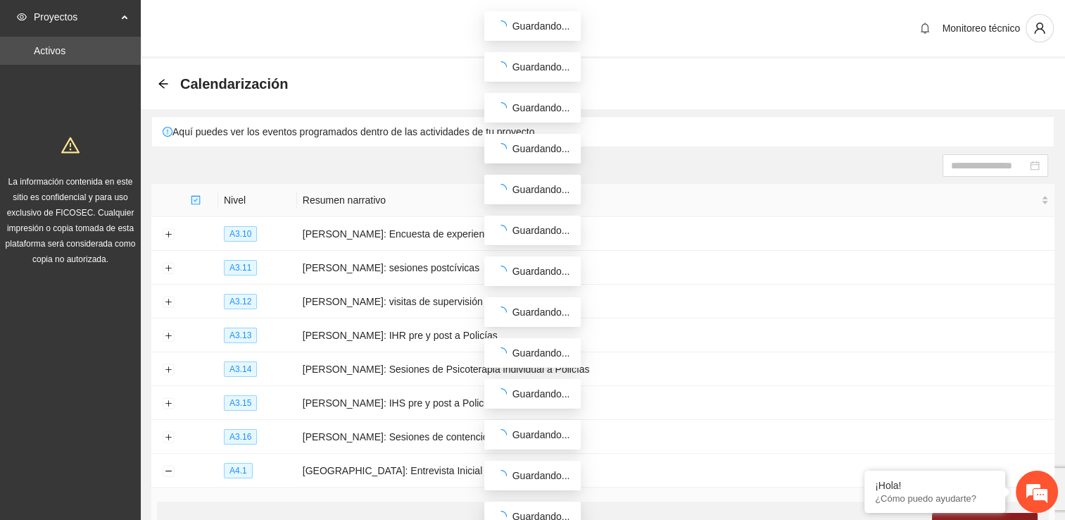
click at [523, 27] on div "Monitoreo técnico" at bounding box center [603, 29] width 924 height 58
click at [523, 27] on span "Guardando..." at bounding box center [542, 25] width 58 height 11
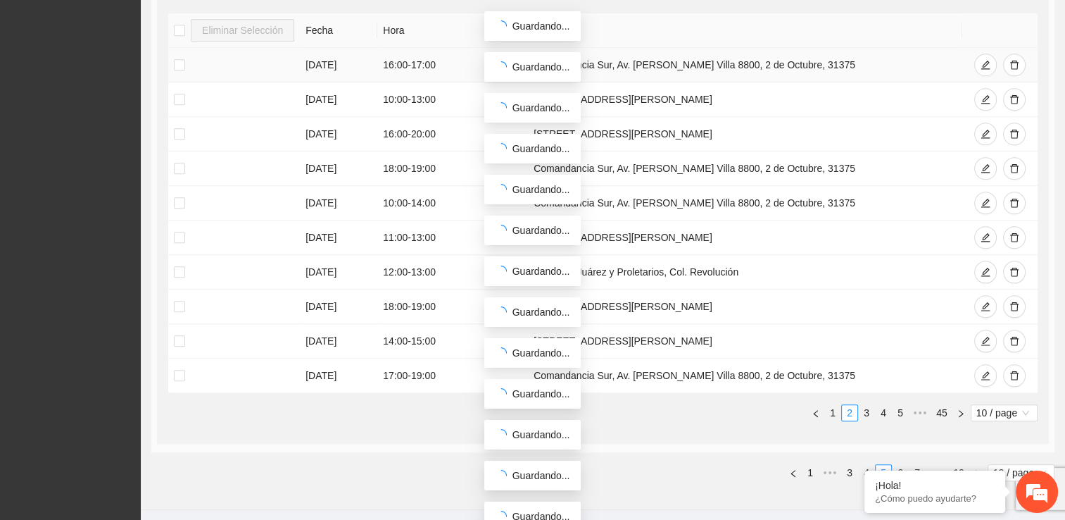
scroll to position [1426, 0]
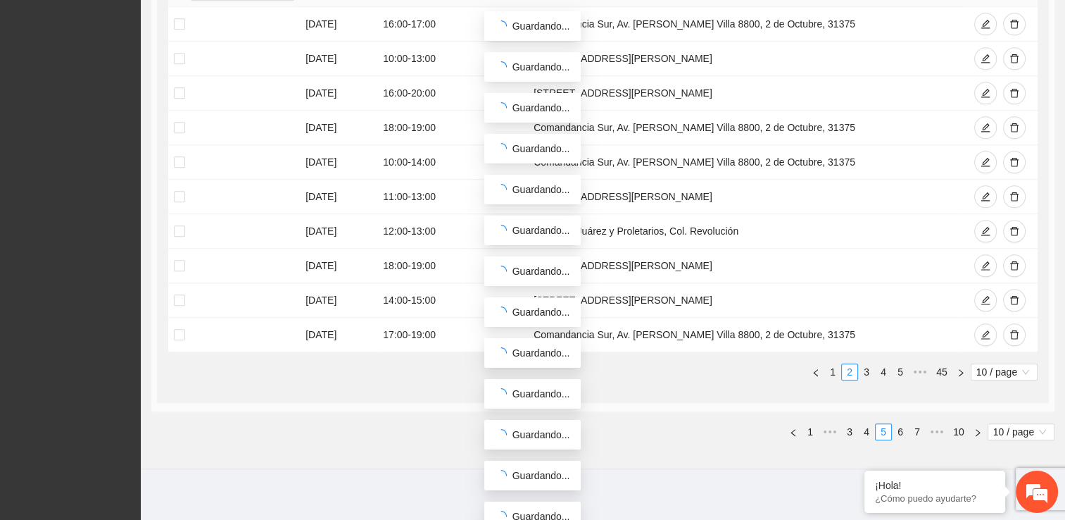
click at [503, 472] on icon "loading" at bounding box center [501, 475] width 15 height 15
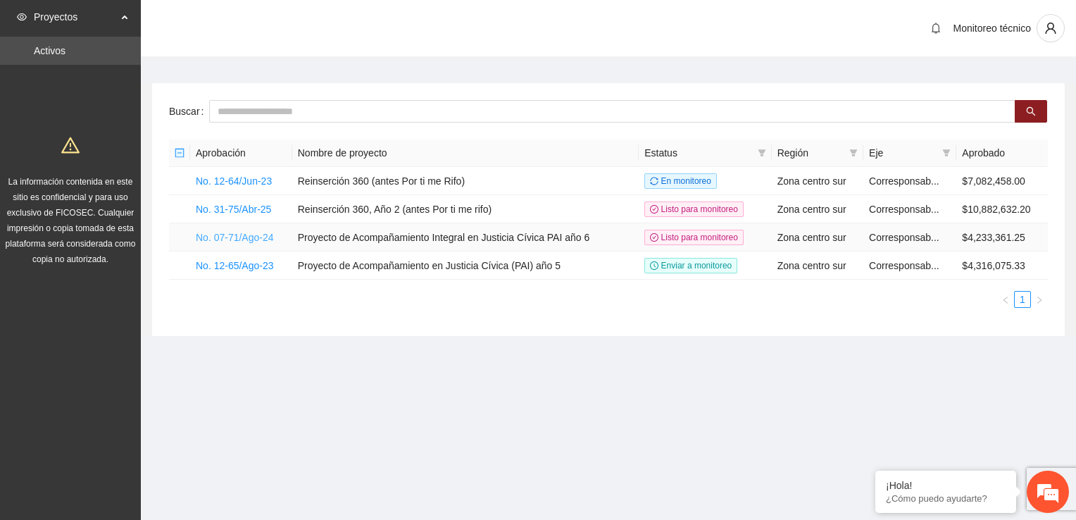
click at [225, 237] on link "No. 07-71/Ago-24" at bounding box center [235, 237] width 78 height 11
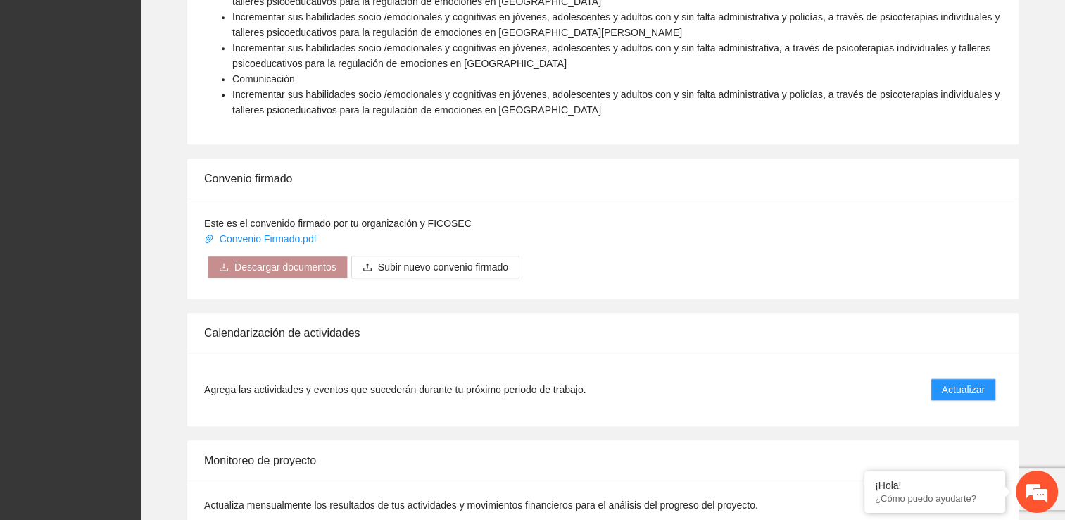
scroll to position [1127, 0]
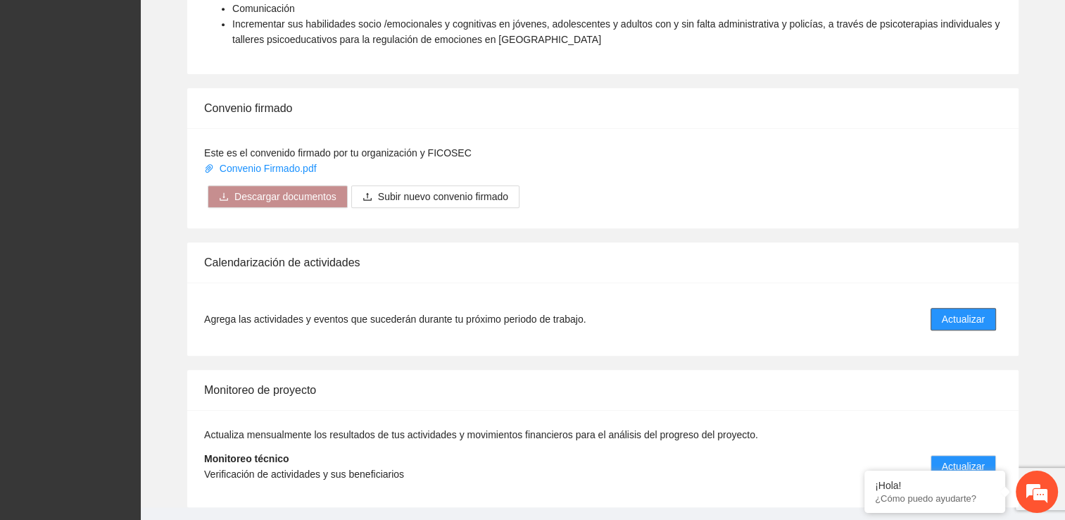
click at [961, 311] on span "Actualizar" at bounding box center [963, 318] width 43 height 15
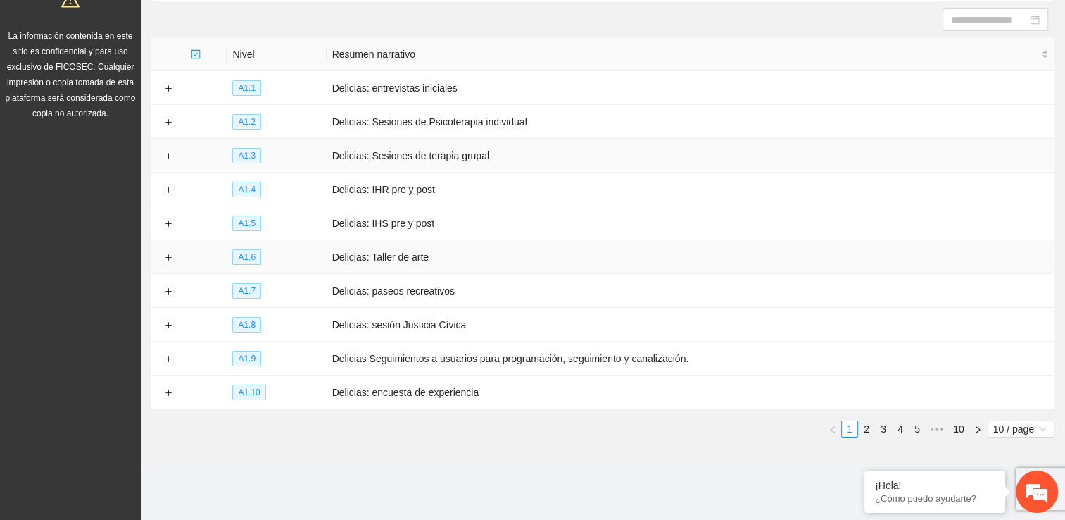
scroll to position [146, 0]
click at [918, 429] on link "5" at bounding box center [917, 427] width 15 height 15
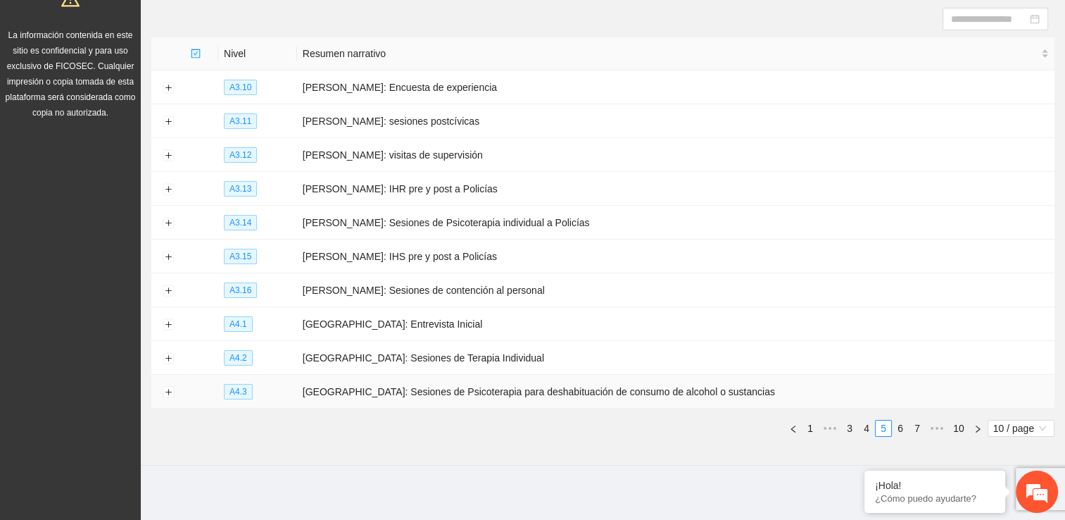
scroll to position [0, 0]
click at [166, 323] on button "Expand row" at bounding box center [168, 324] width 11 height 11
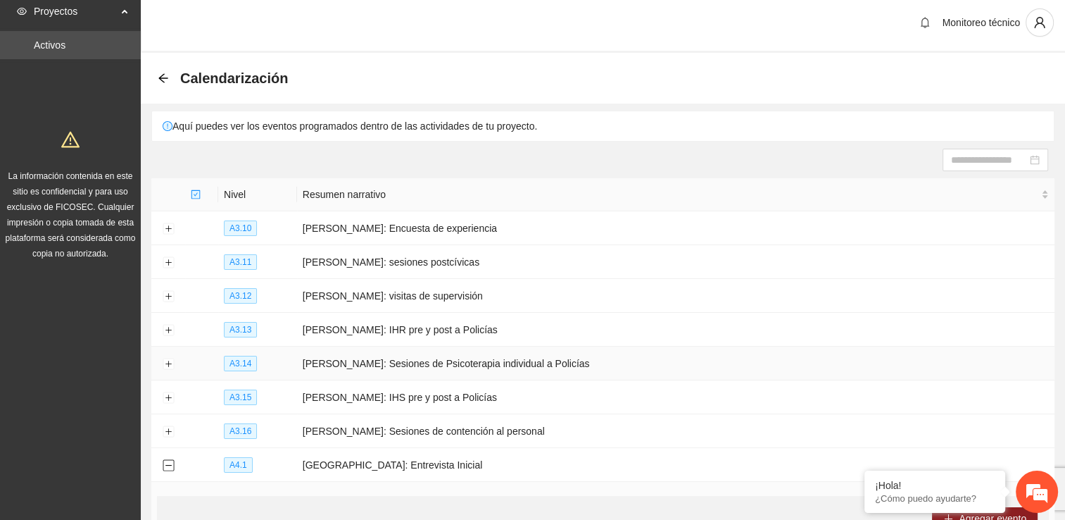
scroll to position [287, 0]
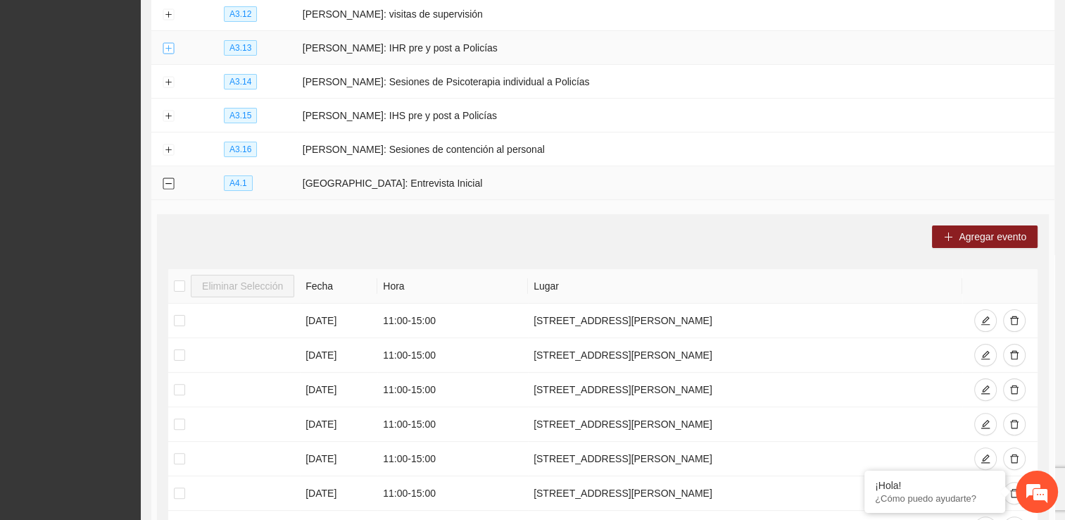
click at [168, 182] on button "Collapse row" at bounding box center [168, 183] width 11 height 11
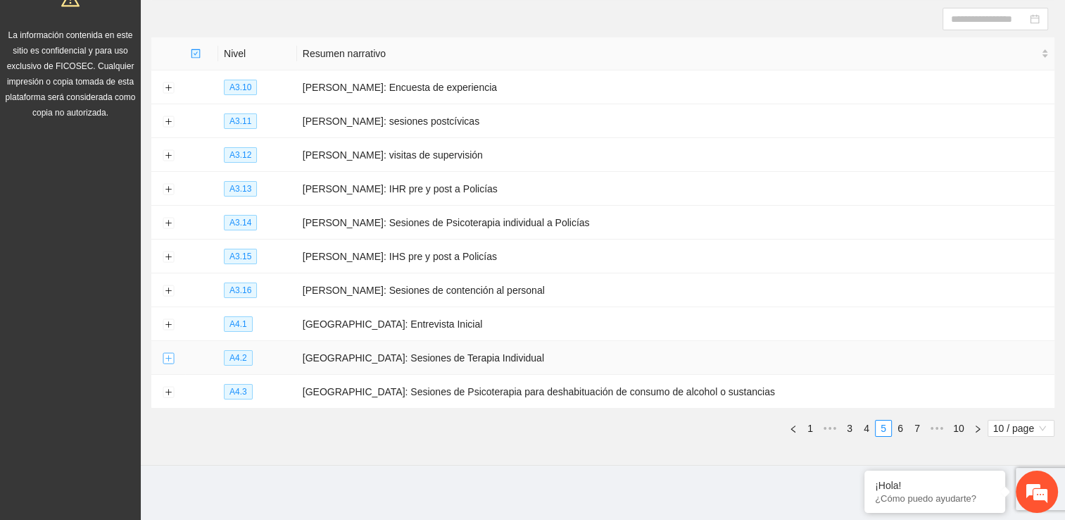
click at [166, 356] on button "Expand row" at bounding box center [168, 358] width 11 height 11
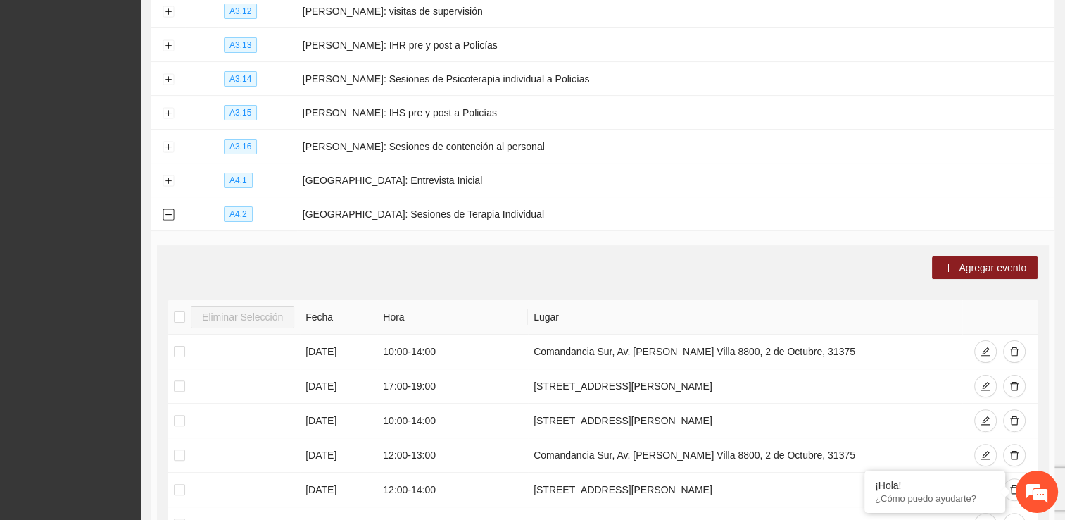
scroll to position [287, 0]
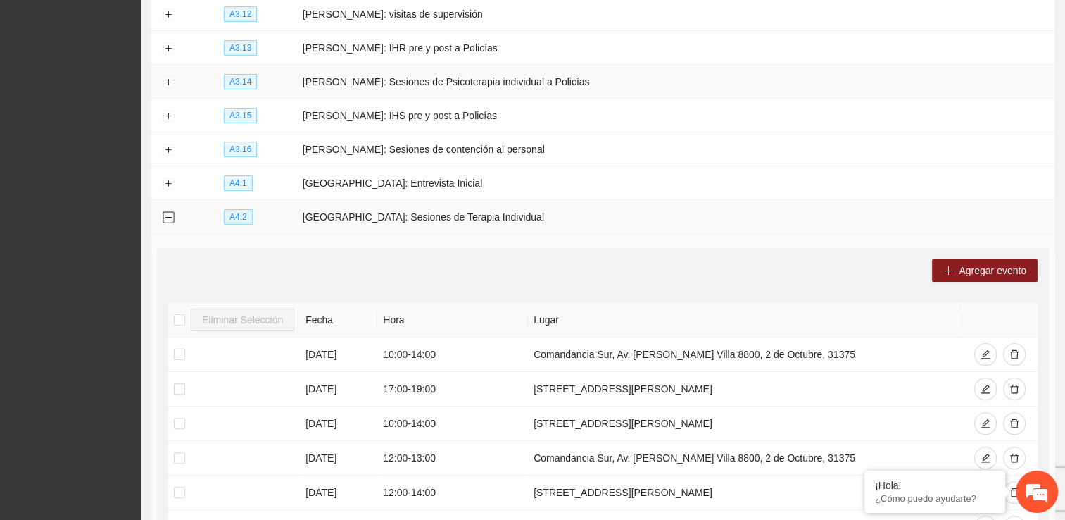
click at [165, 213] on button "Collapse row" at bounding box center [168, 217] width 11 height 11
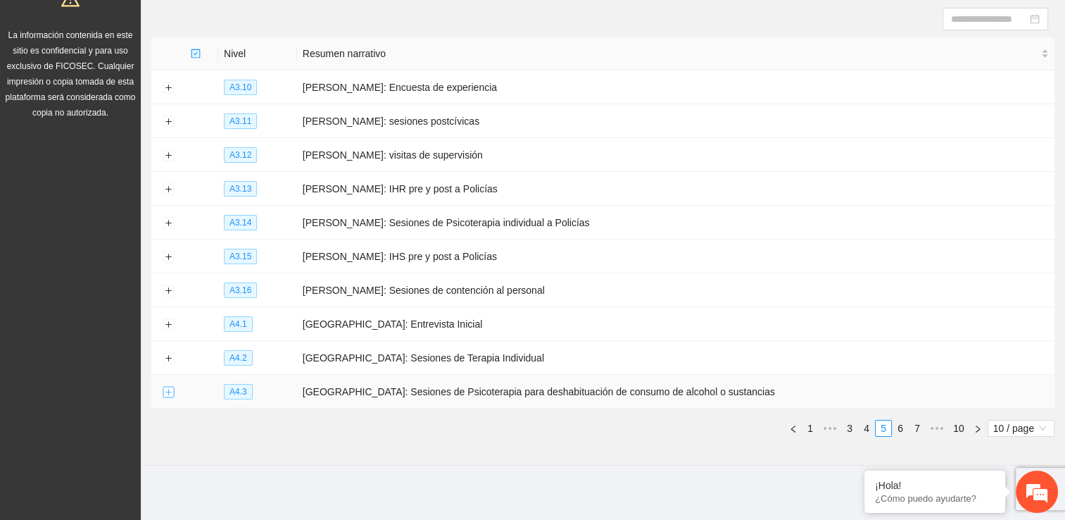
click at [169, 390] on button "Expand row" at bounding box center [168, 392] width 11 height 11
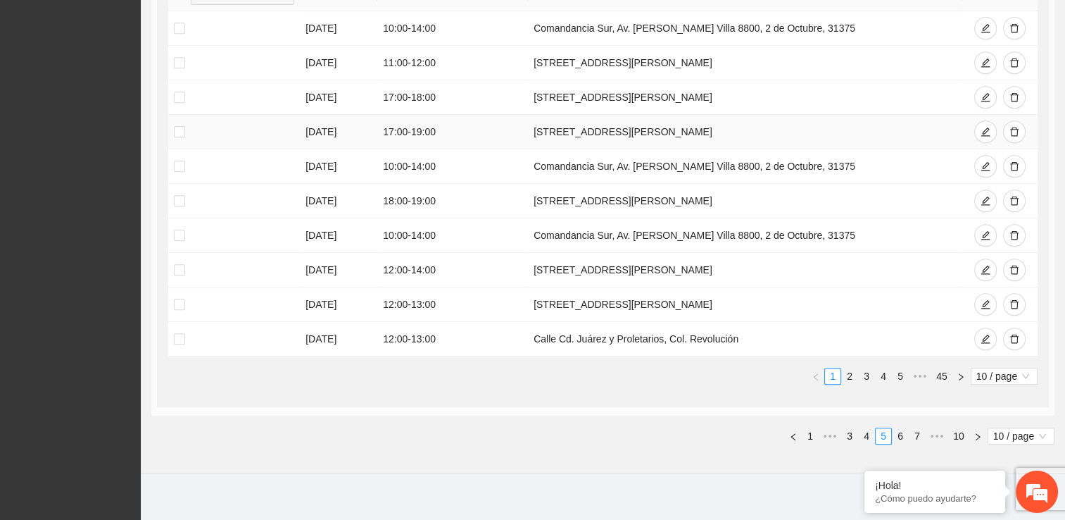
scroll to position [653, 0]
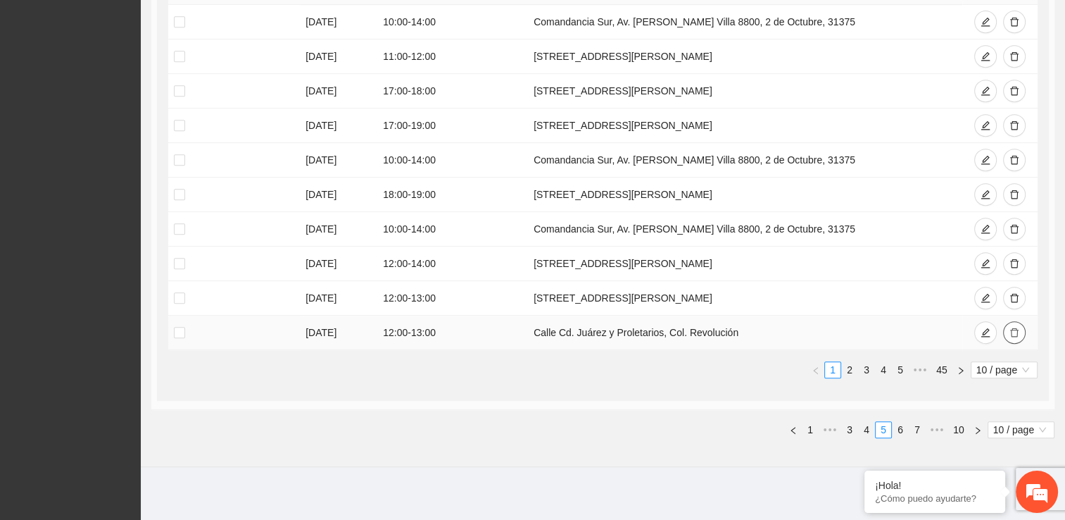
click at [1019, 331] on button "button" at bounding box center [1014, 332] width 23 height 23
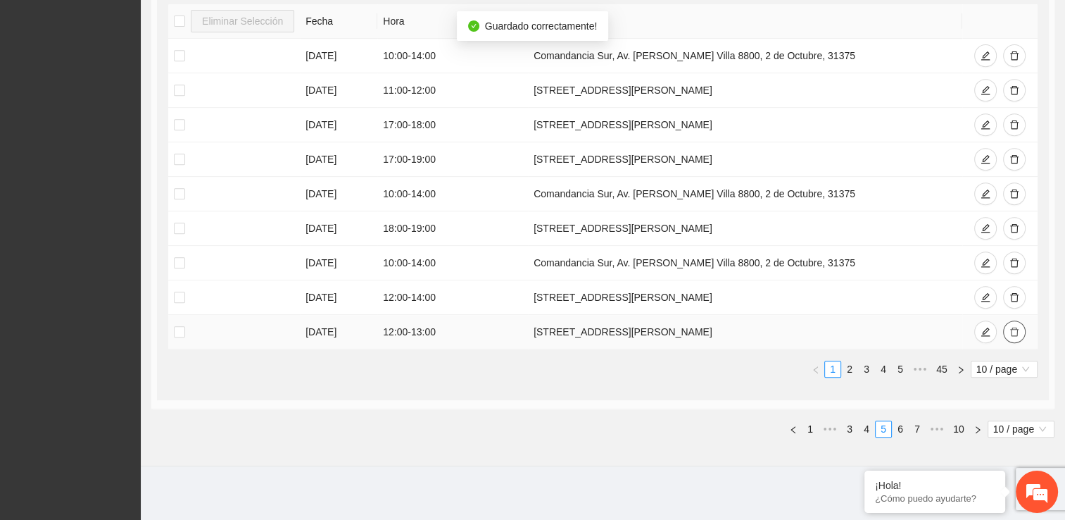
click at [1011, 327] on icon "delete" at bounding box center [1014, 331] width 8 height 9
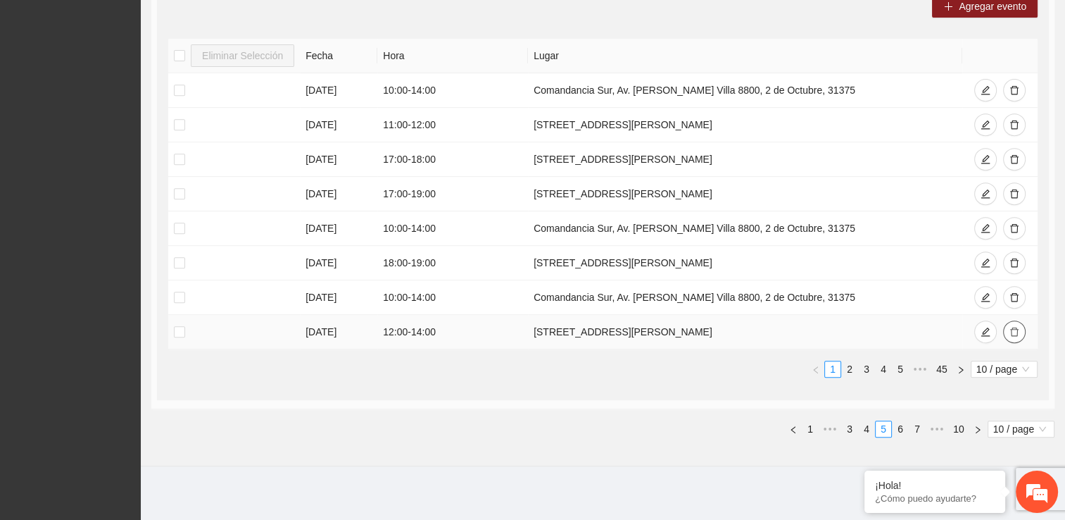
click at [1019, 325] on button "button" at bounding box center [1014, 331] width 23 height 23
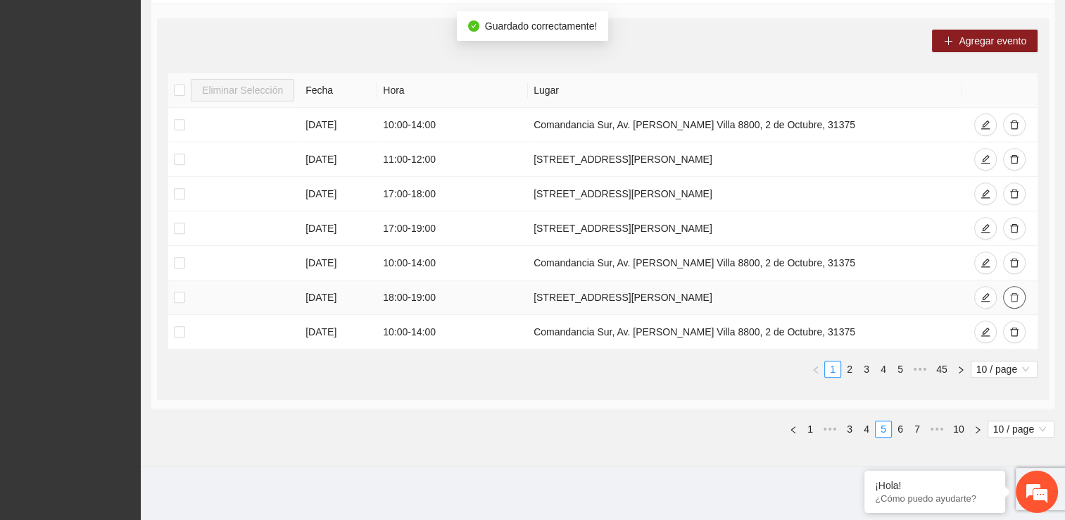
click at [1015, 293] on icon "delete" at bounding box center [1014, 297] width 8 height 9
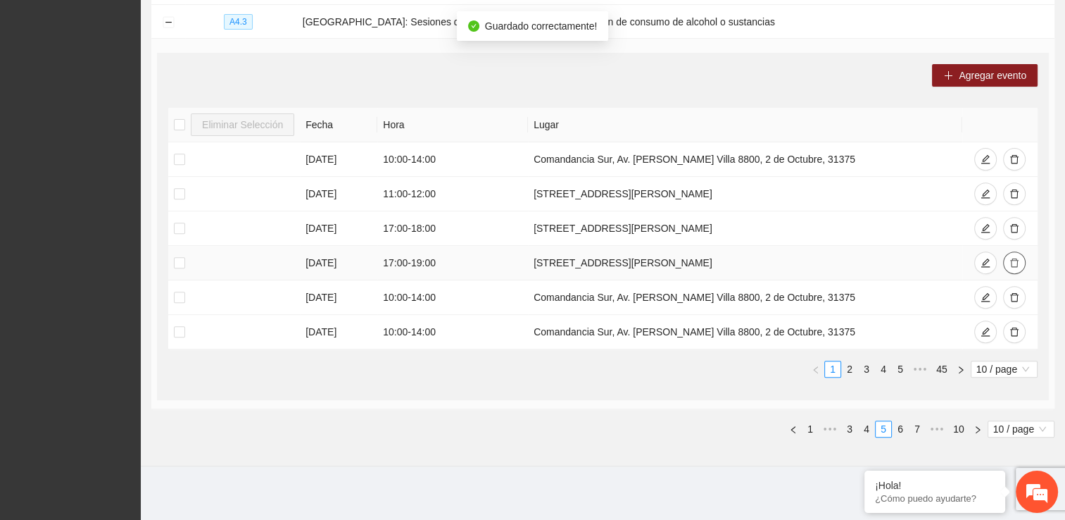
click at [1014, 258] on icon "delete" at bounding box center [1014, 262] width 8 height 9
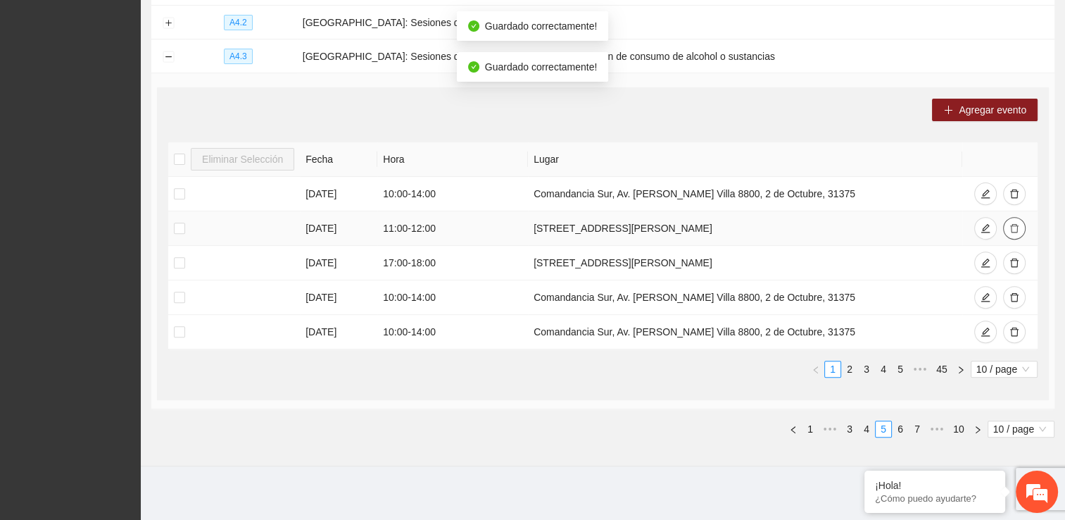
click at [1013, 227] on icon "delete" at bounding box center [1015, 228] width 10 height 10
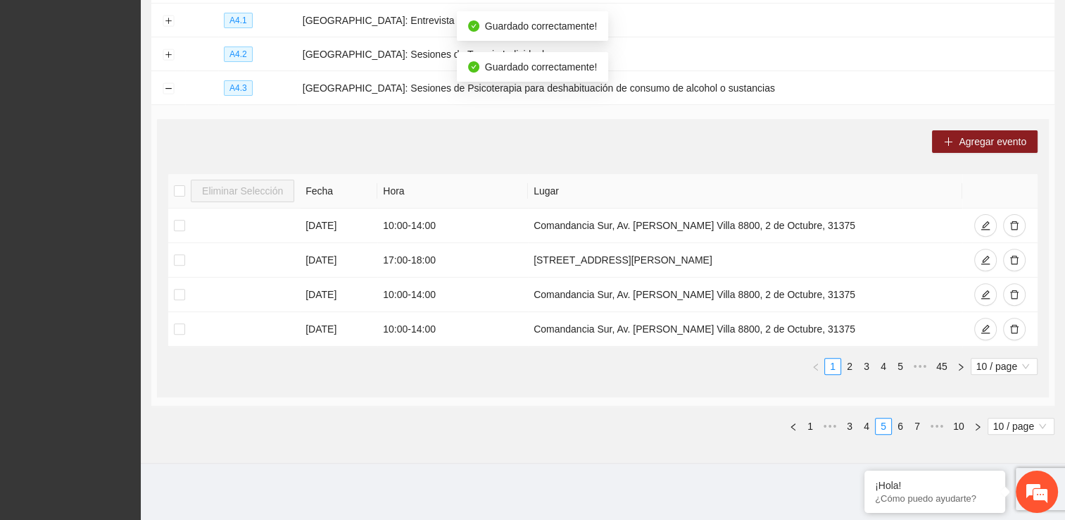
scroll to position [448, 0]
click at [1017, 189] on th at bounding box center [999, 193] width 75 height 35
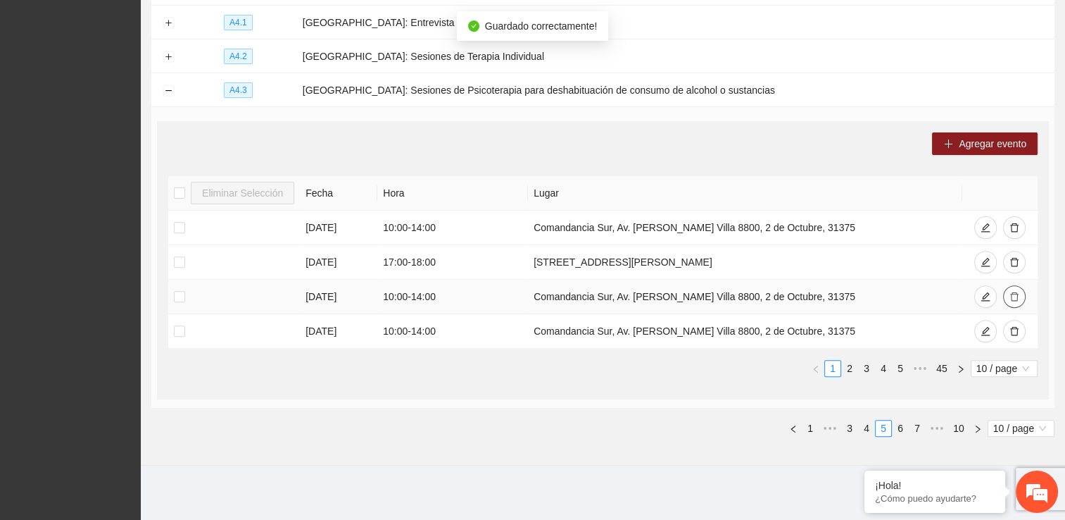
click at [1017, 291] on icon "delete" at bounding box center [1015, 296] width 10 height 10
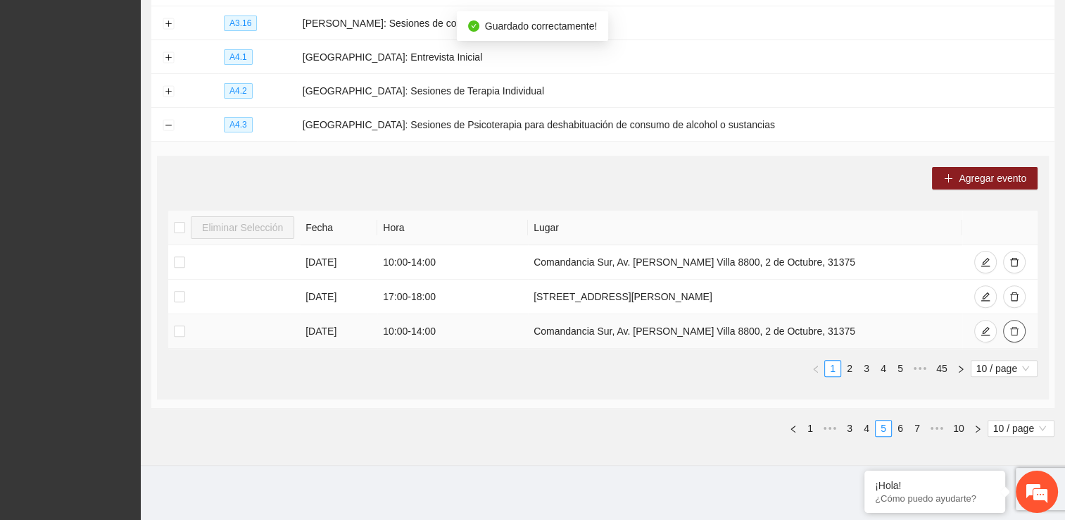
click at [1013, 328] on icon "delete" at bounding box center [1015, 331] width 10 height 10
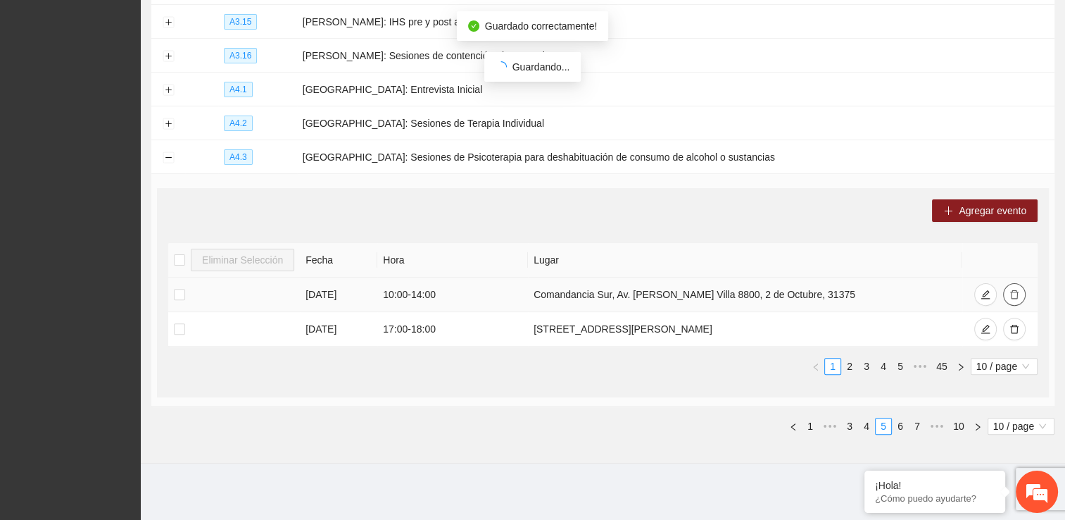
scroll to position [379, 0]
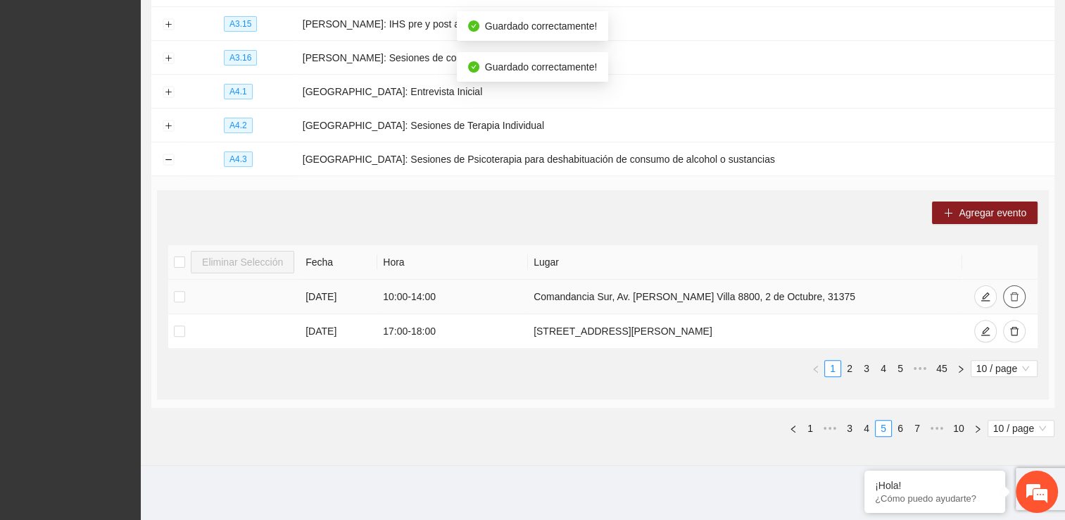
click at [1017, 292] on icon "delete" at bounding box center [1014, 296] width 8 height 9
click at [1015, 329] on icon "delete" at bounding box center [1015, 331] width 10 height 10
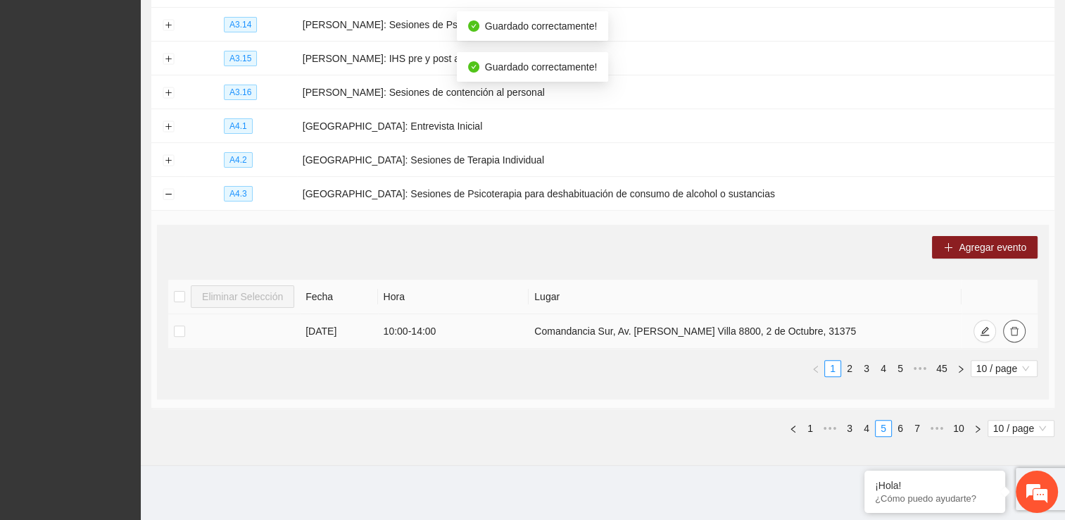
click at [1018, 332] on icon "delete" at bounding box center [1015, 331] width 10 height 10
click at [1020, 326] on button "button" at bounding box center [1014, 331] width 23 height 23
click at [865, 427] on link "4" at bounding box center [866, 427] width 15 height 15
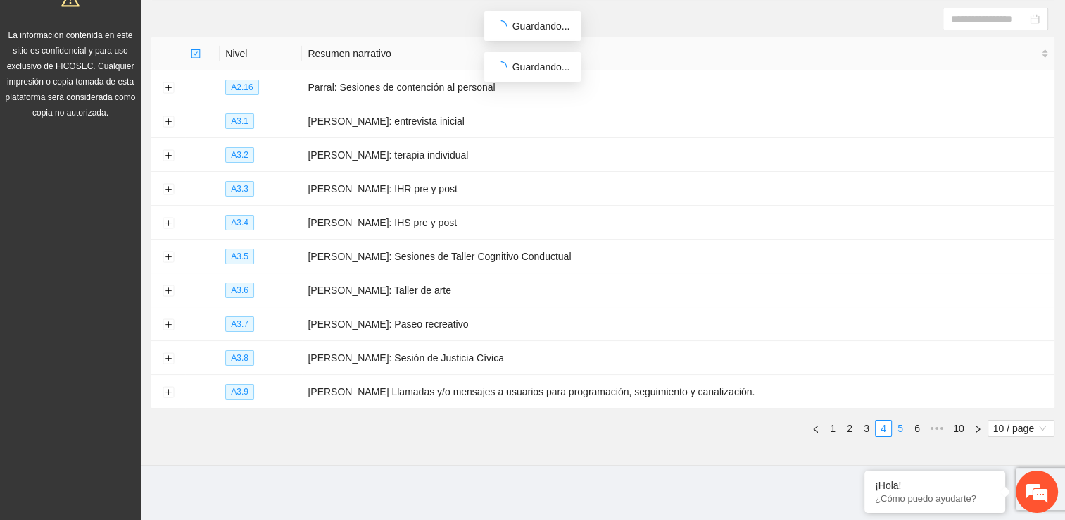
click at [904, 424] on link "5" at bounding box center [900, 427] width 15 height 15
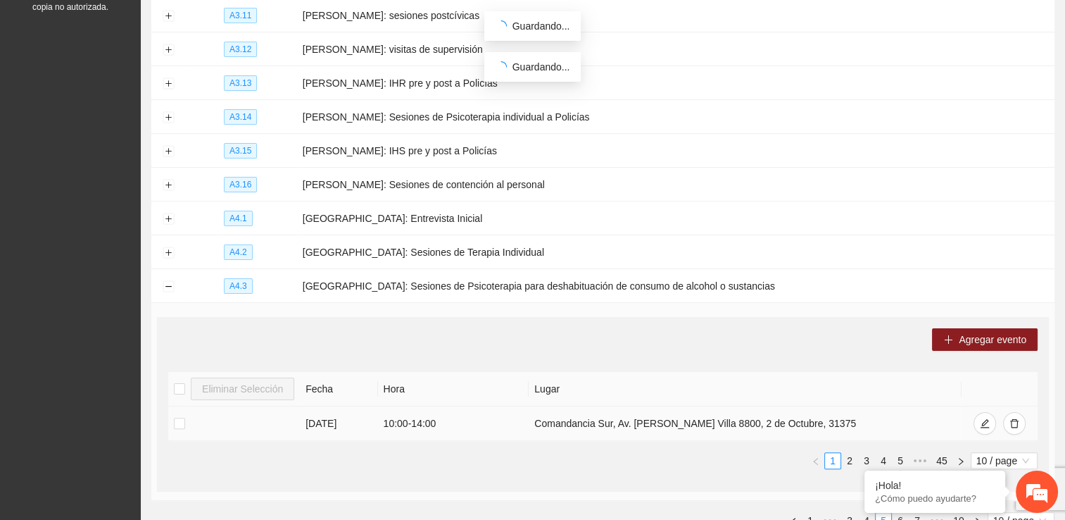
scroll to position [344, 0]
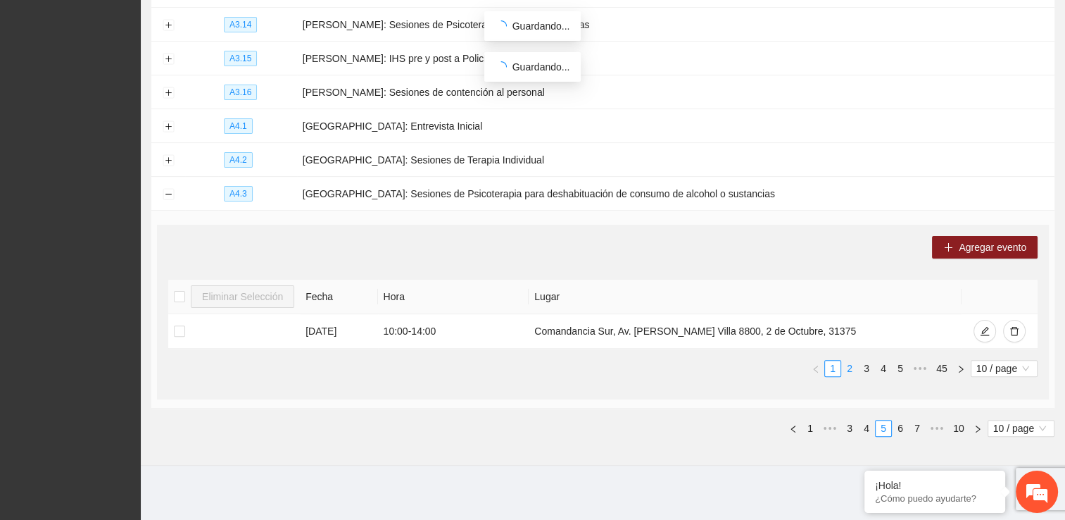
click at [851, 367] on link "2" at bounding box center [849, 367] width 15 height 15
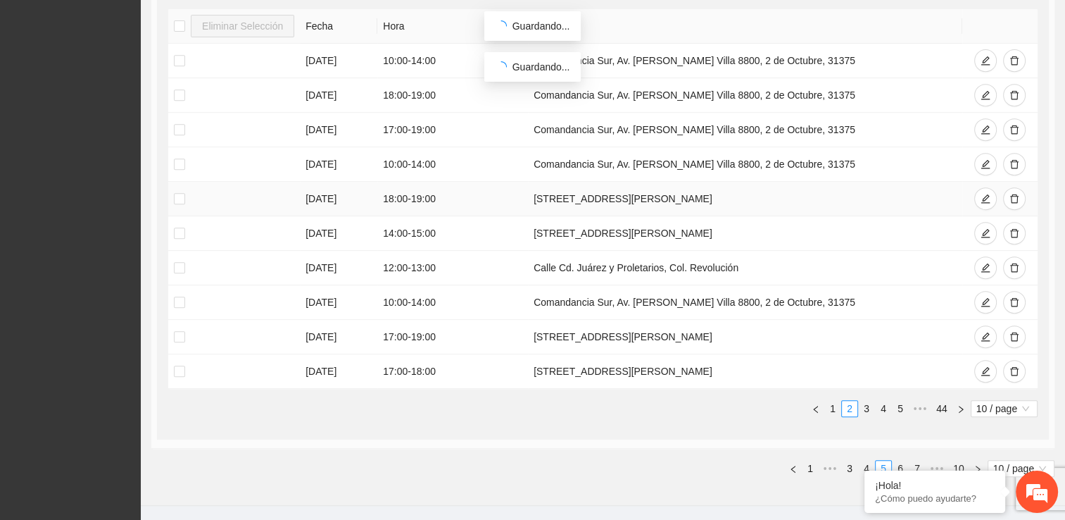
scroll to position [626, 0]
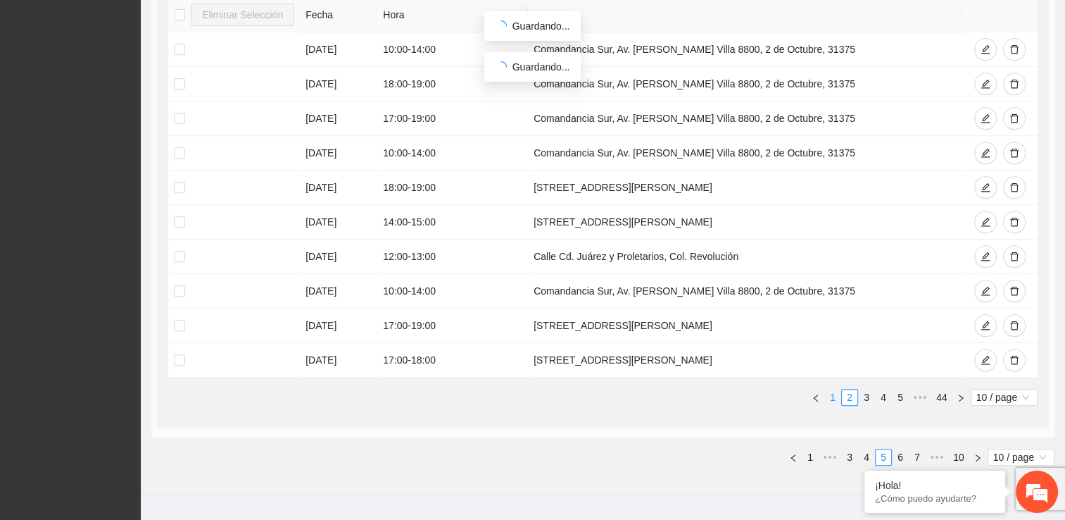
click at [834, 391] on link "1" at bounding box center [832, 396] width 15 height 15
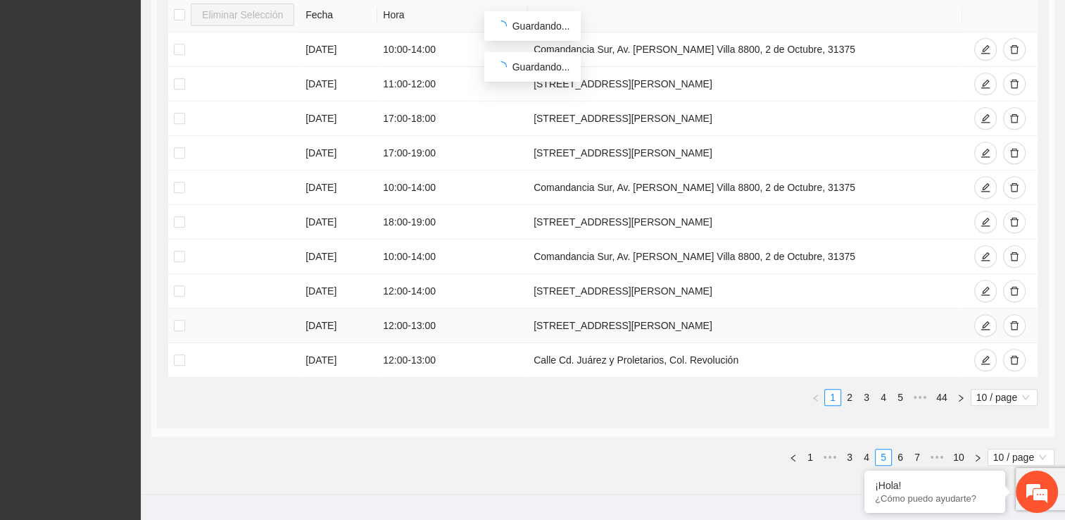
scroll to position [556, 0]
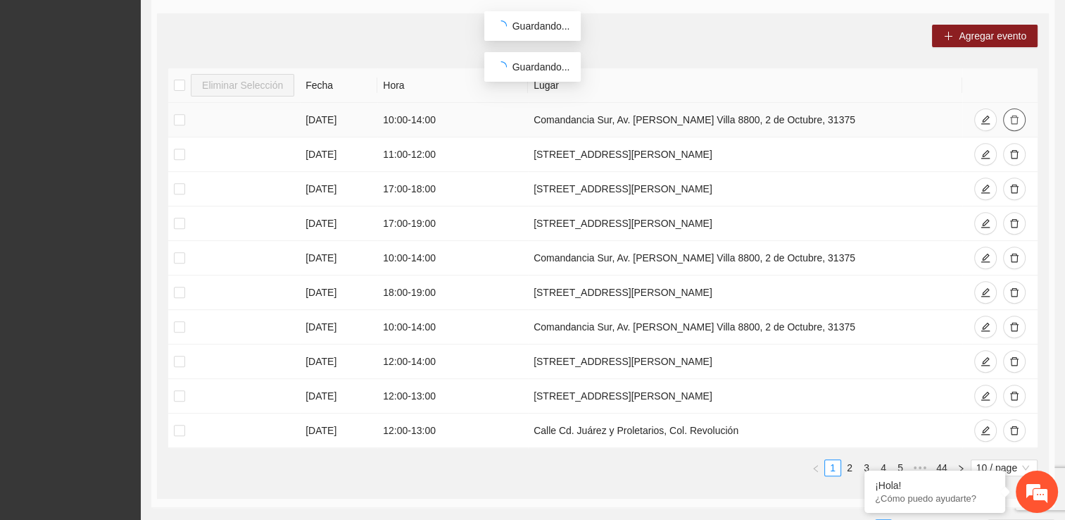
click at [1017, 118] on icon "delete" at bounding box center [1014, 119] width 8 height 9
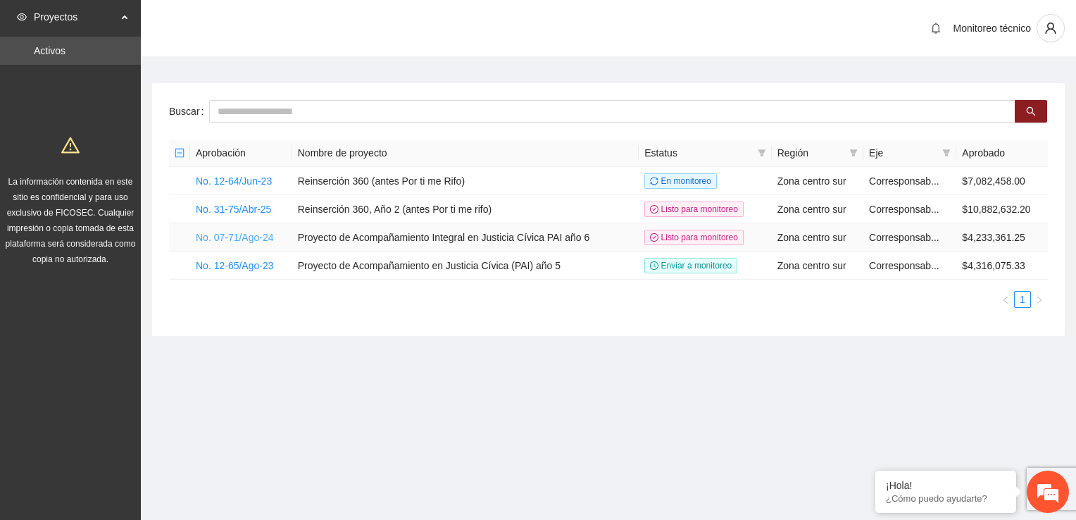
click at [224, 240] on link "No. 07-71/Ago-24" at bounding box center [235, 237] width 78 height 11
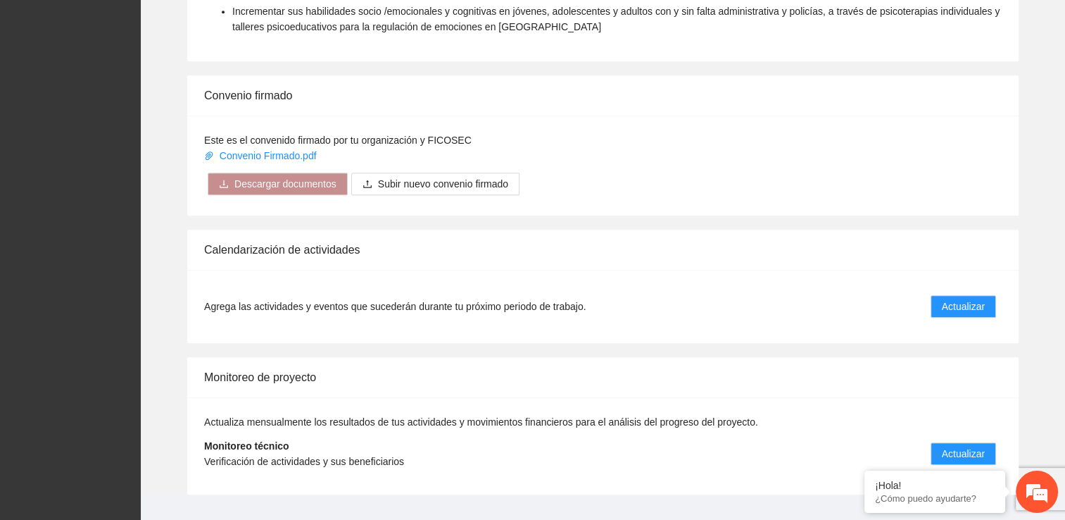
scroll to position [1149, 0]
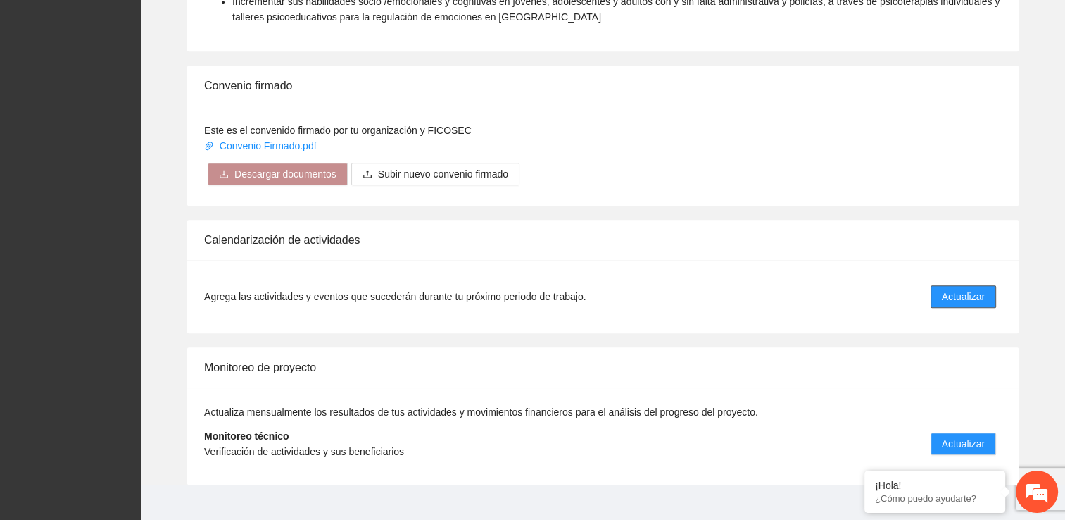
click at [956, 289] on span "Actualizar" at bounding box center [963, 296] width 43 height 15
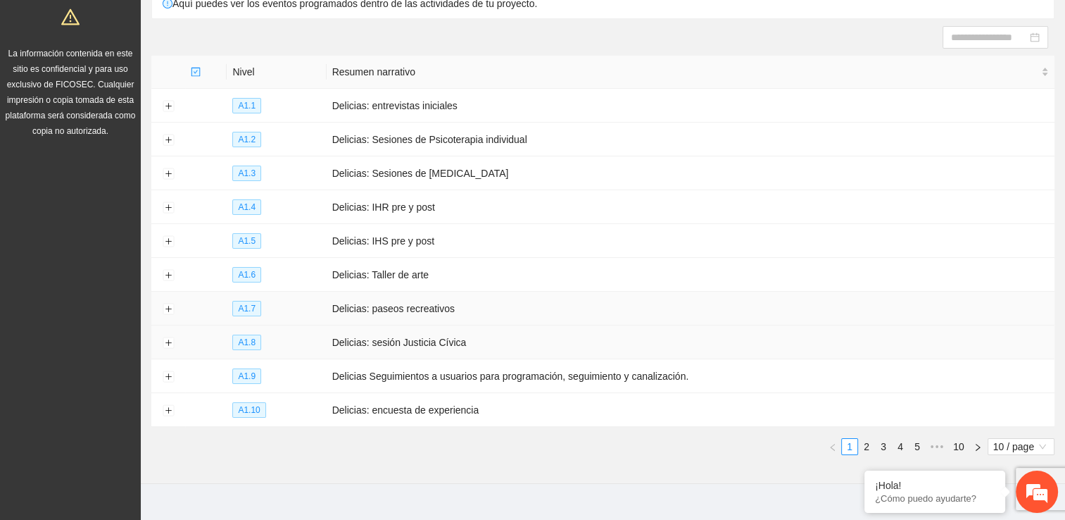
scroll to position [146, 0]
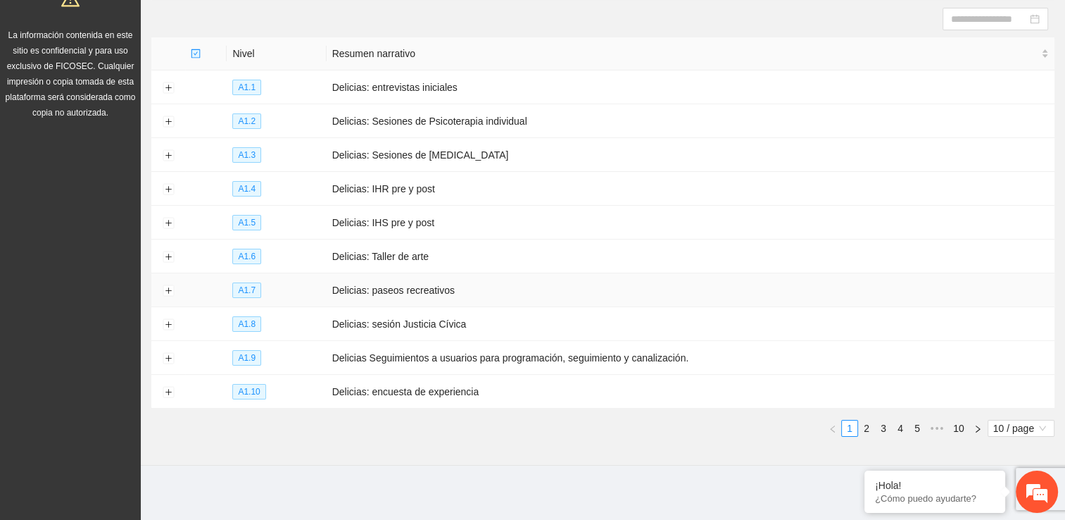
click at [656, 299] on td "Delicias: paseos recreativos" at bounding box center [691, 290] width 728 height 34
click at [918, 426] on link "5" at bounding box center [917, 427] width 15 height 15
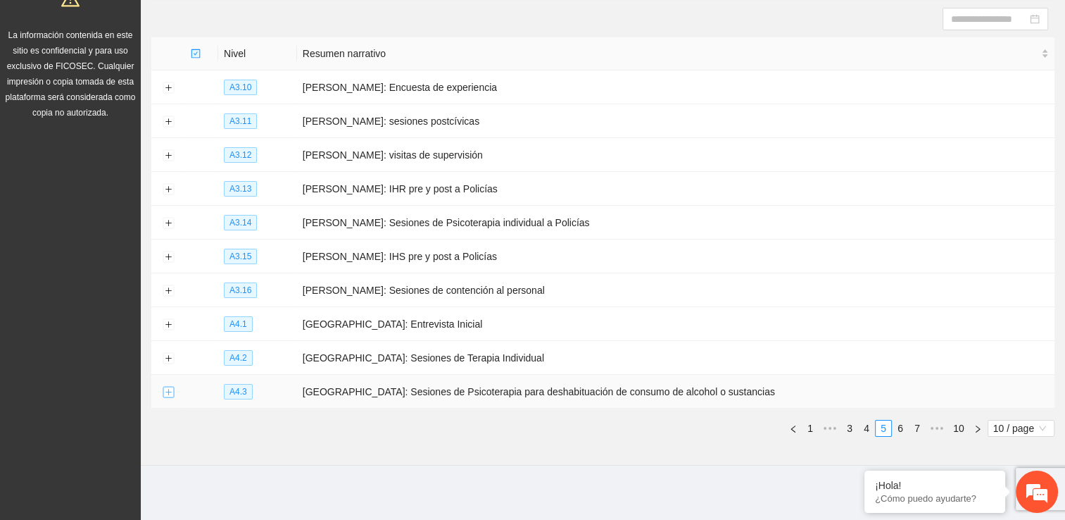
click at [168, 393] on button "Expand row" at bounding box center [168, 392] width 11 height 11
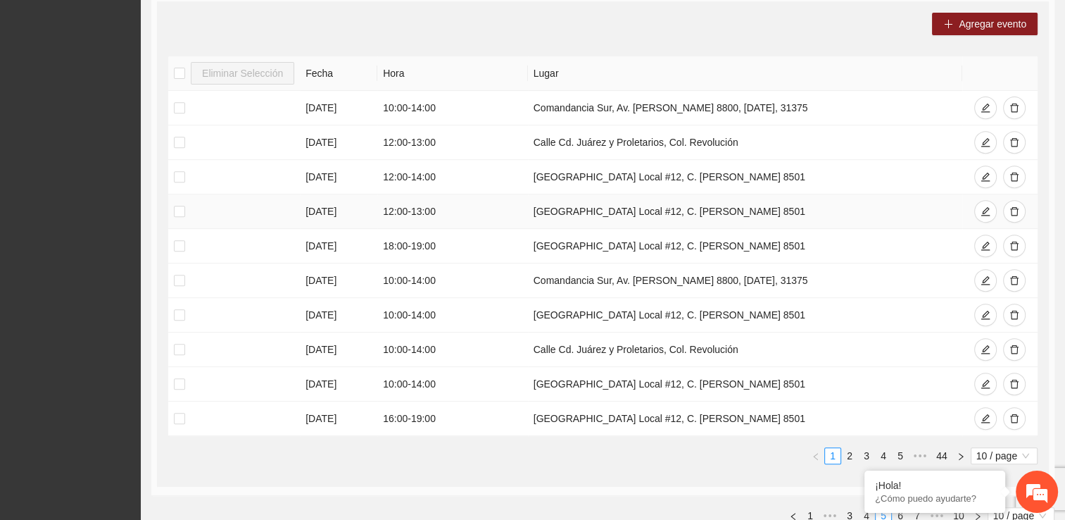
scroll to position [569, 0]
click at [1015, 378] on icon "delete" at bounding box center [1014, 382] width 8 height 9
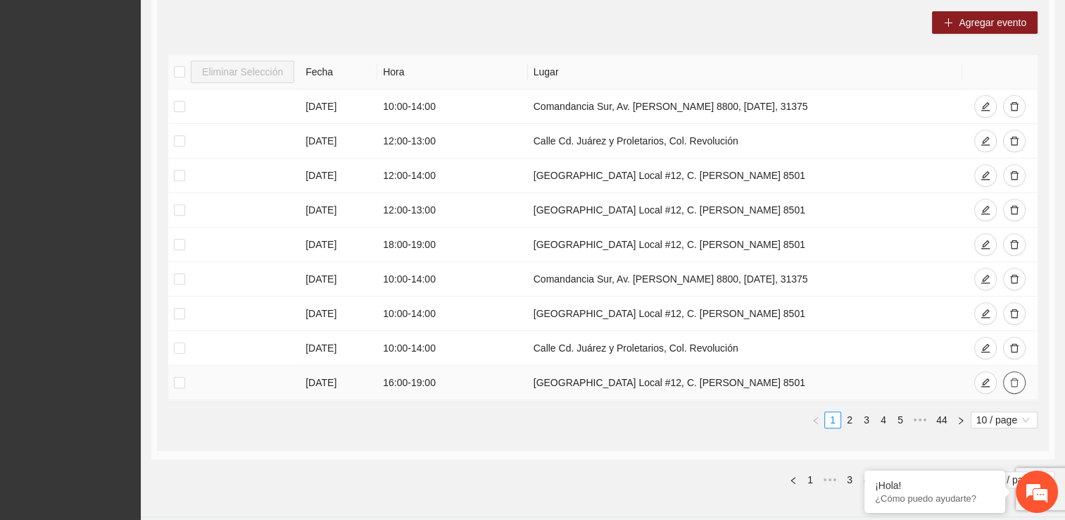
click at [1015, 378] on icon "delete" at bounding box center [1014, 382] width 8 height 9
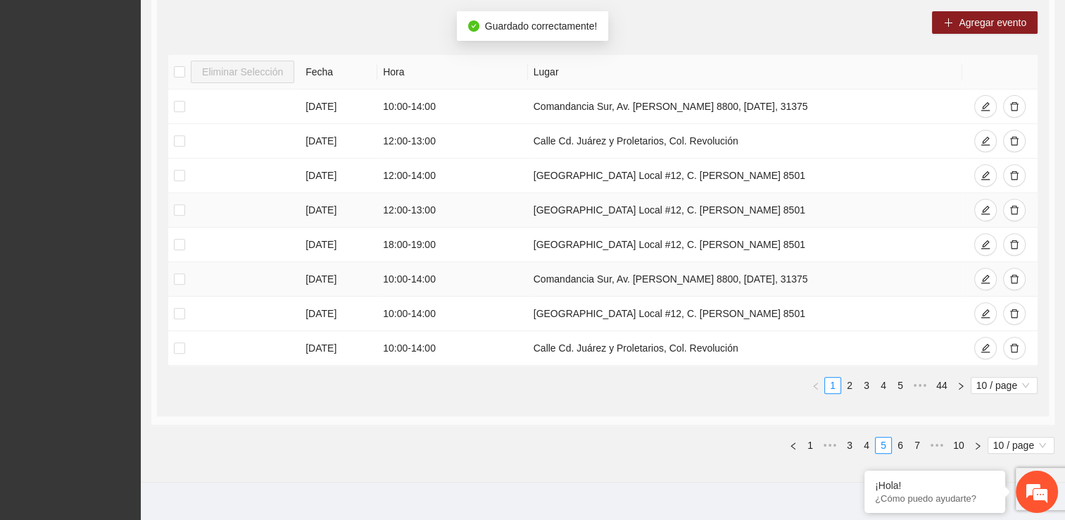
scroll to position [585, 0]
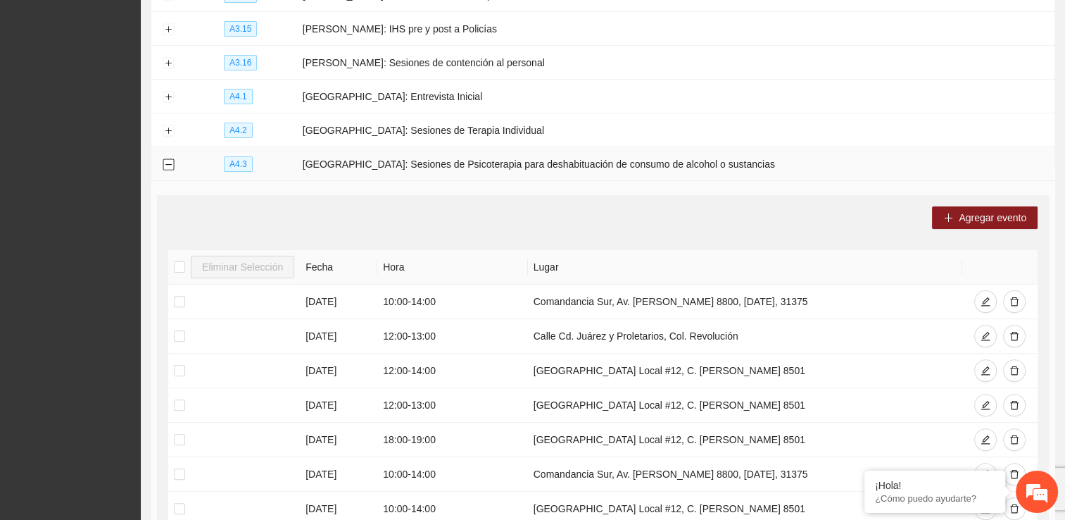
click at [165, 165] on button "Collapse row" at bounding box center [168, 164] width 11 height 11
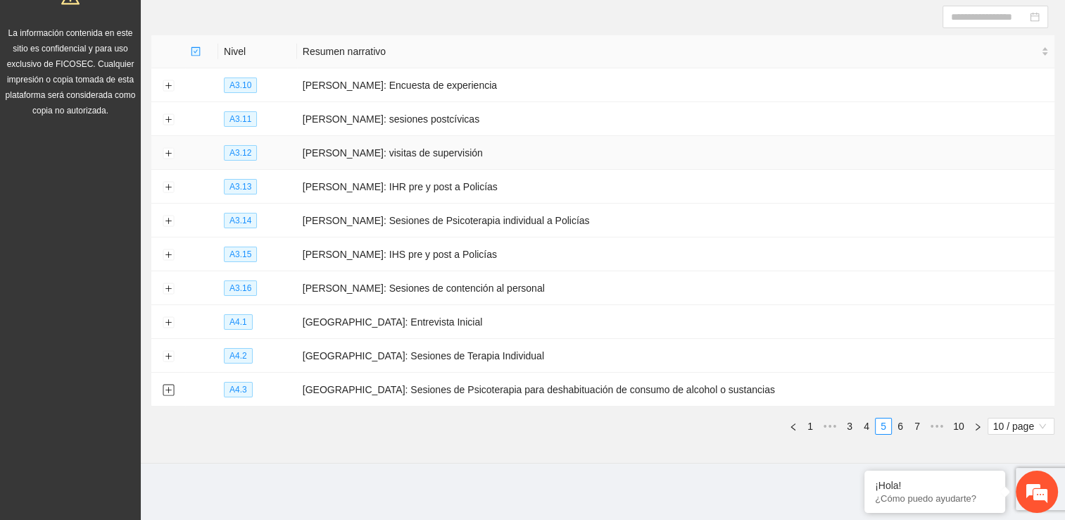
scroll to position [146, 0]
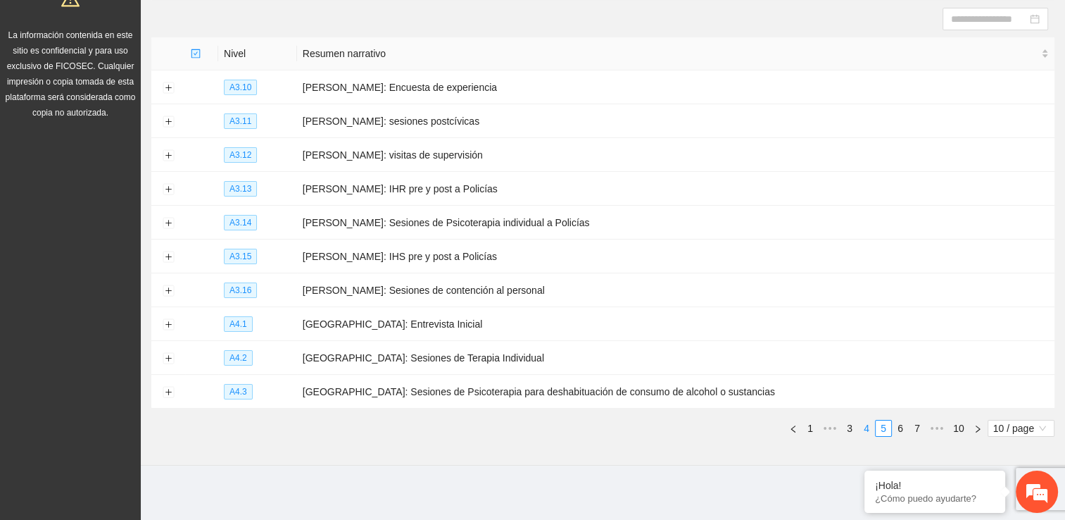
click at [871, 425] on link "4" at bounding box center [866, 427] width 15 height 15
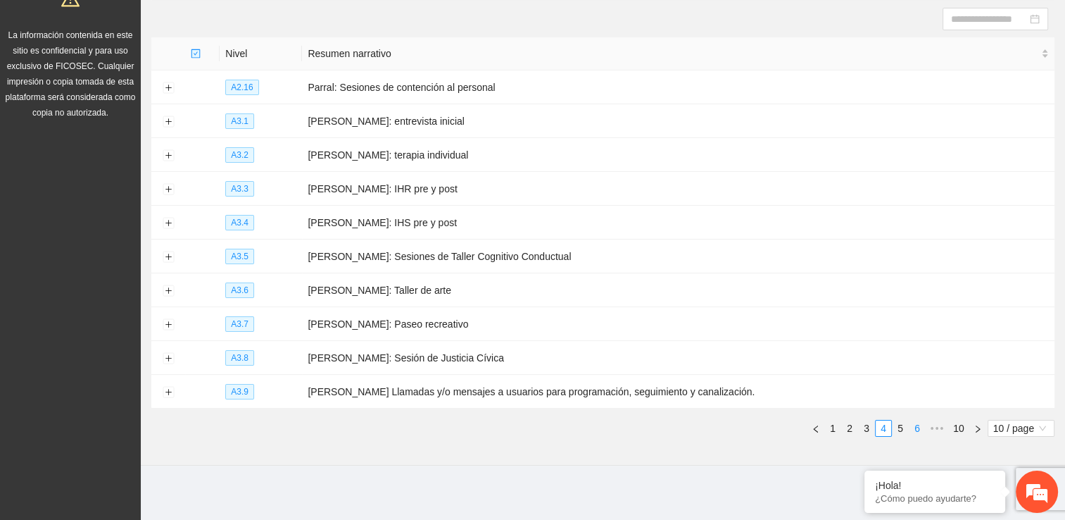
click at [898, 424] on link "5" at bounding box center [900, 427] width 15 height 15
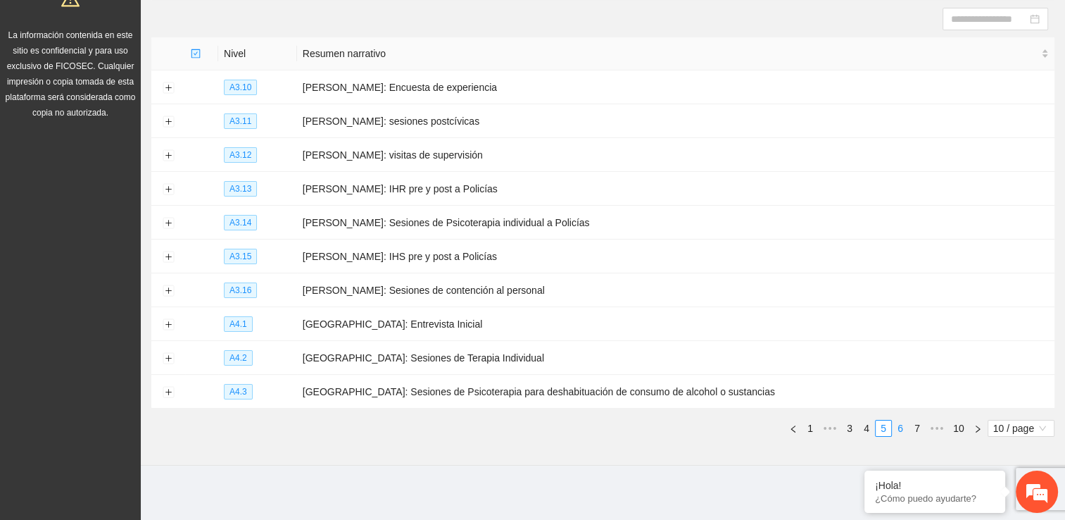
click at [901, 425] on link "6" at bounding box center [900, 427] width 15 height 15
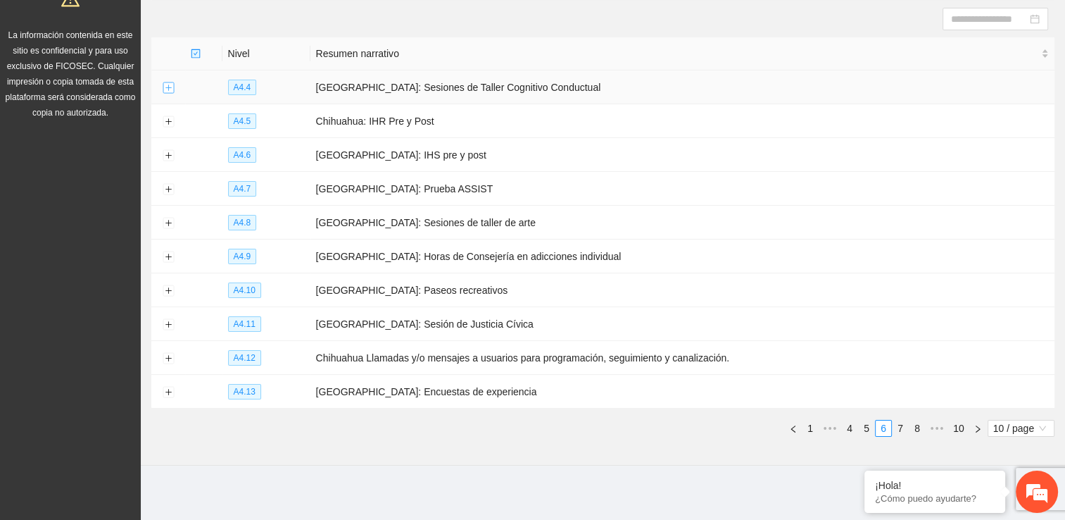
click at [171, 89] on button "Expand row" at bounding box center [168, 87] width 11 height 11
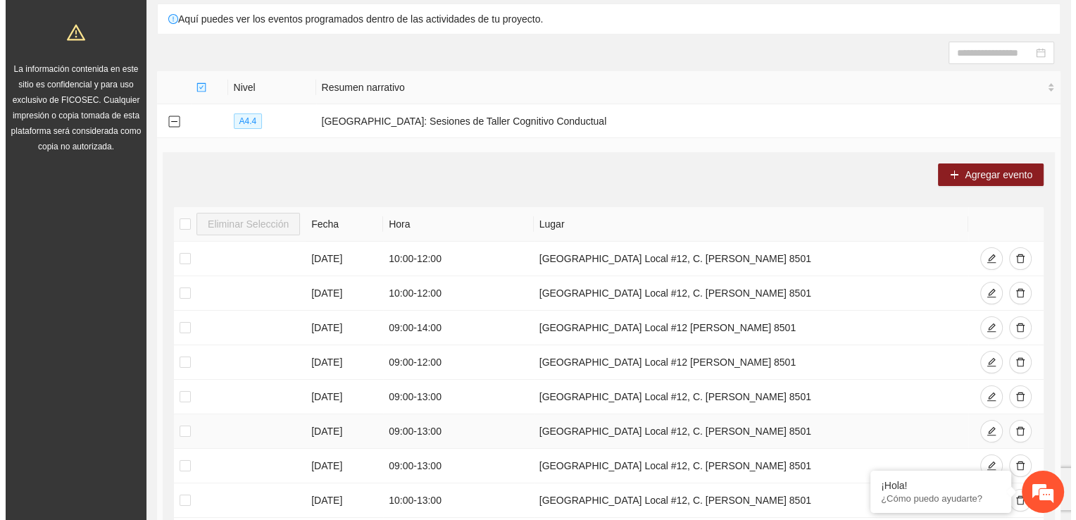
scroll to position [76, 0]
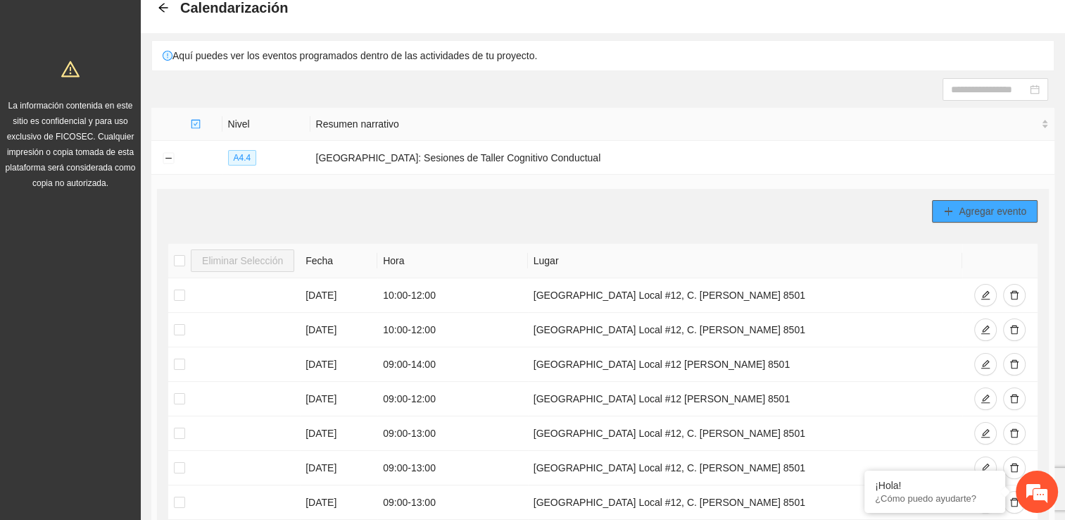
click at [975, 206] on span "Agregar evento" at bounding box center [993, 210] width 68 height 15
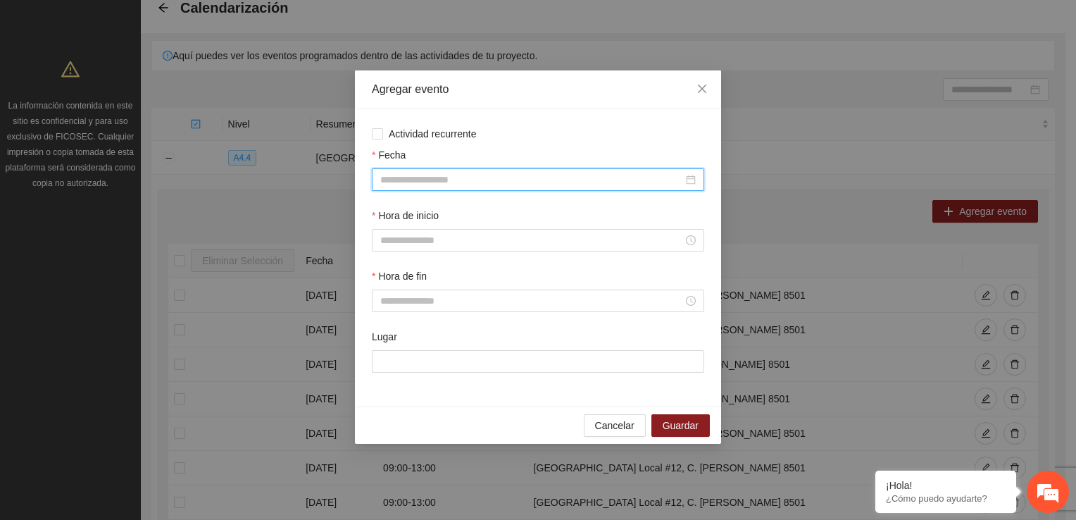
click at [422, 180] on input "Fecha" at bounding box center [531, 179] width 303 height 15
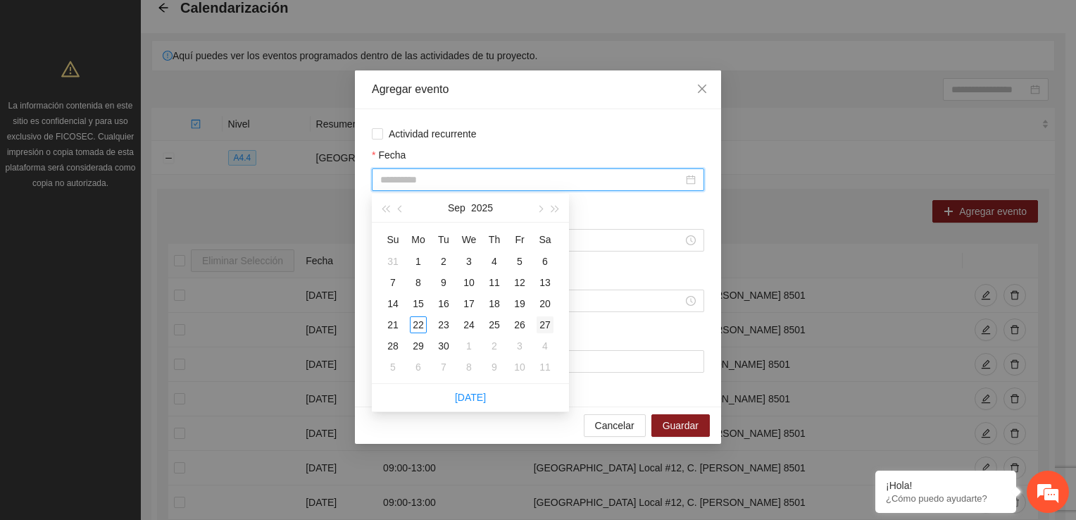
type input "**********"
click at [543, 322] on div "27" at bounding box center [545, 324] width 17 height 17
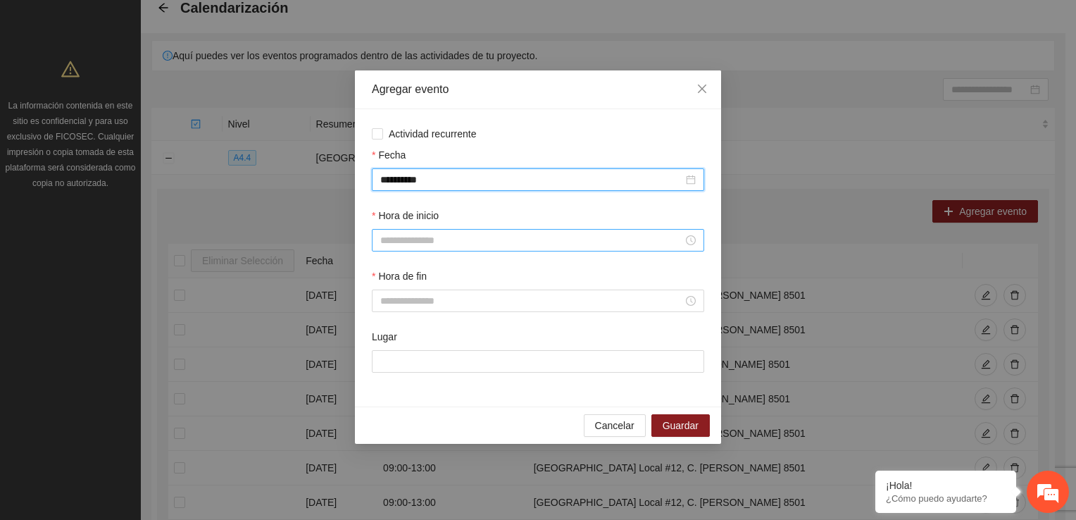
click at [430, 239] on input "Hora de inicio" at bounding box center [531, 239] width 303 height 15
drag, startPoint x: 544, startPoint y: 84, endPoint x: 644, endPoint y: 74, distance: 100.5
click at [653, 44] on div "**********" at bounding box center [538, 260] width 1076 height 520
click at [426, 238] on input "Hora de inicio" at bounding box center [531, 239] width 303 height 15
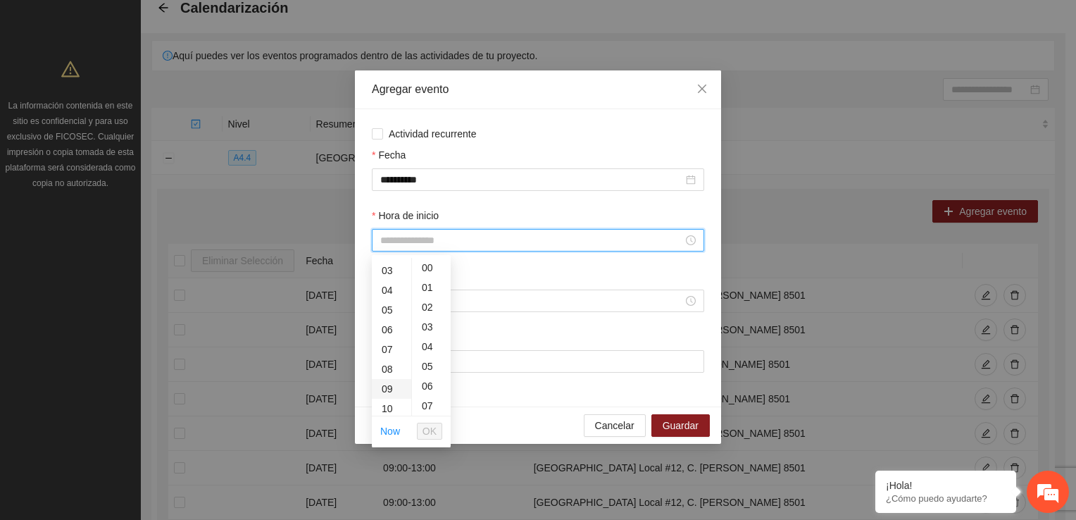
click at [383, 390] on div "09" at bounding box center [391, 389] width 39 height 20
type input "*****"
click at [429, 423] on span "OK" at bounding box center [429, 430] width 14 height 15
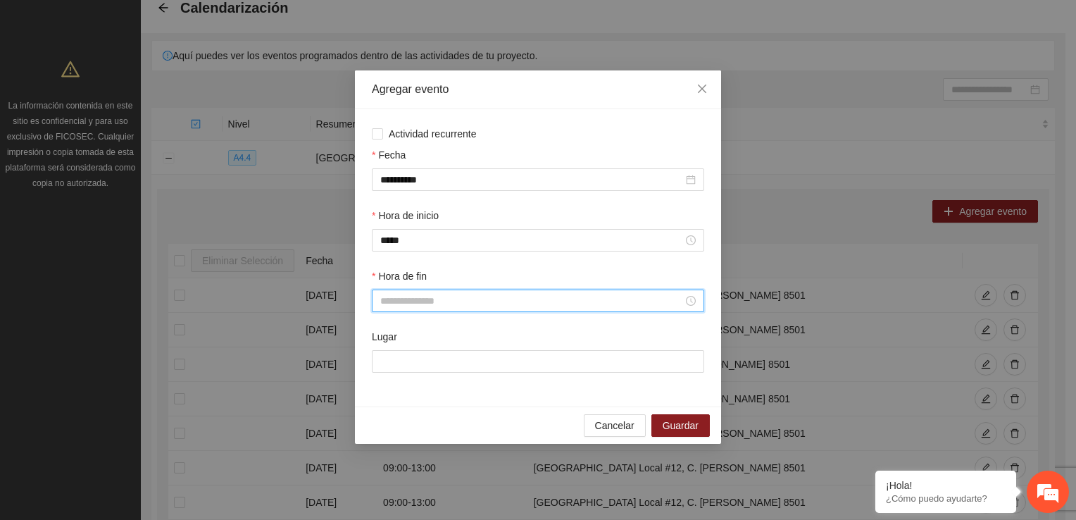
click at [422, 297] on input "Hora de fin" at bounding box center [531, 300] width 303 height 15
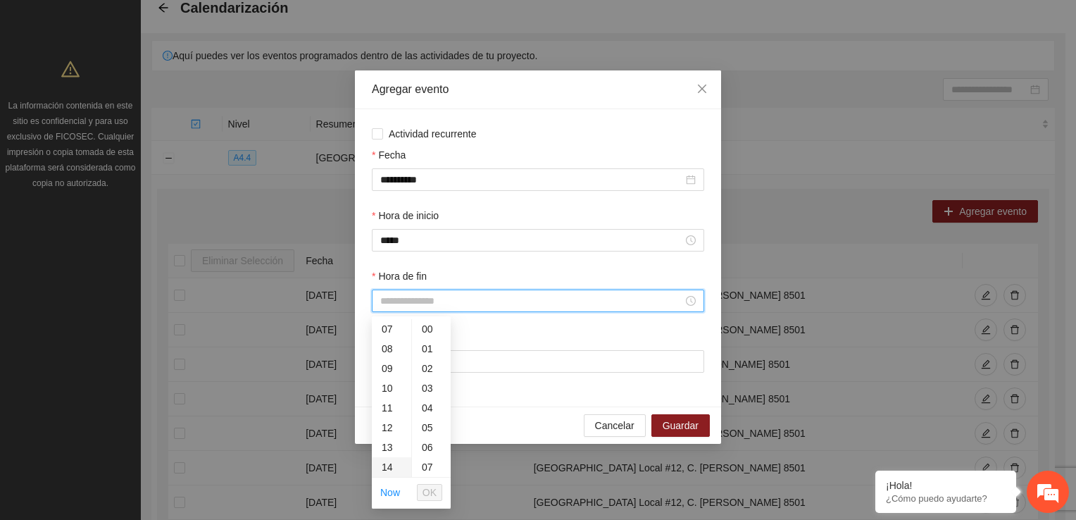
click at [380, 441] on div "13" at bounding box center [391, 447] width 39 height 20
type input "*****"
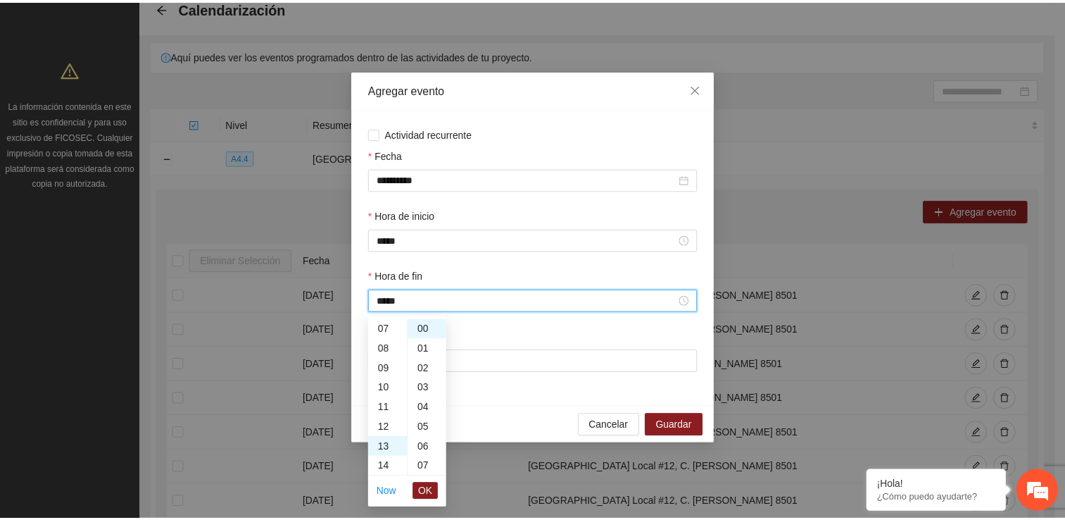
scroll to position [256, 0]
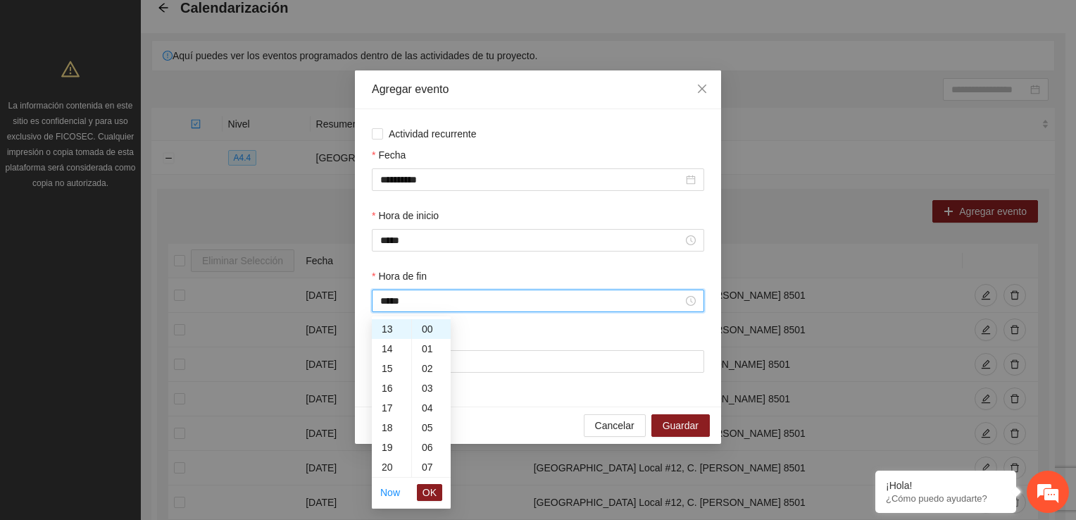
click at [427, 491] on span "OK" at bounding box center [429, 491] width 14 height 15
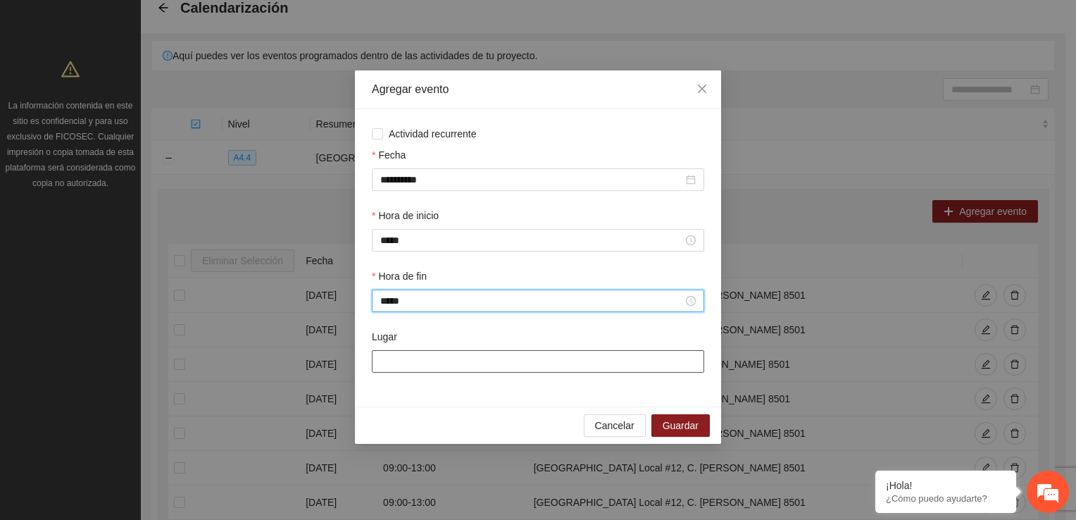
click at [434, 360] on input "Lugar" at bounding box center [538, 361] width 332 height 23
type input "**********"
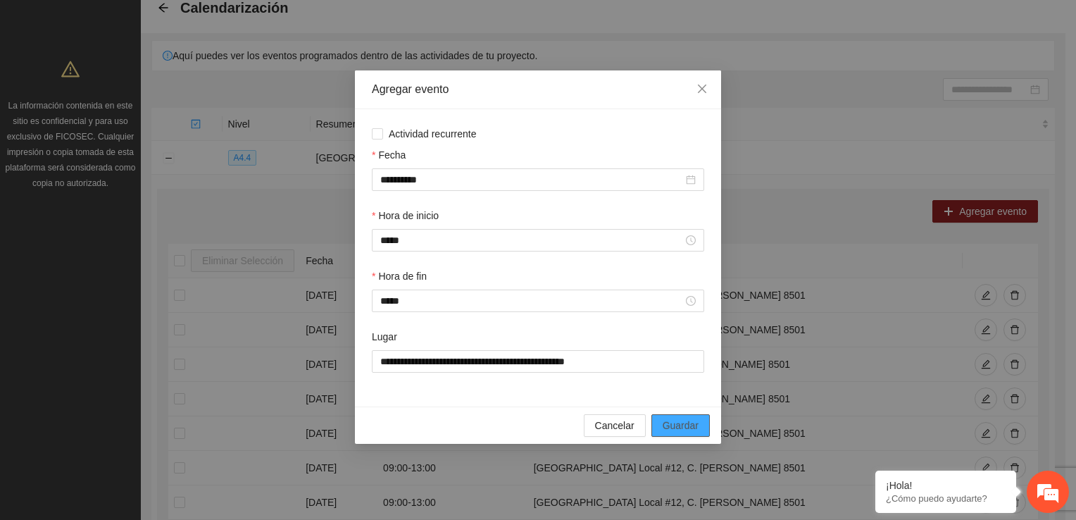
click at [665, 428] on span "Guardar" at bounding box center [681, 425] width 36 height 15
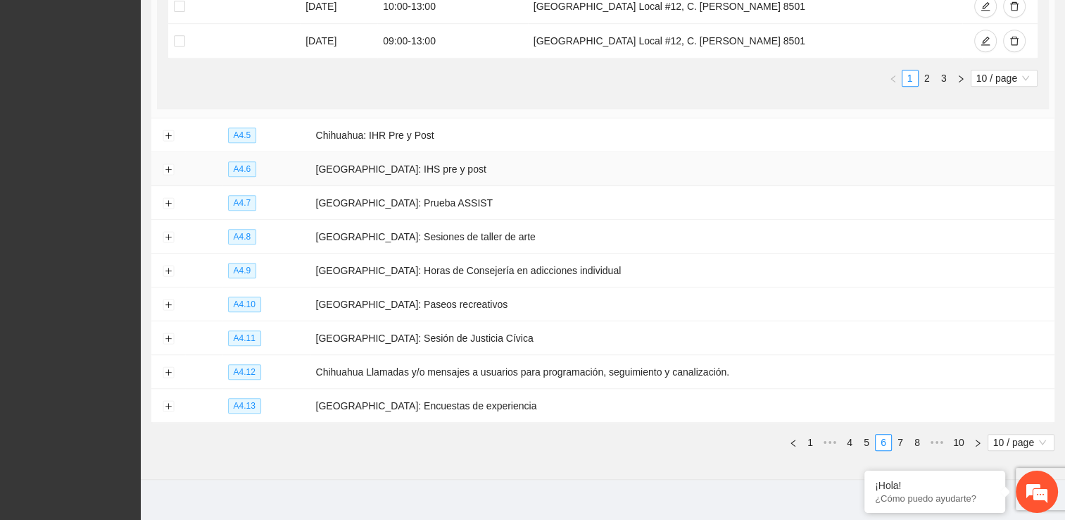
scroll to position [653, 0]
